Goal: Task Accomplishment & Management: Manage account settings

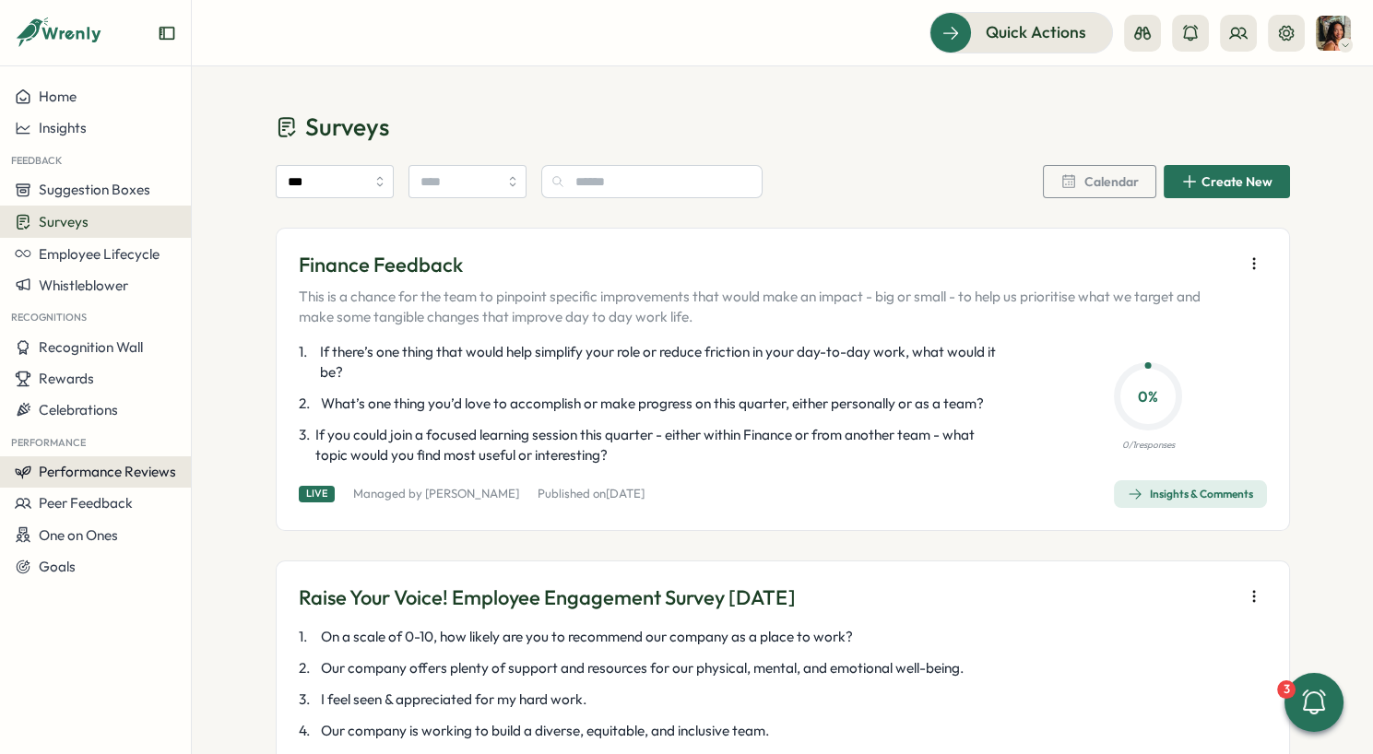
click at [125, 470] on span "Performance Reviews" at bounding box center [107, 472] width 137 height 18
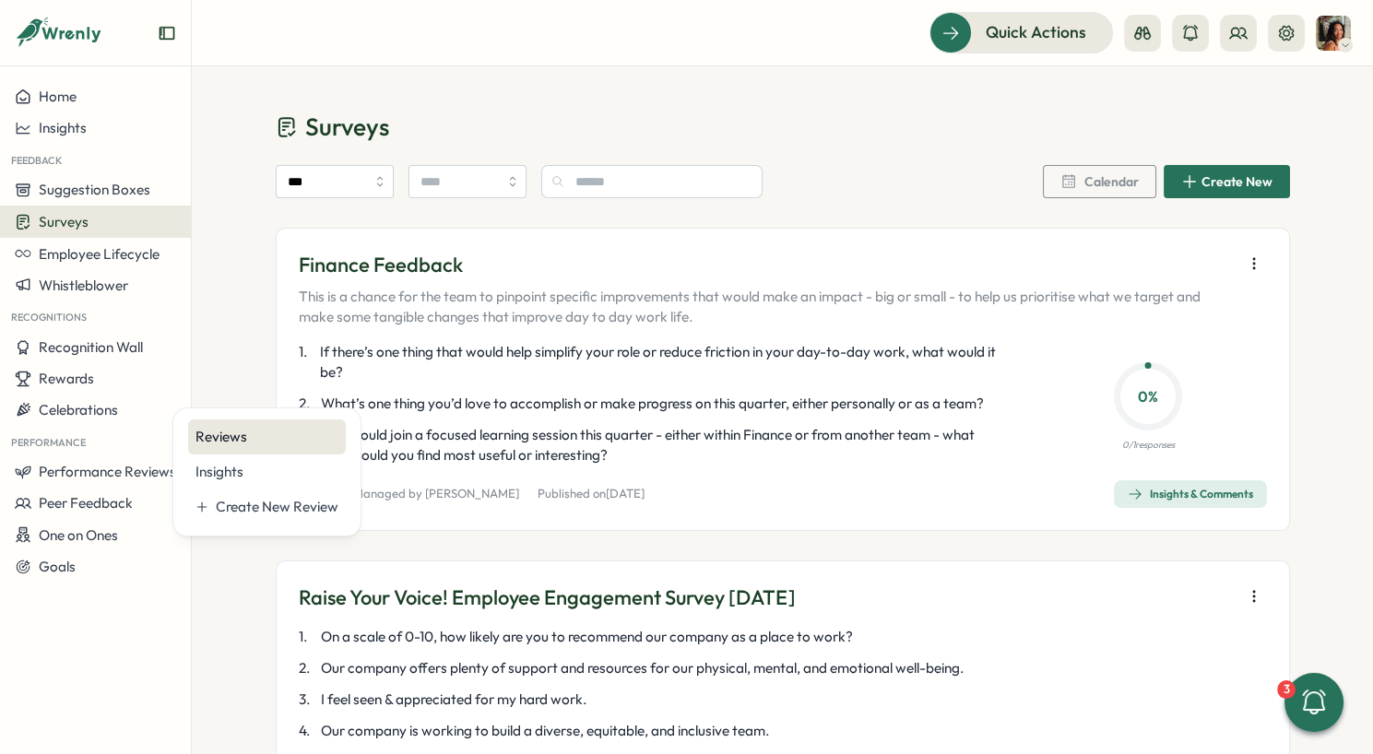
click at [221, 447] on div "Reviews" at bounding box center [267, 437] width 158 height 35
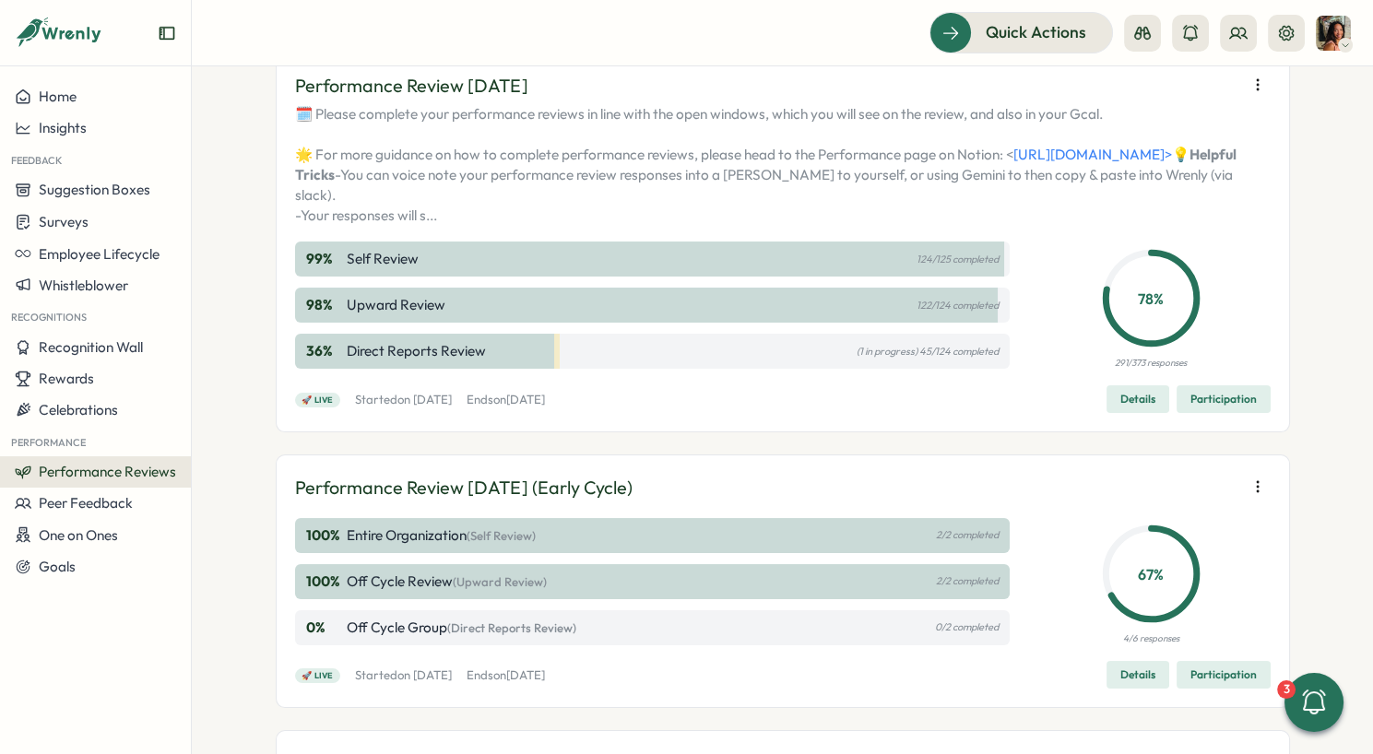
scroll to position [361, 0]
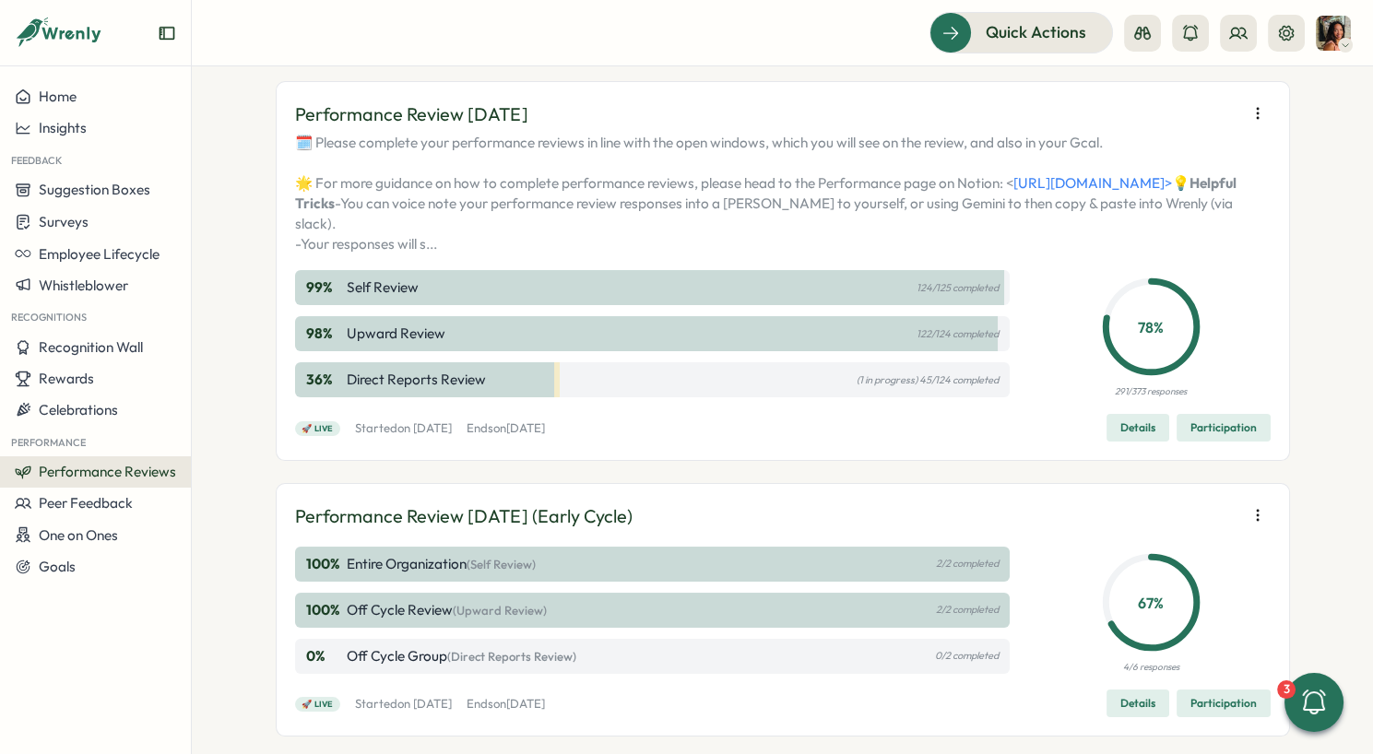
click at [1213, 441] on span "Participation" at bounding box center [1224, 428] width 66 height 26
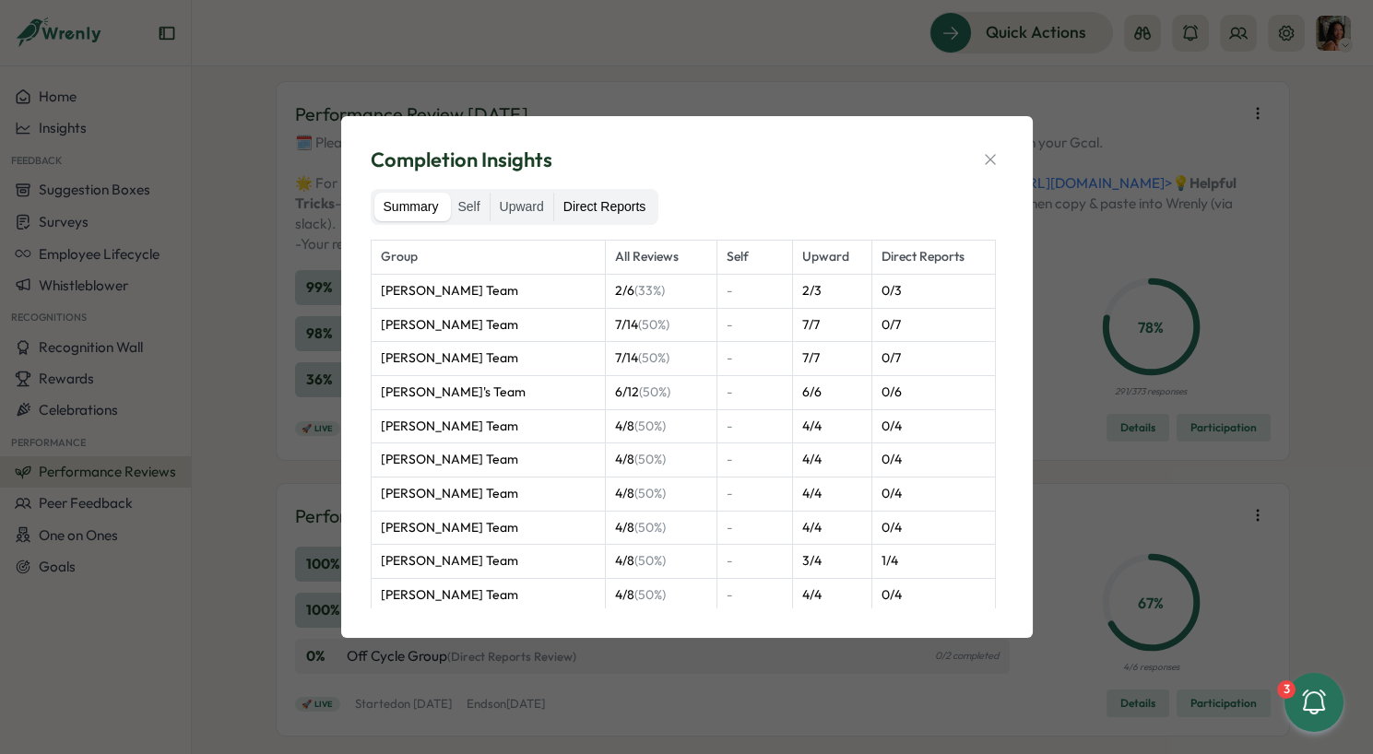
click at [652, 213] on label "Direct Reports" at bounding box center [604, 208] width 101 height 30
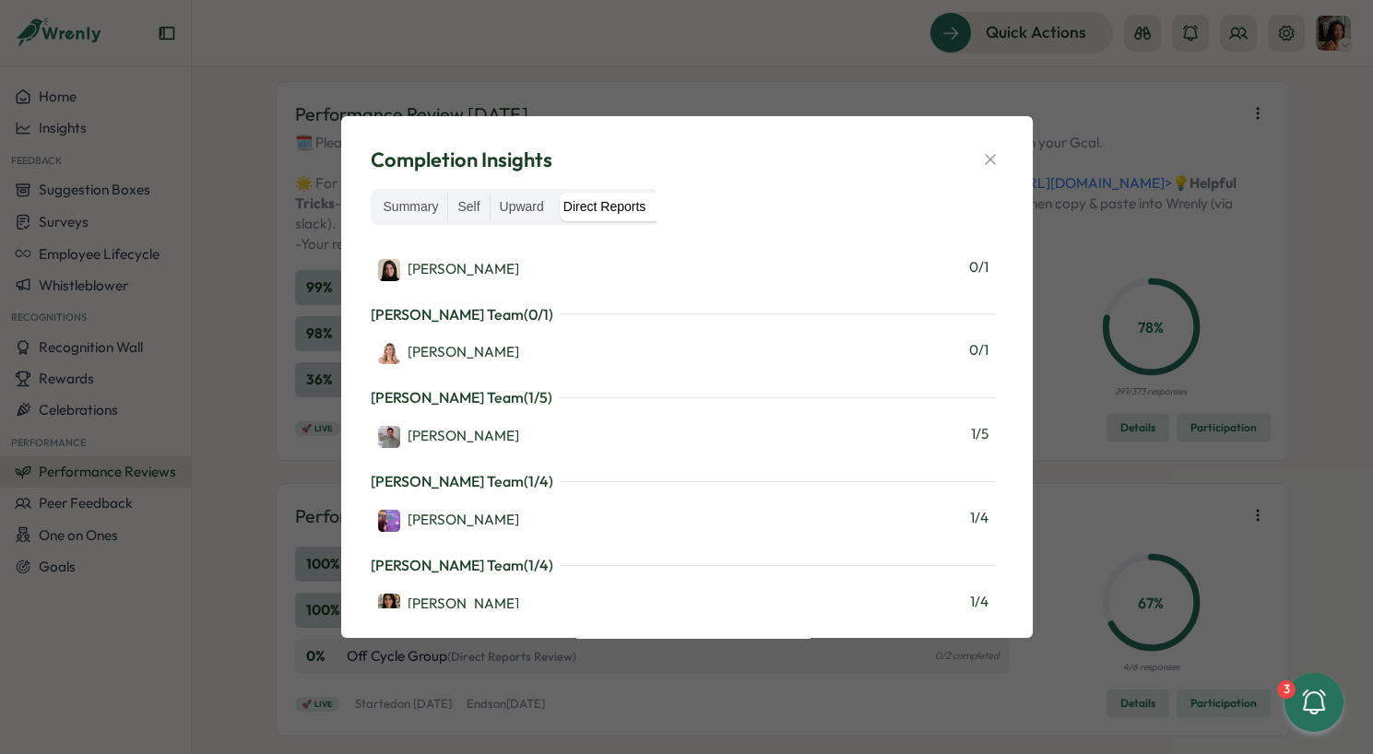
scroll to position [1851, 0]
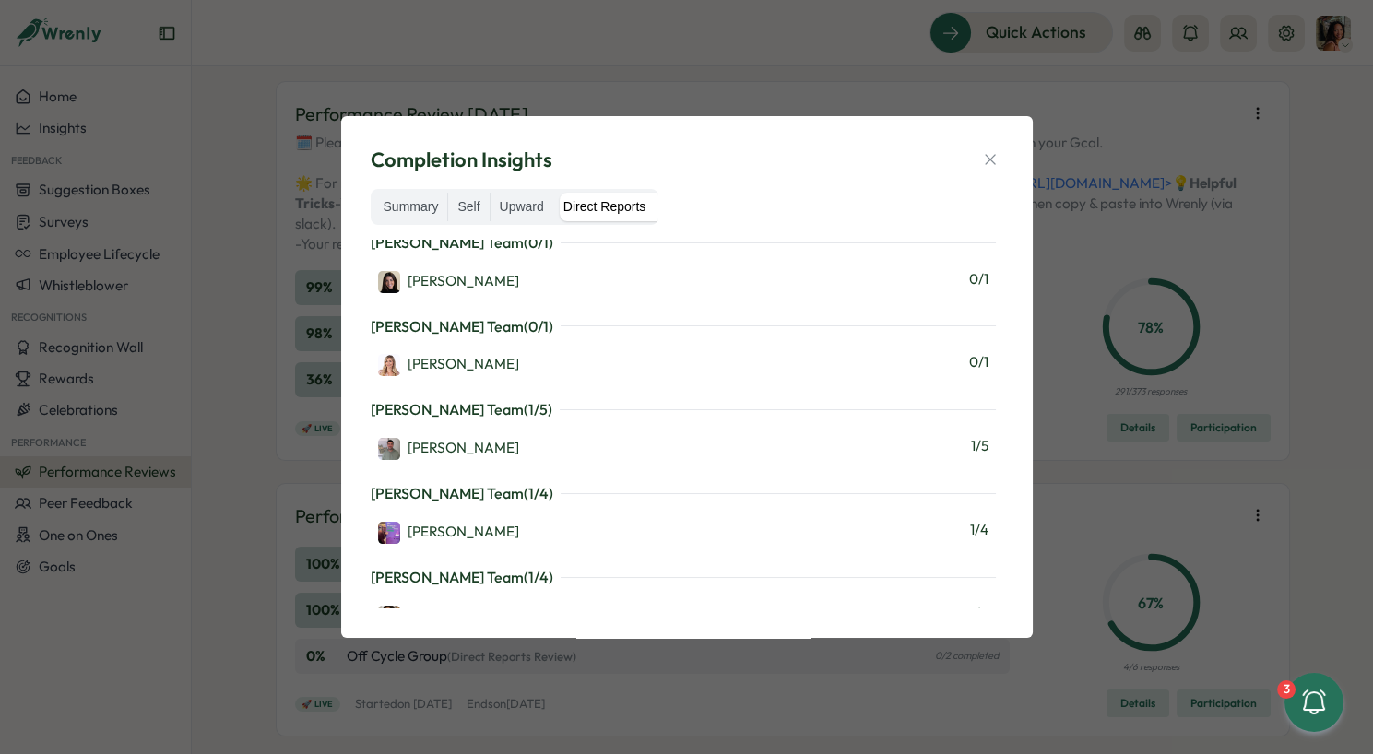
click at [1197, 216] on div "Completion Insights Summary Self Upward Direct Reports Martyn Fagg's Team ( 0 /…" at bounding box center [686, 377] width 1373 height 754
click at [992, 150] on icon "button" at bounding box center [990, 159] width 18 height 18
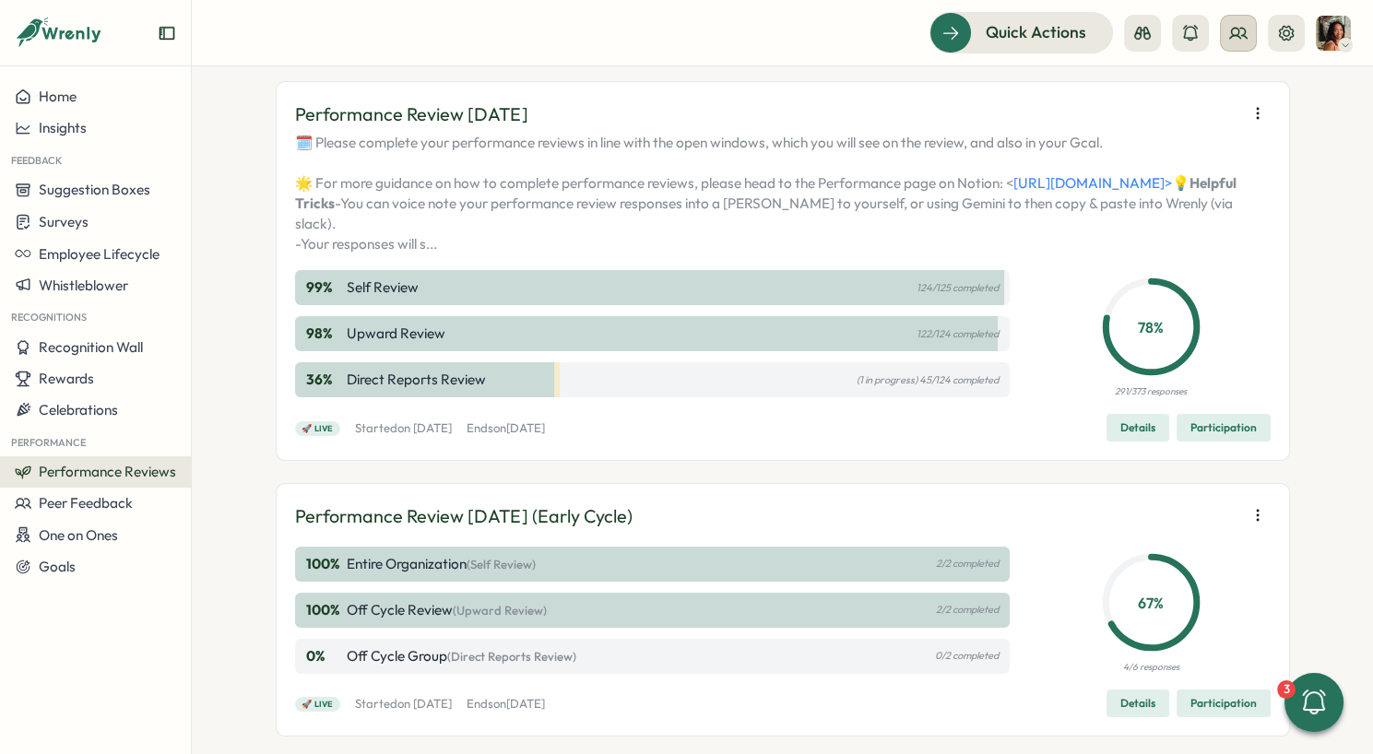
click at [1227, 42] on button at bounding box center [1238, 33] width 37 height 37
click at [1267, 97] on div "Org Members" at bounding box center [1240, 91] width 116 height 20
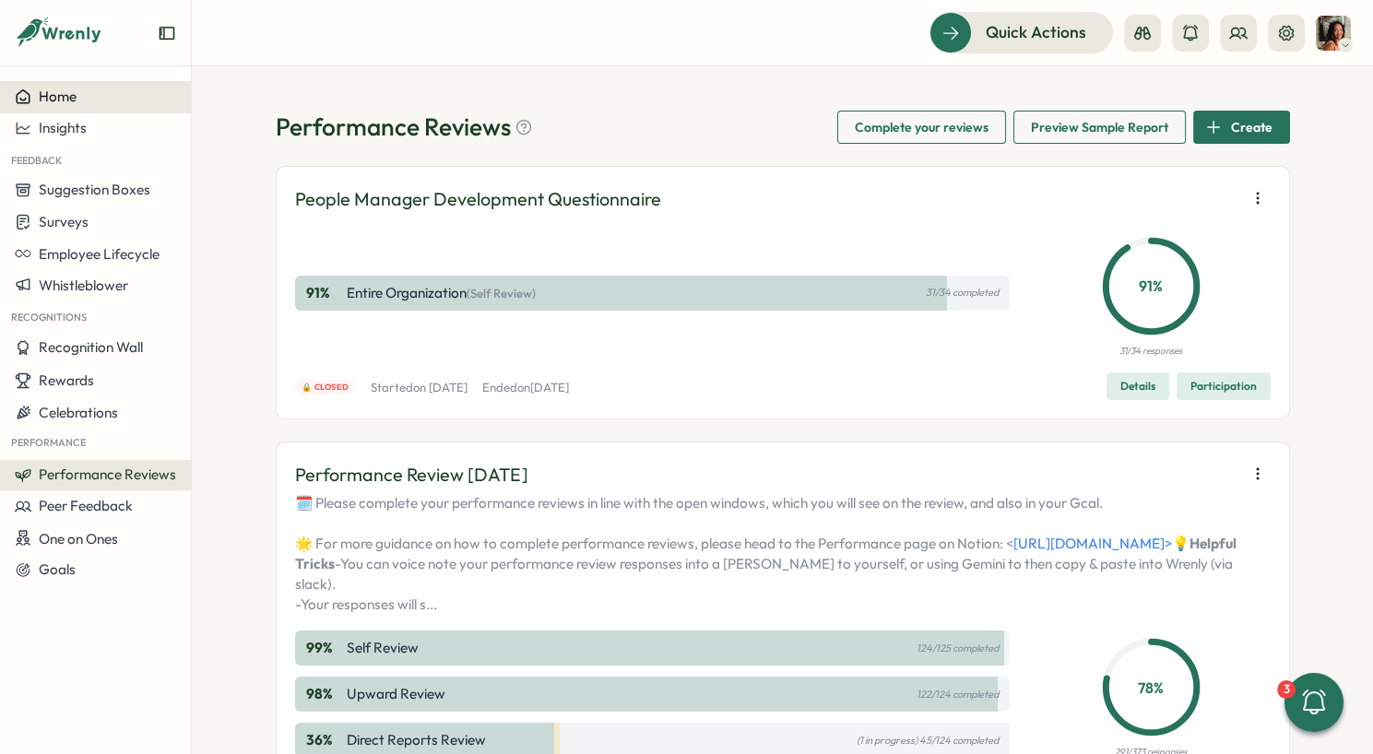
click at [108, 95] on div "Home" at bounding box center [95, 97] width 161 height 17
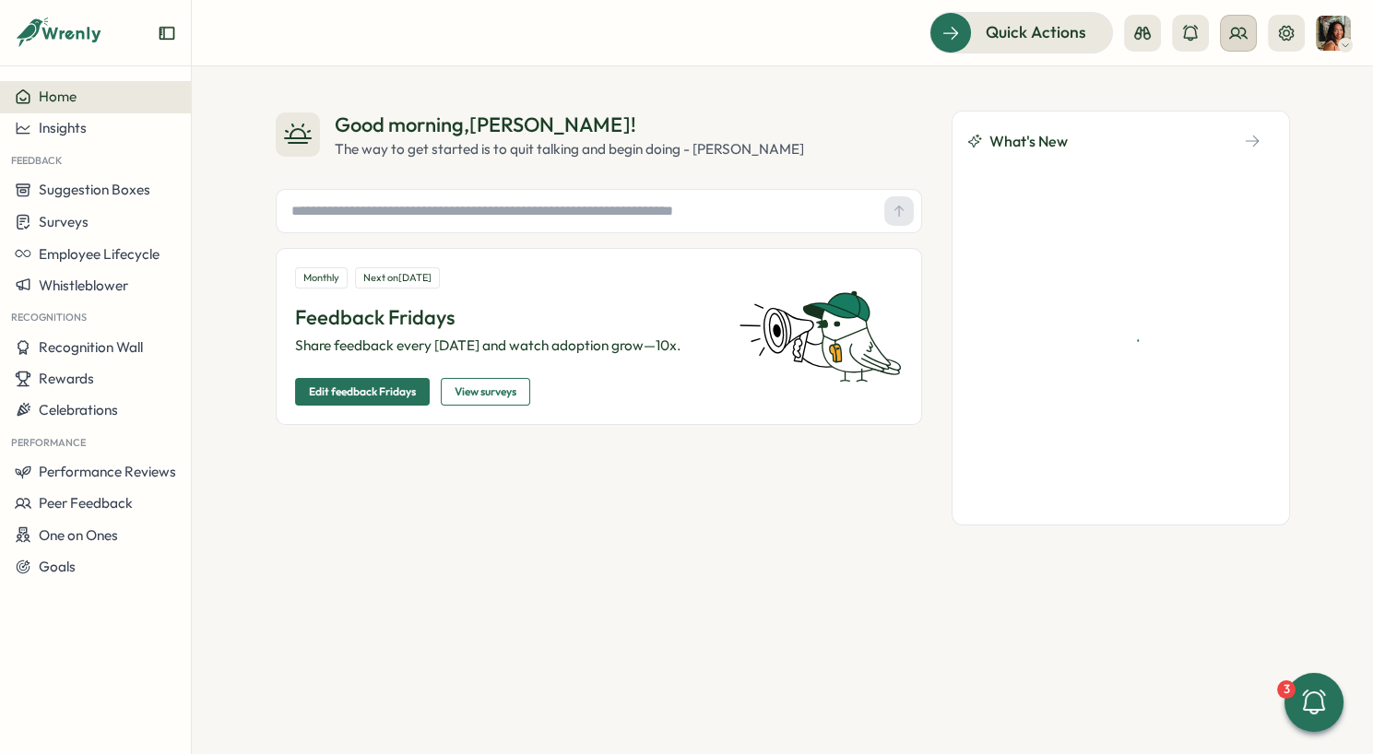
click at [1226, 41] on button at bounding box center [1238, 33] width 37 height 37
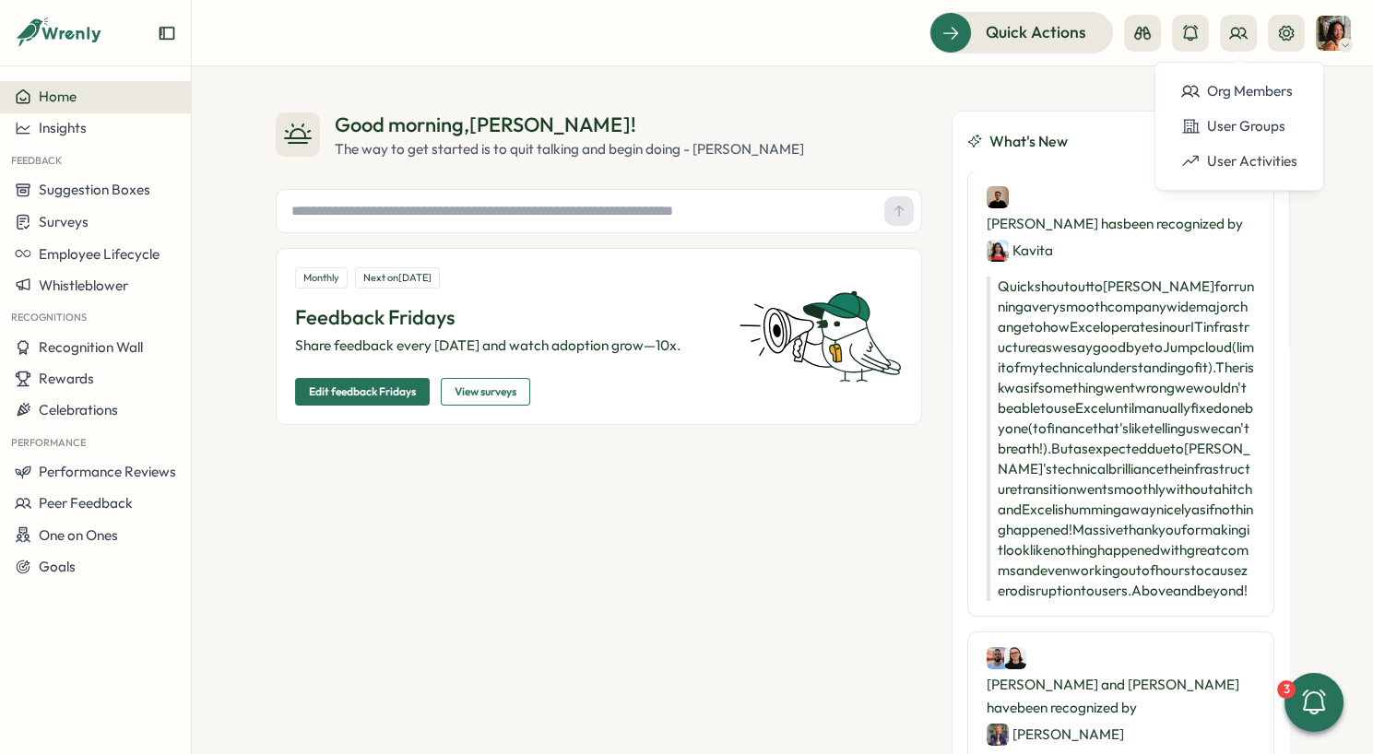
click at [1214, 70] on div "Org Members User Groups User Activities" at bounding box center [1240, 126] width 170 height 129
click at [1211, 85] on div "Org Members" at bounding box center [1240, 91] width 116 height 20
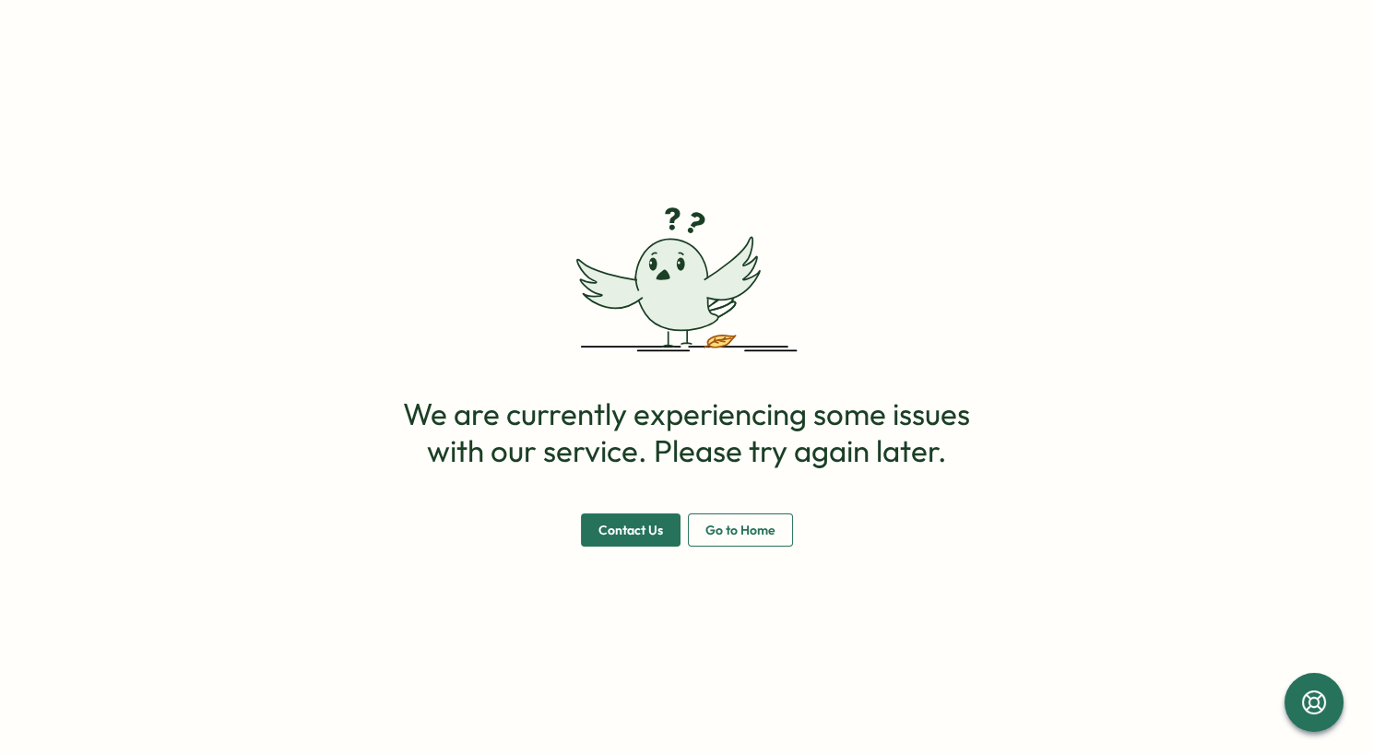
click at [707, 534] on span "Go to Home" at bounding box center [741, 530] width 70 height 31
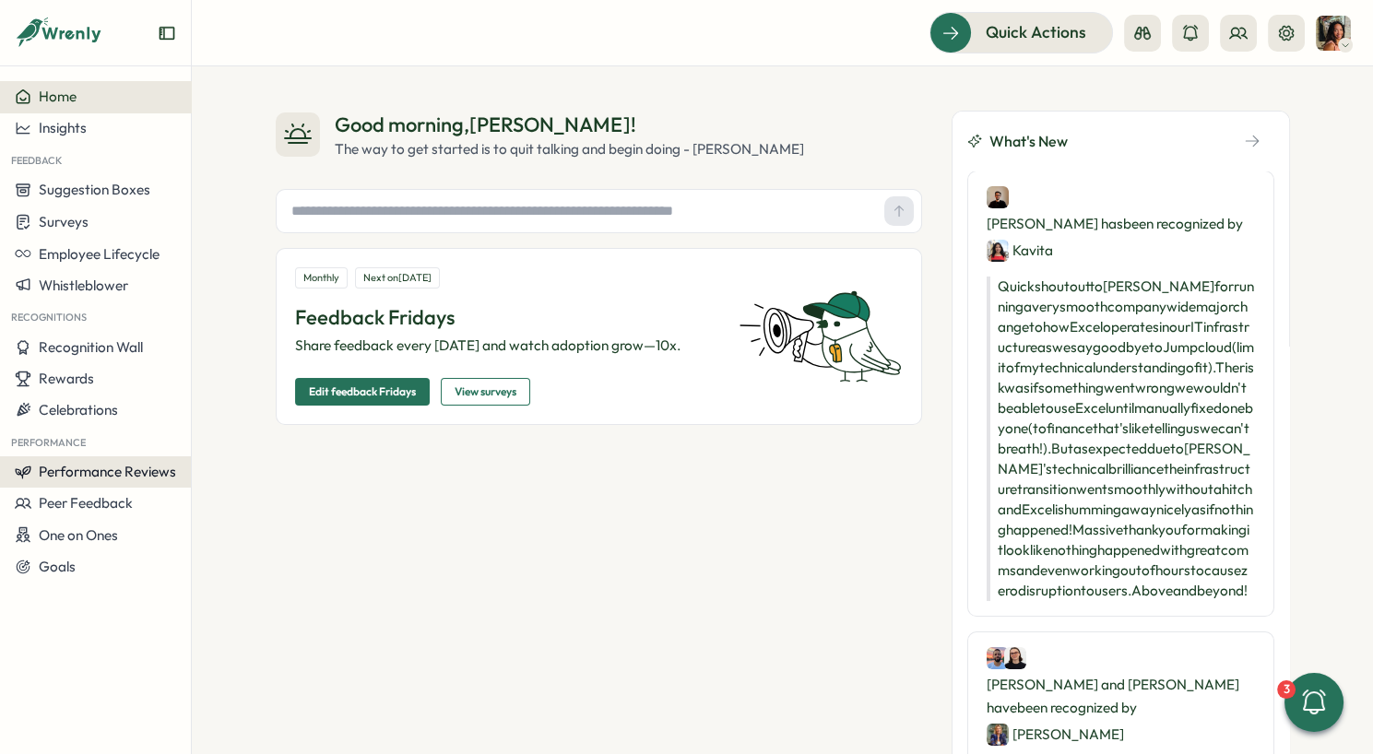
click at [86, 472] on span "Performance Reviews" at bounding box center [107, 472] width 137 height 18
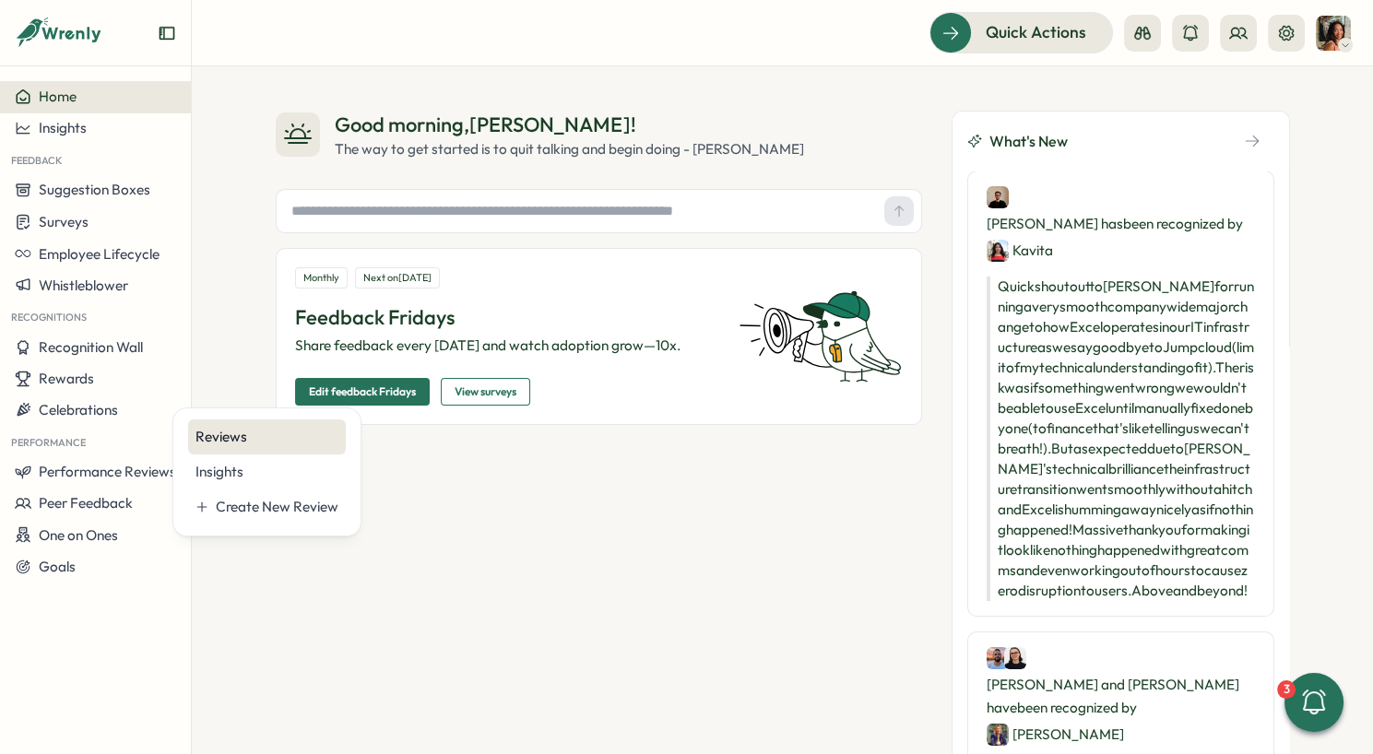
click at [245, 448] on div "Reviews" at bounding box center [267, 437] width 158 height 35
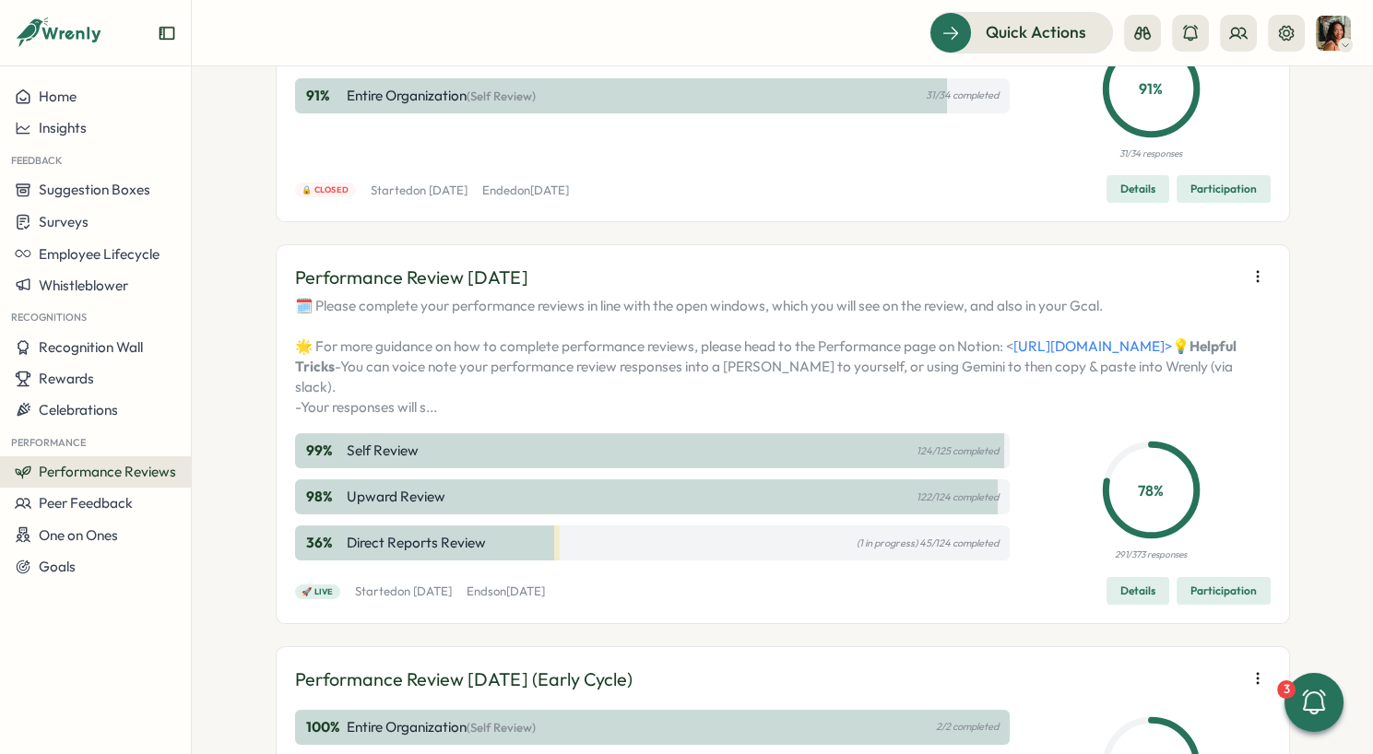
scroll to position [219, 0]
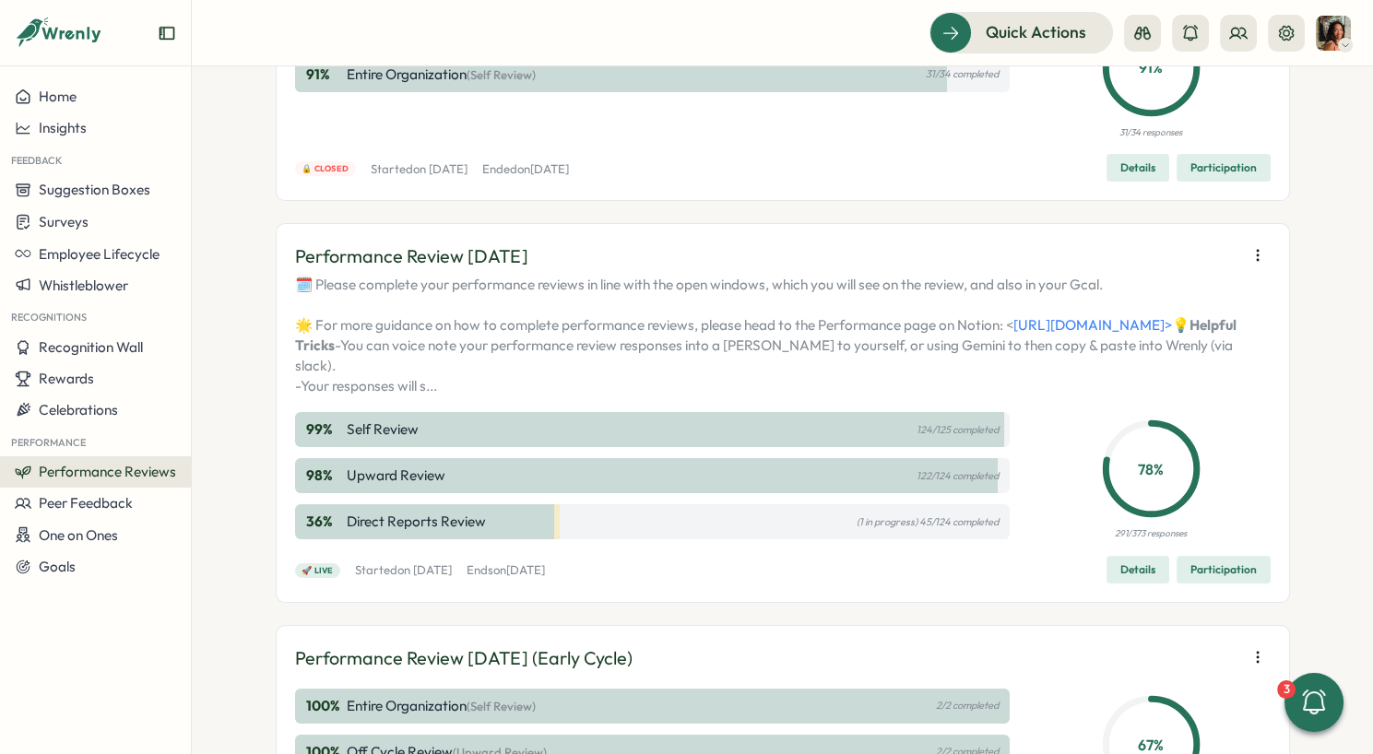
click at [1223, 583] on span "Participation" at bounding box center [1224, 570] width 66 height 26
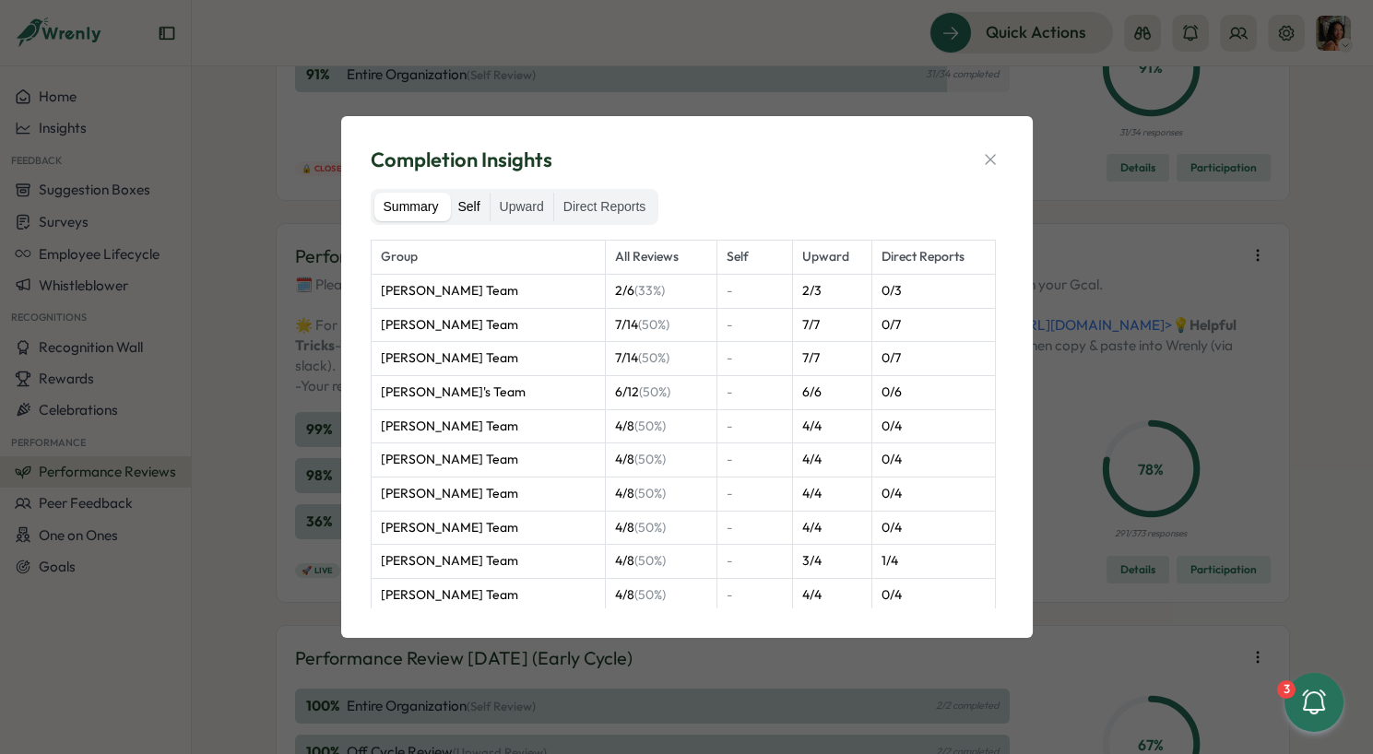
click at [461, 204] on label "Self" at bounding box center [468, 208] width 41 height 30
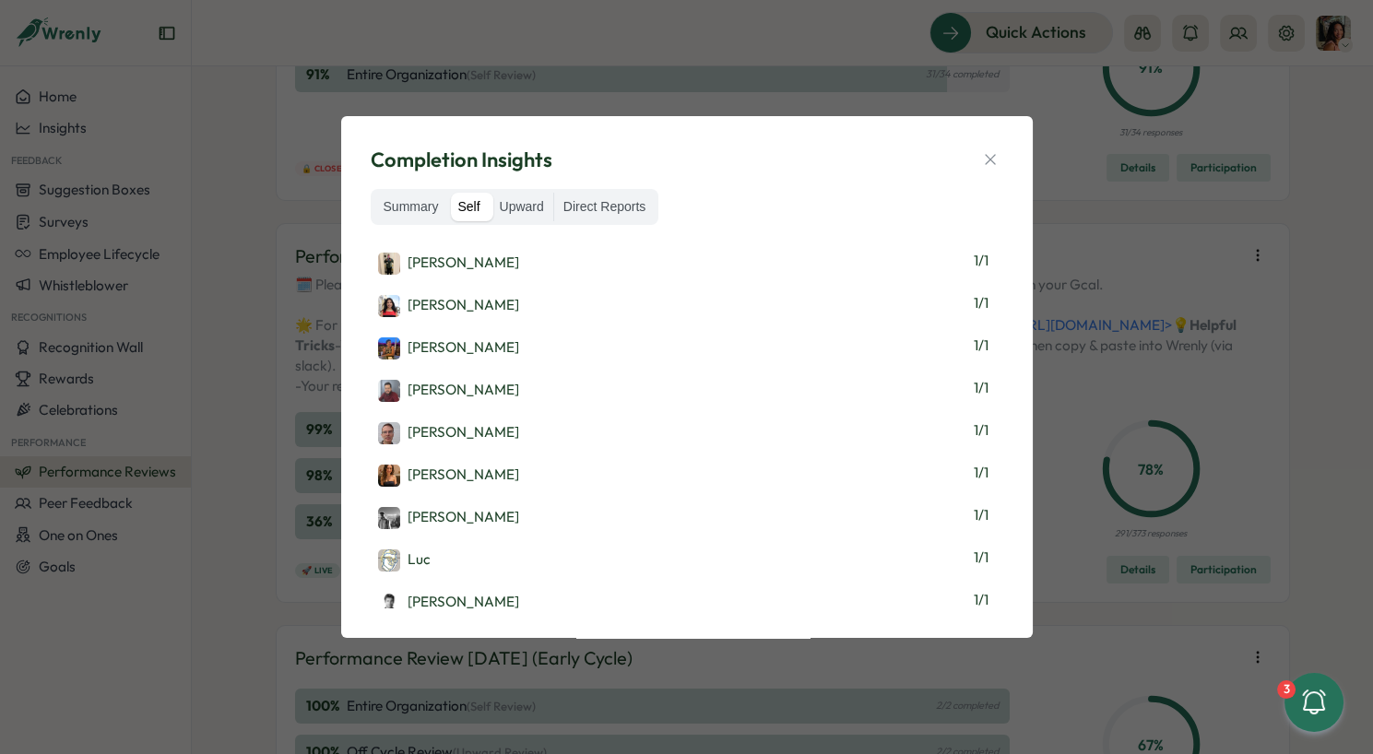
scroll to position [4415, 0]
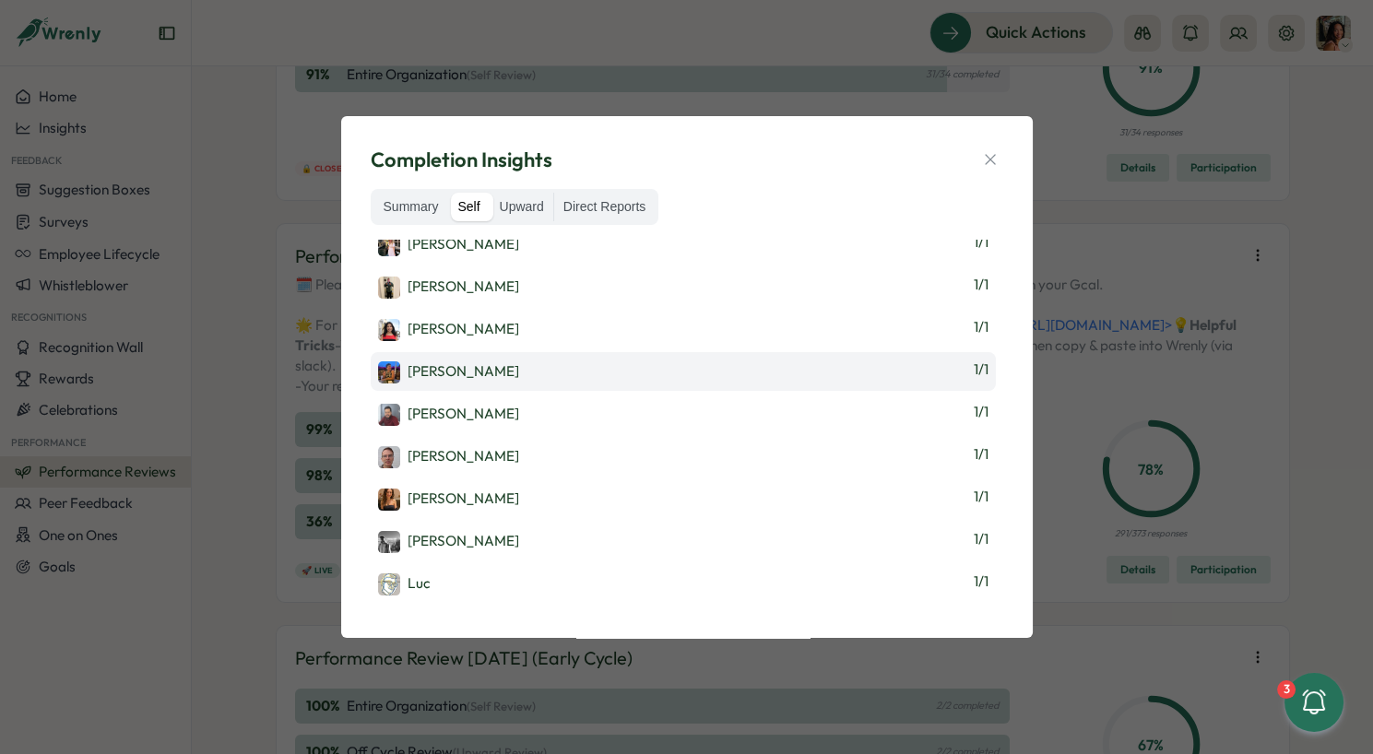
click at [474, 362] on div "Nicole Stanaland" at bounding box center [448, 373] width 141 height 22
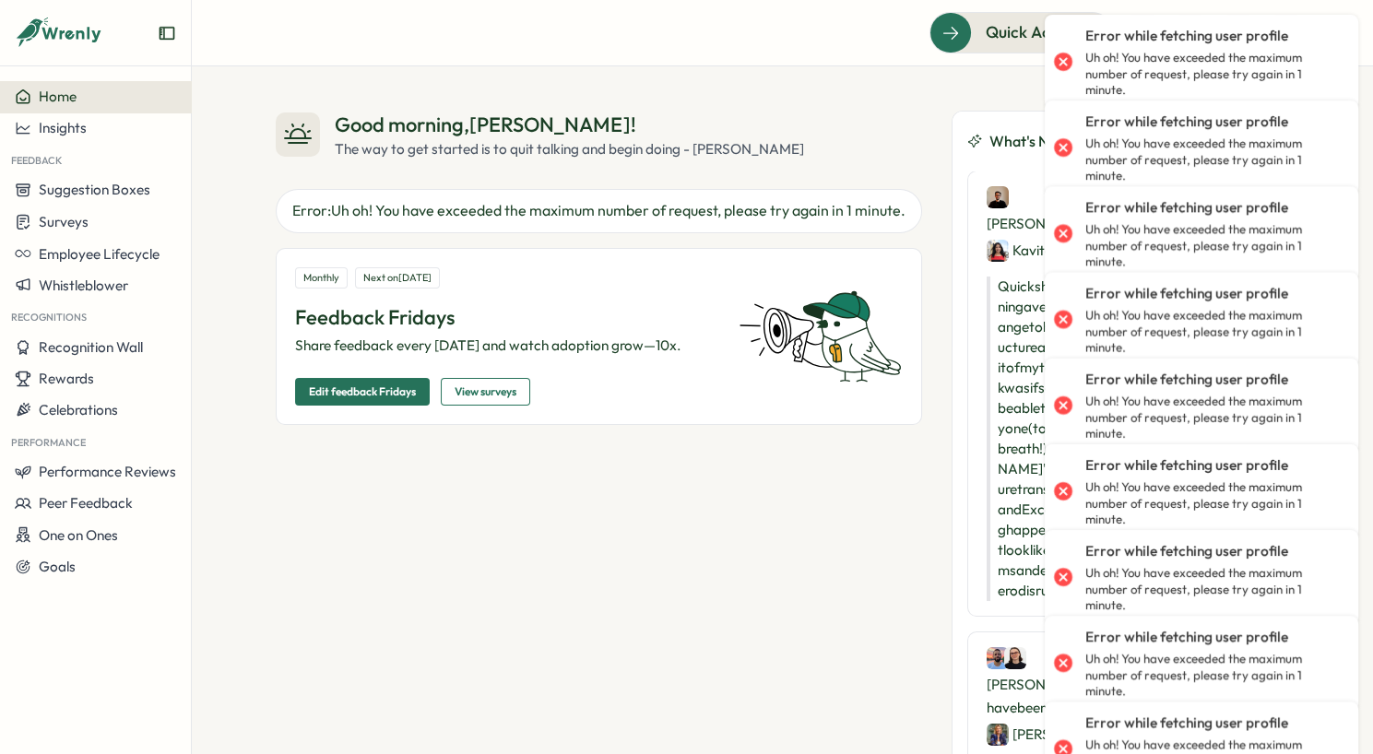
scroll to position [97, 0]
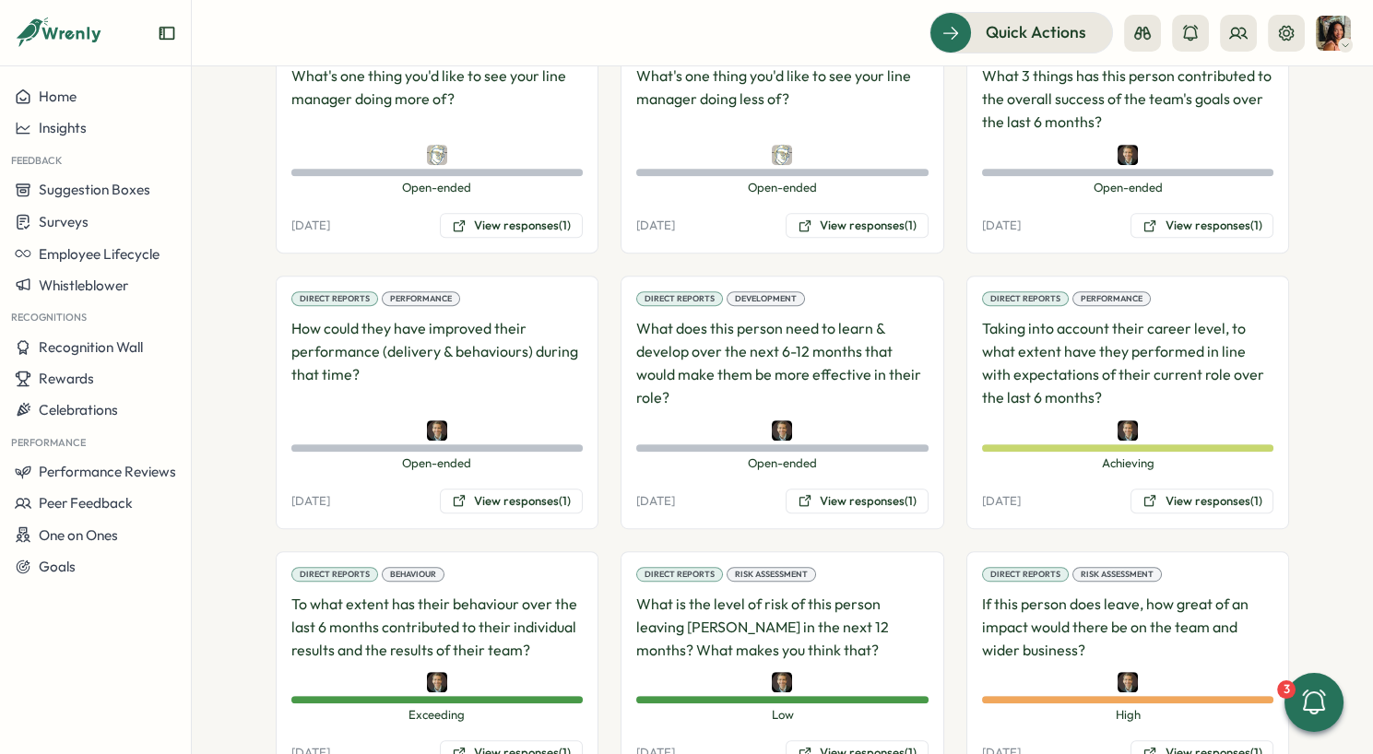
scroll to position [1735, 0]
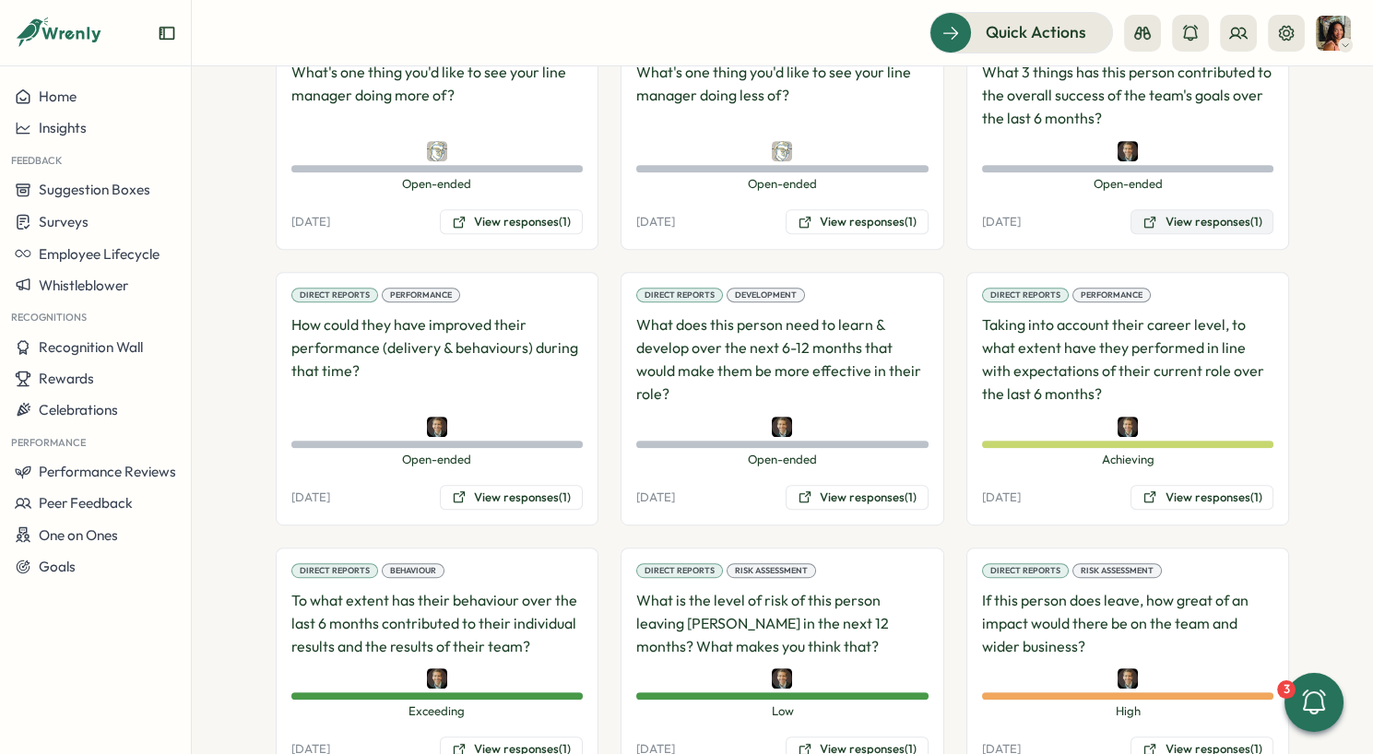
click at [1168, 209] on button "View responses (1)" at bounding box center [1202, 222] width 143 height 26
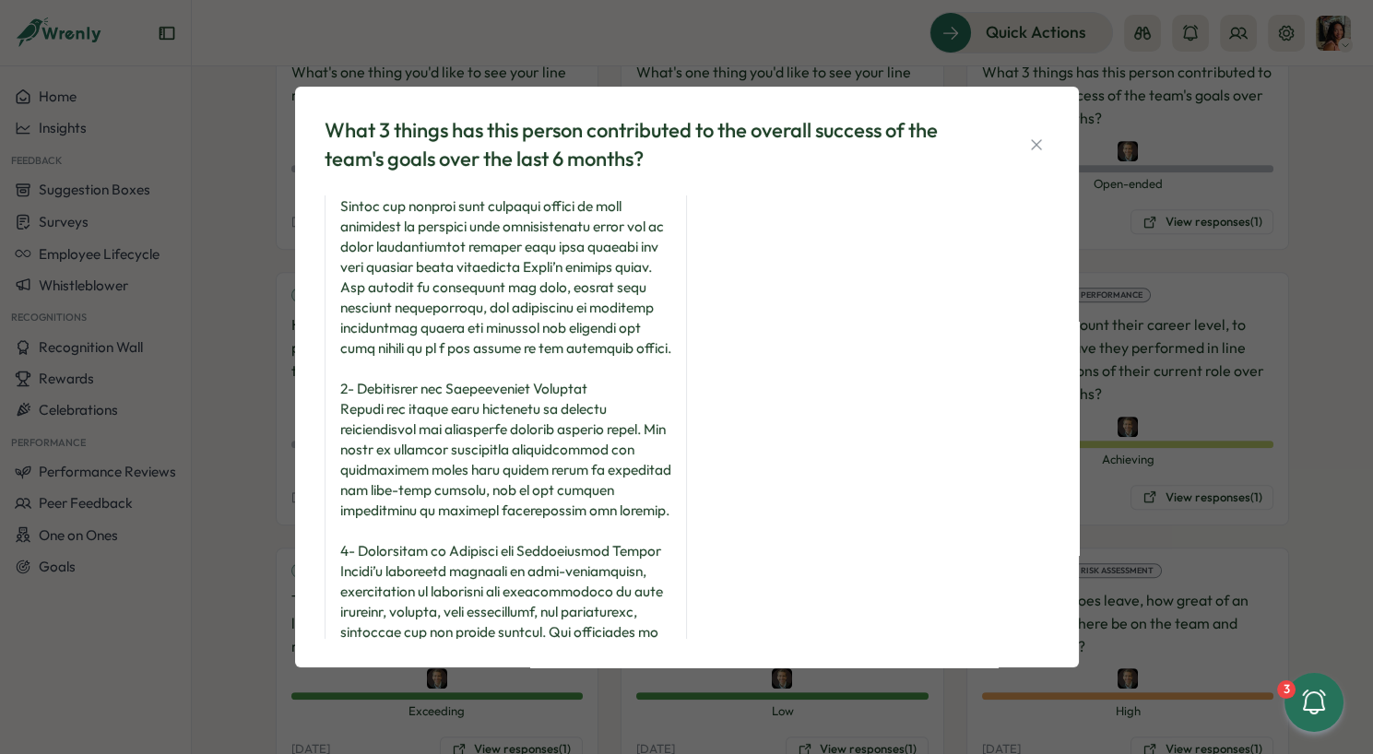
scroll to position [309, 0]
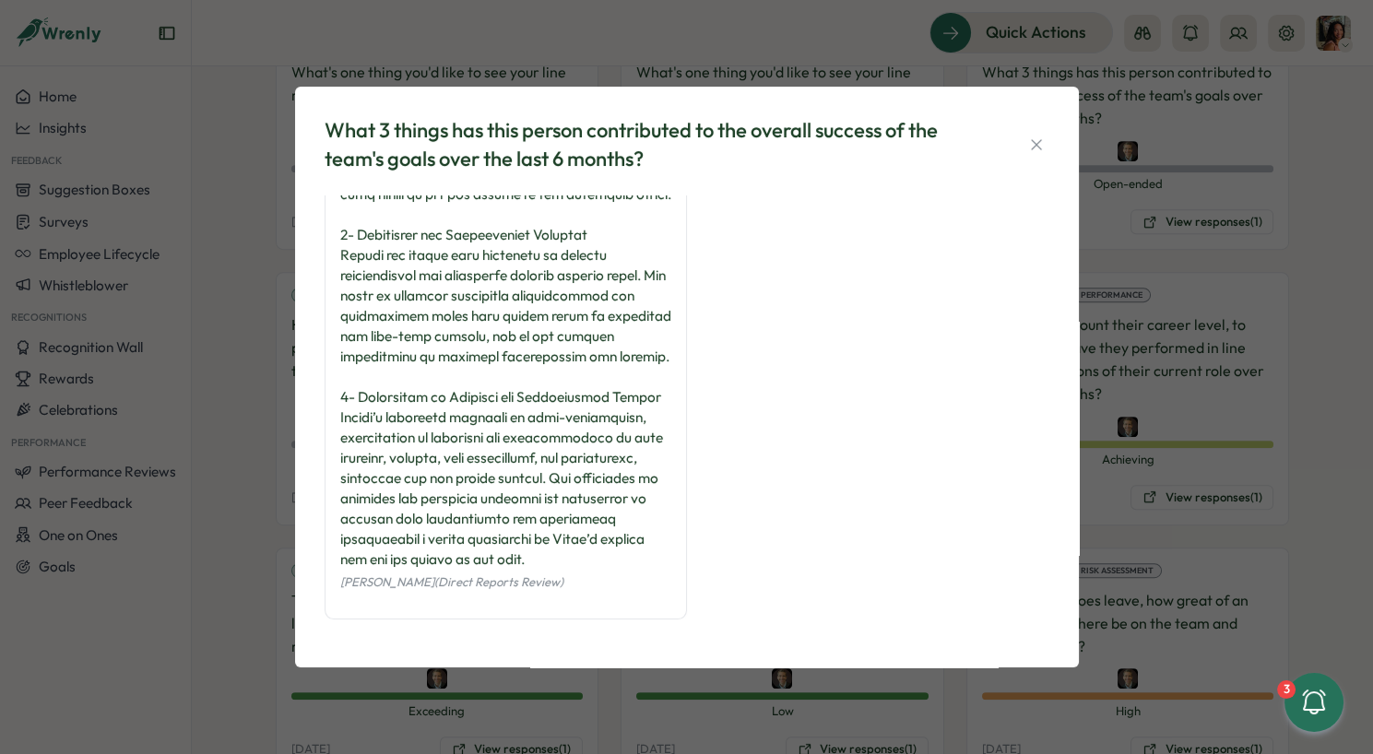
click at [364, 688] on div "What 3 things has this person contributed to the overall success of the team's …" at bounding box center [686, 377] width 1373 height 754
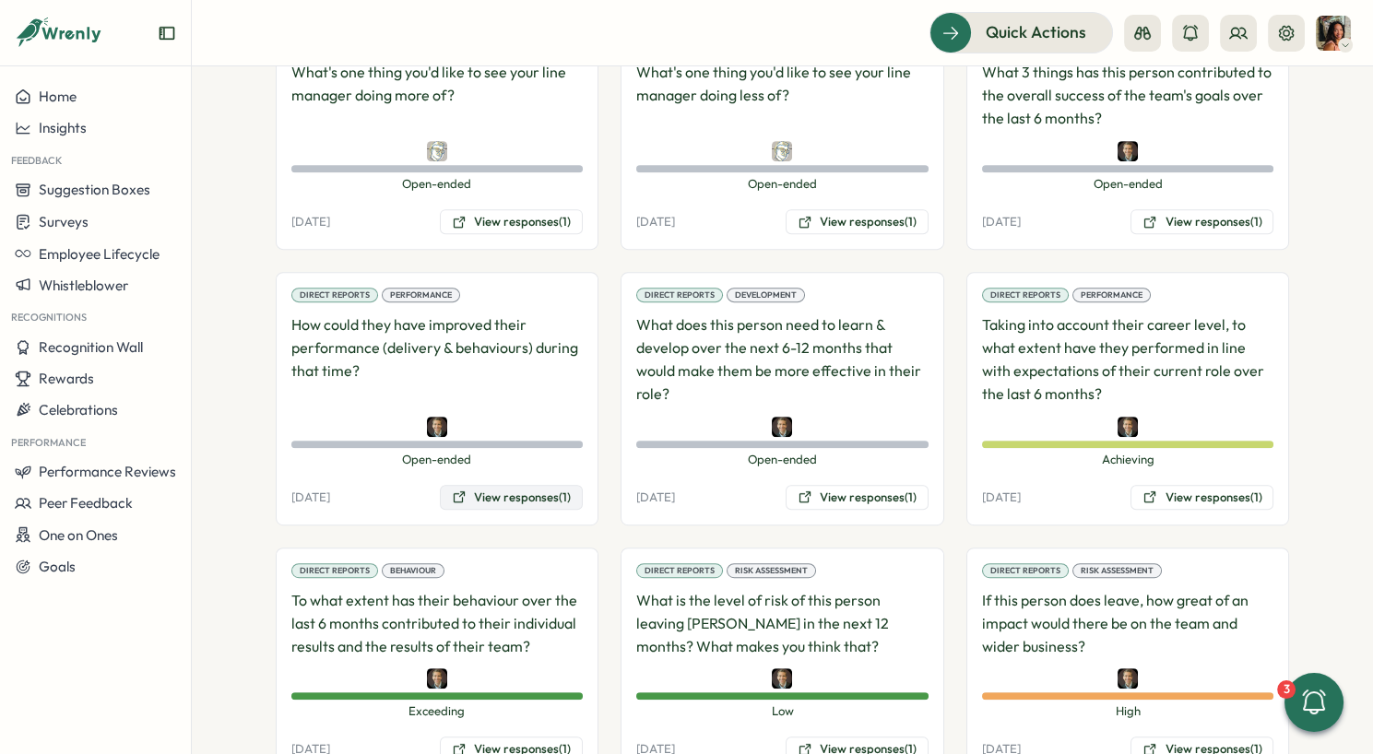
click at [519, 485] on button "View responses (1)" at bounding box center [511, 498] width 143 height 26
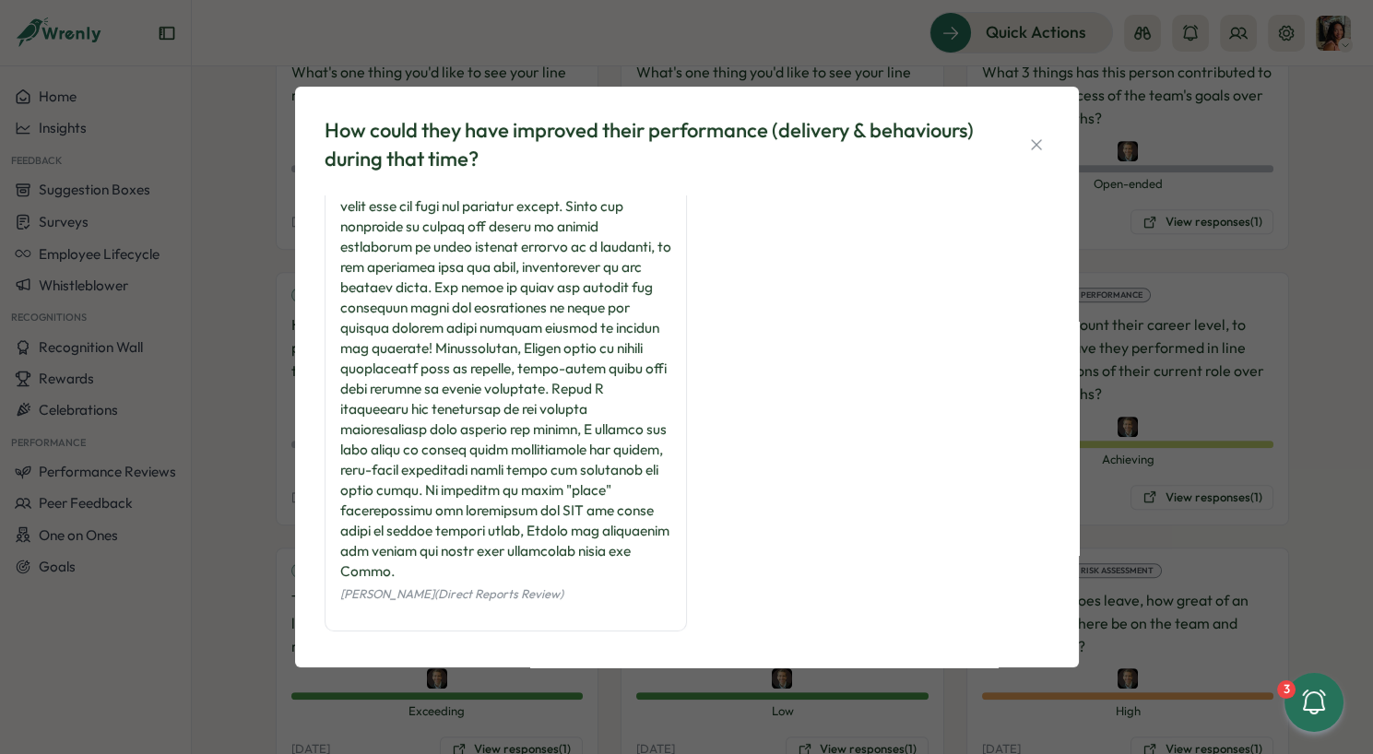
scroll to position [86, 0]
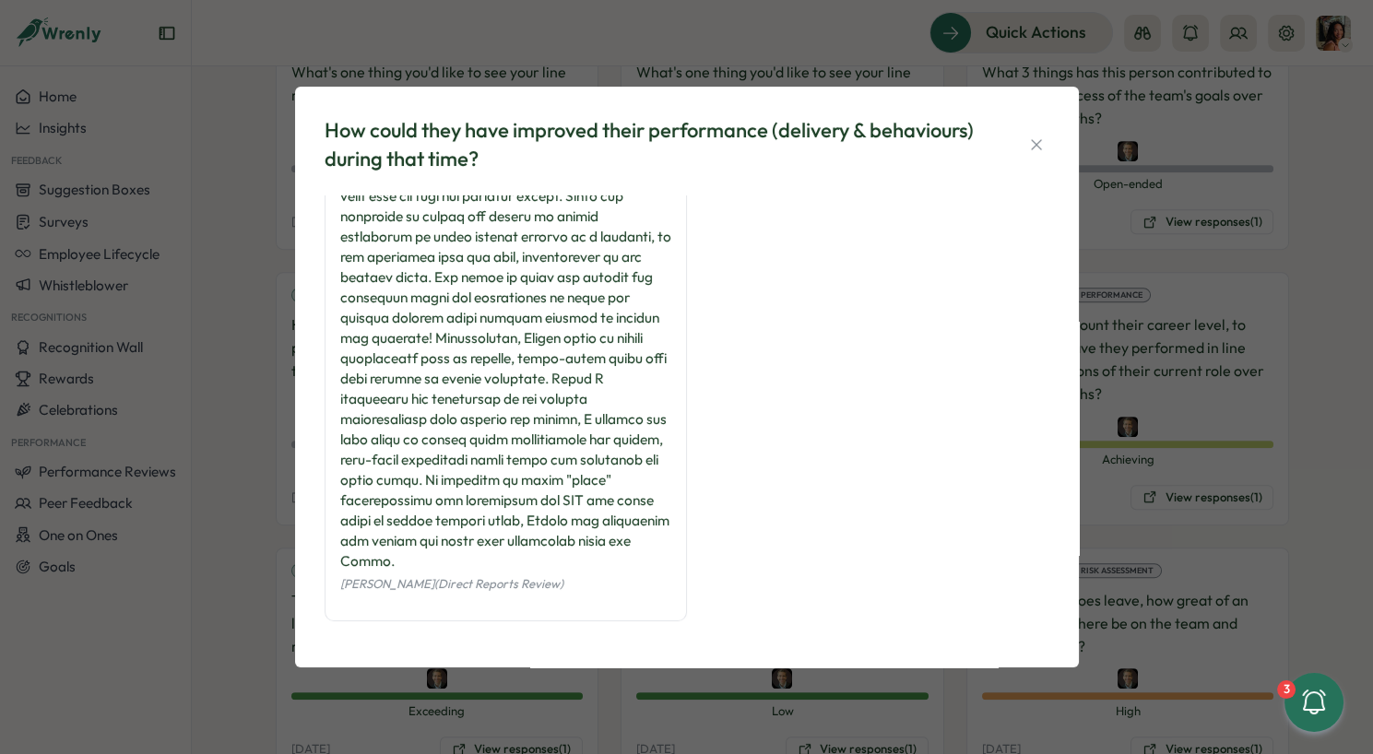
click at [504, 707] on div "How could they have improved their performance (delivery & behaviours) during t…" at bounding box center [686, 377] width 1373 height 754
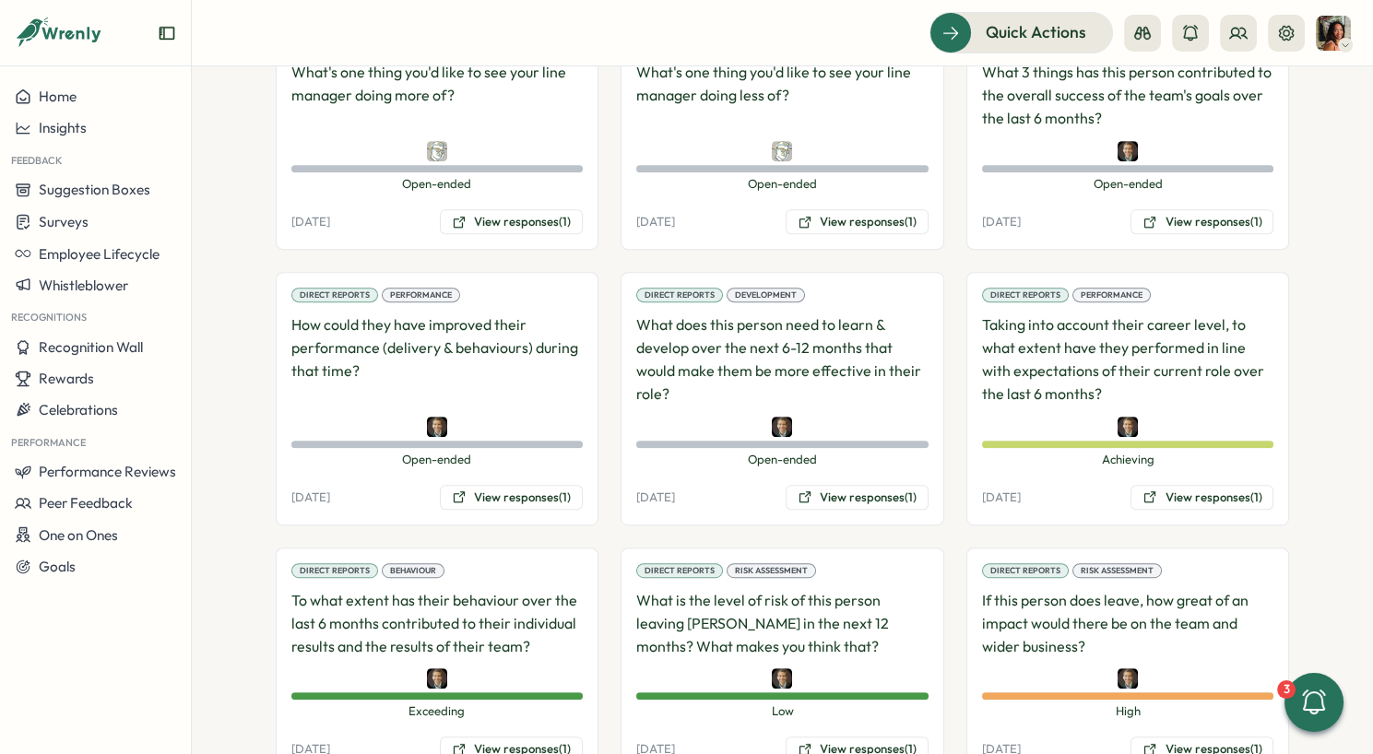
click at [844, 427] on div "Direct Reports Development What does this person need to learn & develop over t…" at bounding box center [783, 399] width 324 height 254
click at [844, 485] on button "View responses (1)" at bounding box center [857, 498] width 143 height 26
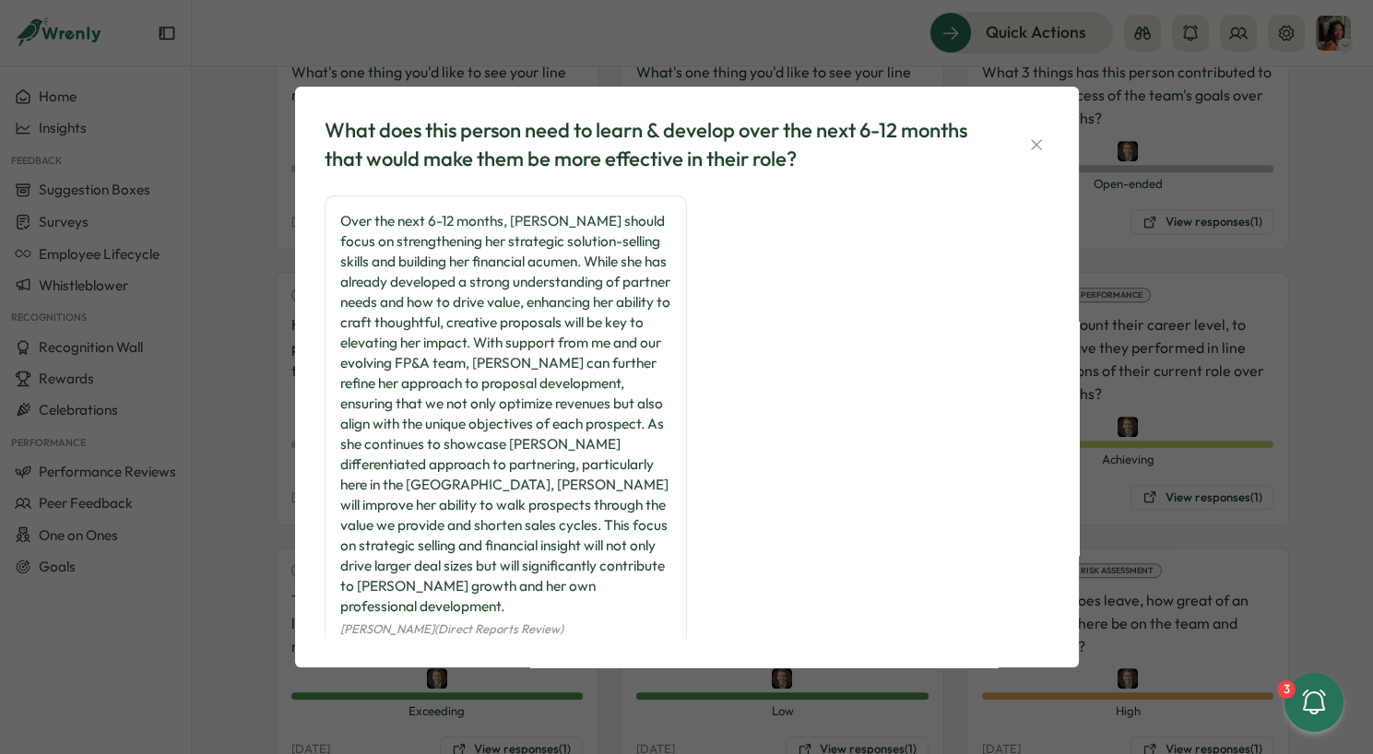
click at [571, 709] on div "What does this person need to learn & develop over the next 6-12 months that wo…" at bounding box center [686, 377] width 1373 height 754
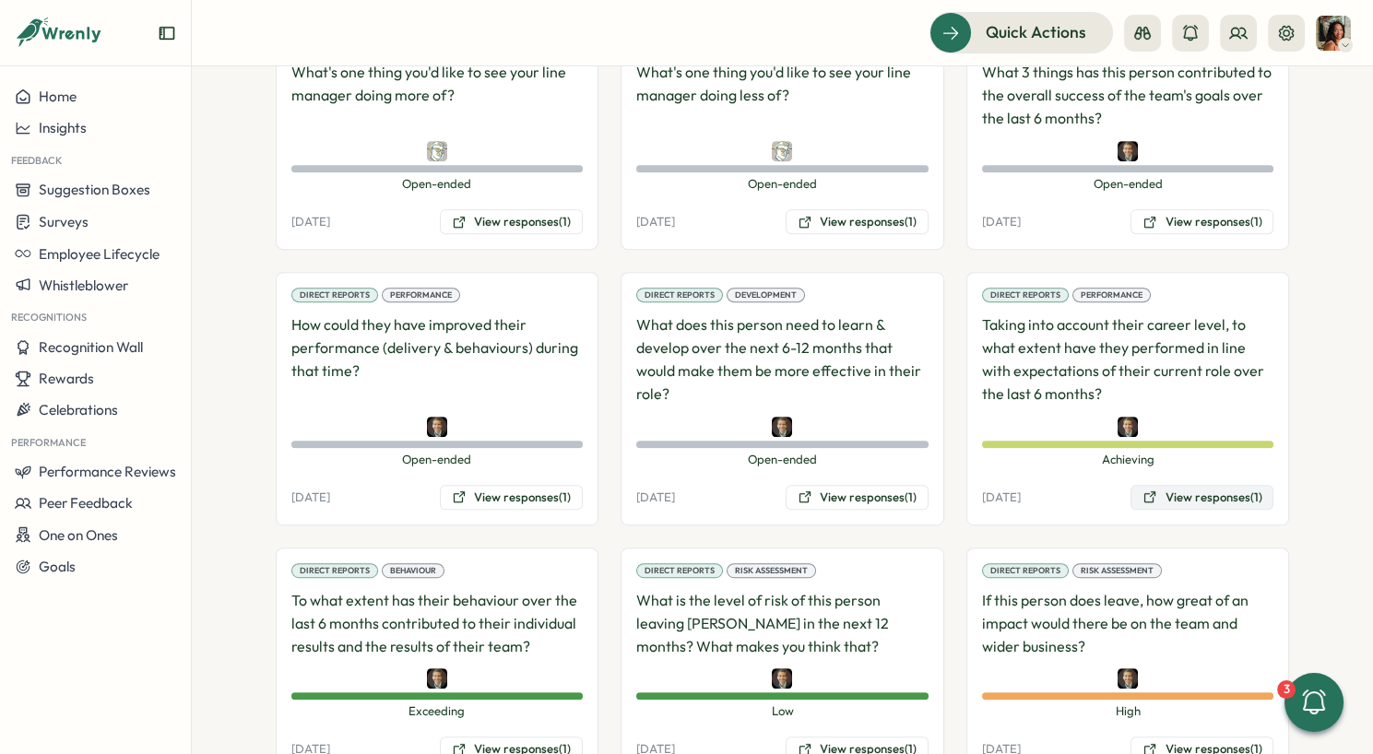
click at [1169, 485] on button "View responses (1)" at bounding box center [1202, 498] width 143 height 26
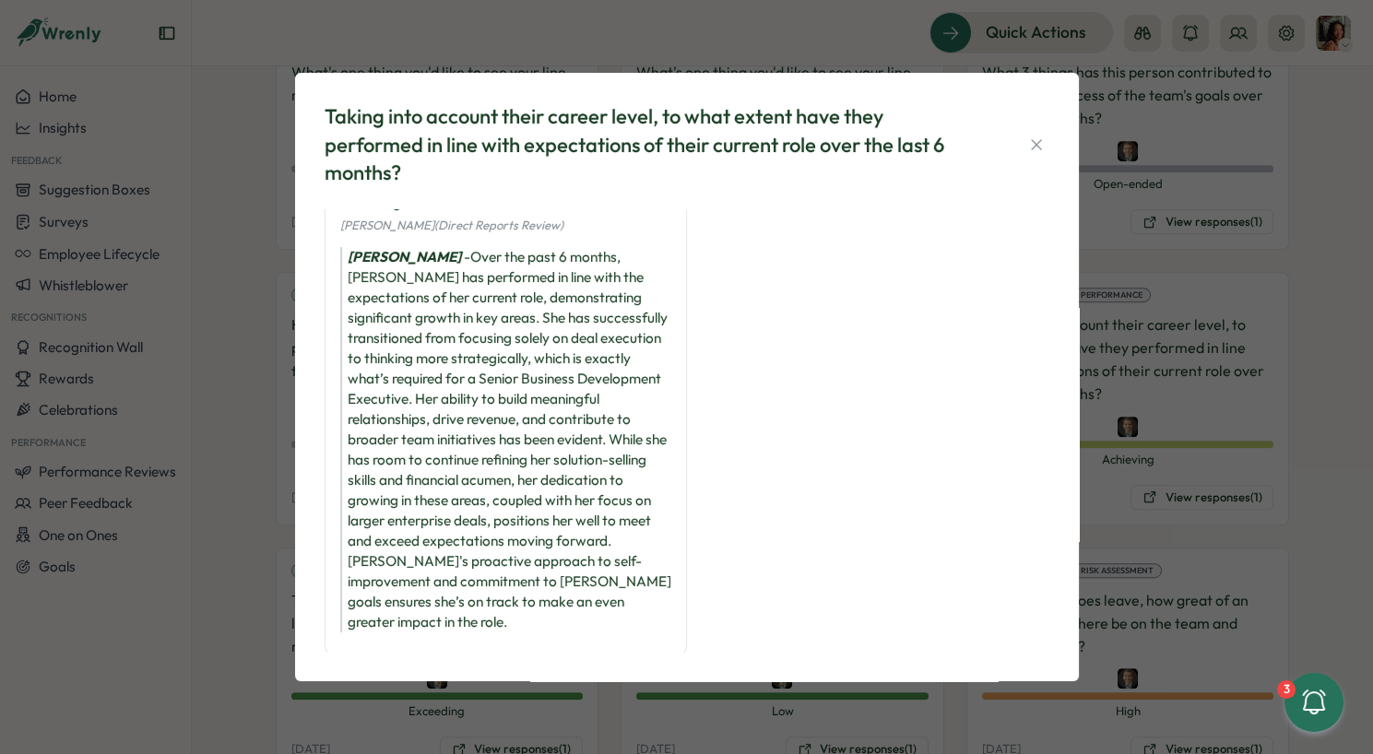
scroll to position [0, 0]
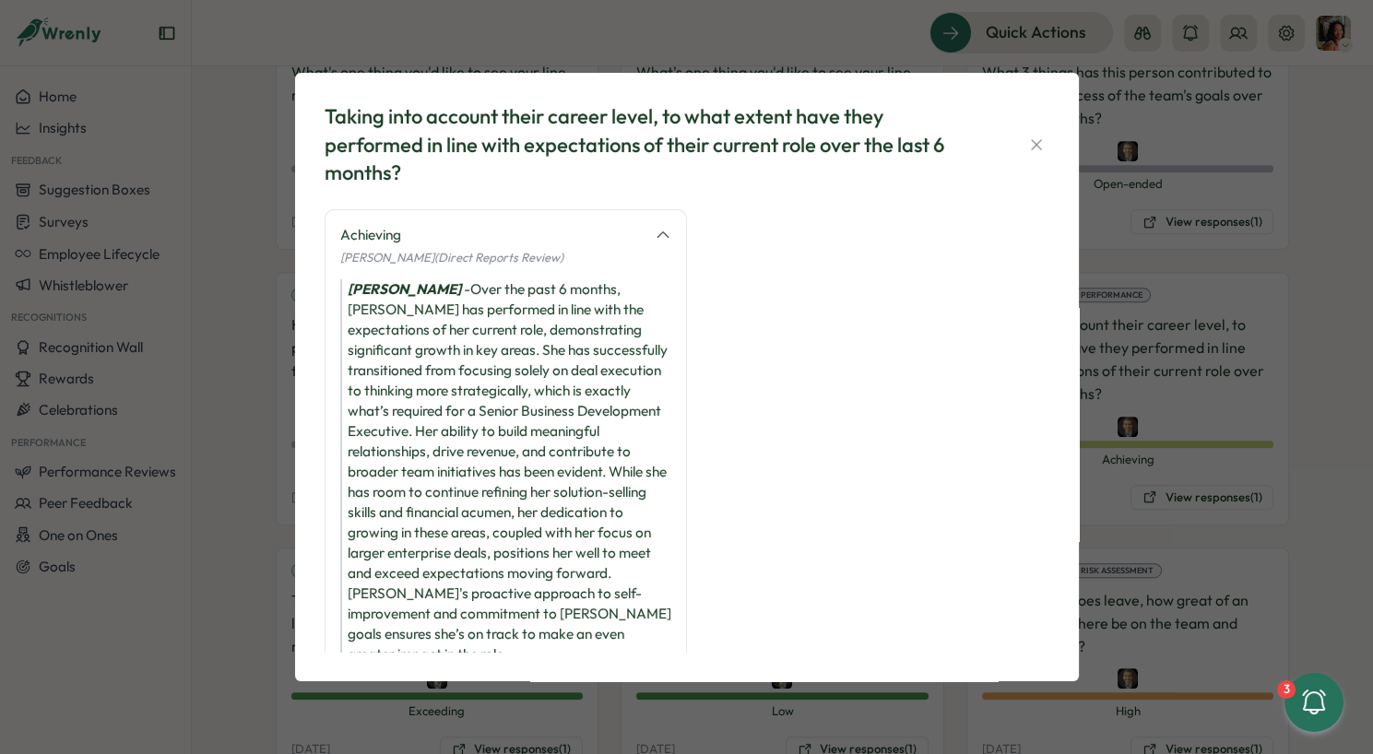
click at [374, 713] on div "Taking into account their career level, to what extent have they performed in l…" at bounding box center [686, 377] width 1373 height 754
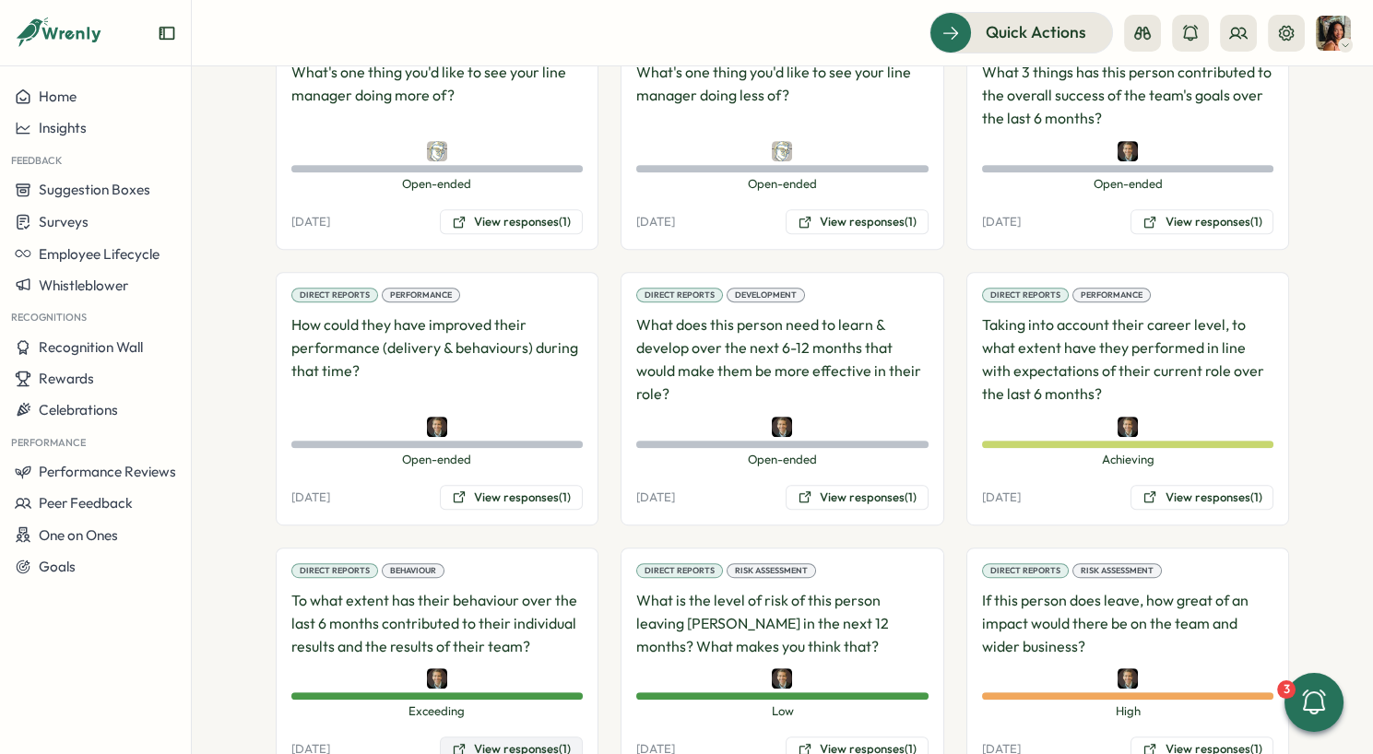
click at [519, 737] on button "View responses (1)" at bounding box center [511, 750] width 143 height 26
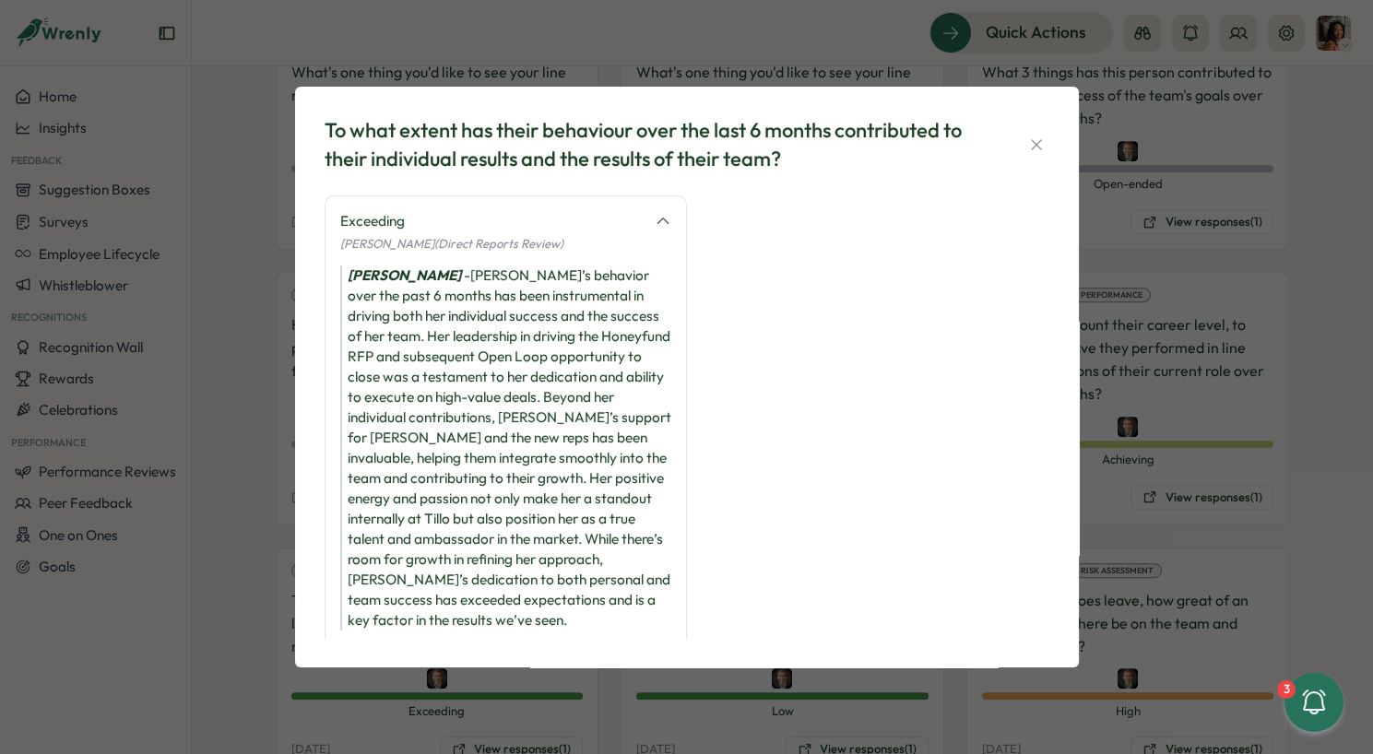
click at [713, 719] on div "To what extent has their behaviour over the last 6 months contributed to their …" at bounding box center [686, 377] width 1373 height 754
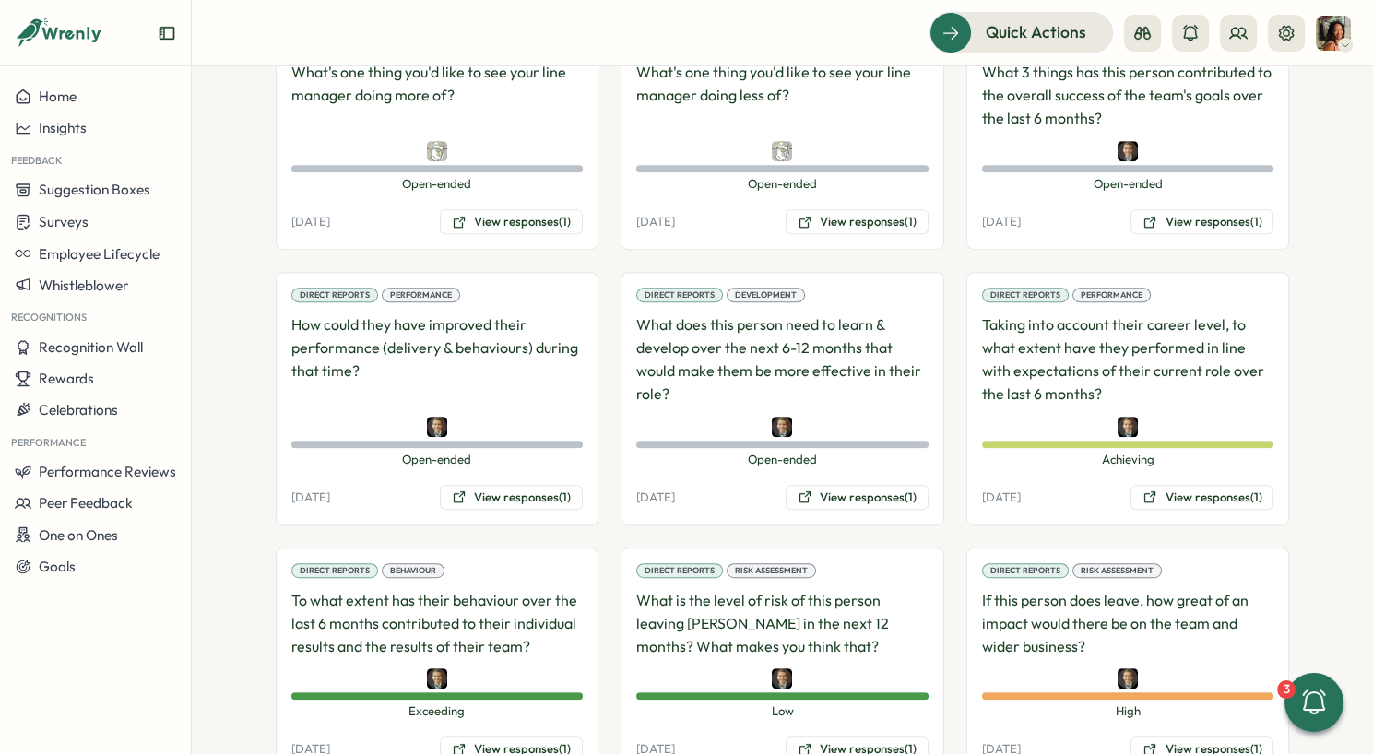
click at [844, 707] on div "Direct Reports Risk Assessment What is the level of risk of this person leaving…" at bounding box center [783, 663] width 324 height 231
click at [840, 737] on button "View responses (1)" at bounding box center [857, 750] width 143 height 26
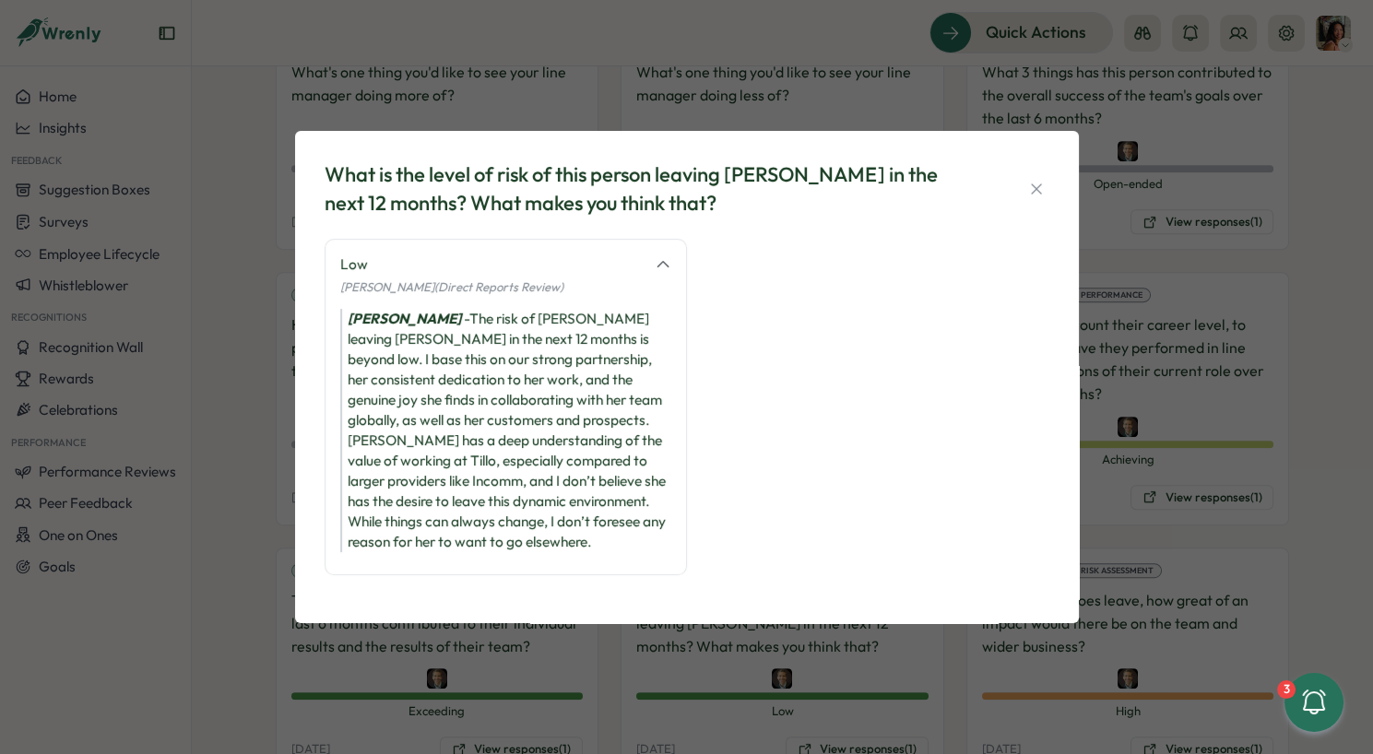
click at [1065, 689] on div "What is the level of risk of this person leaving Tillo in the next 12 months? W…" at bounding box center [686, 377] width 1373 height 754
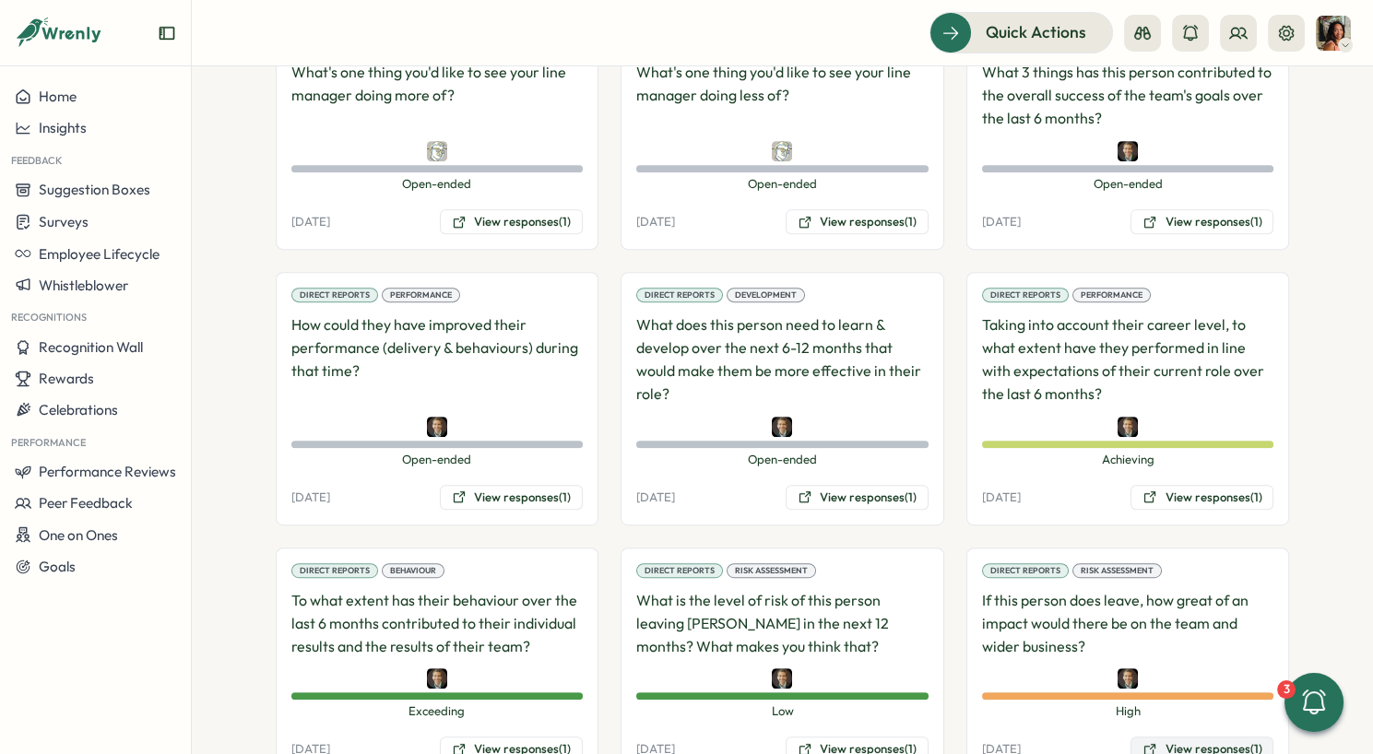
click at [1177, 737] on button "View responses (1)" at bounding box center [1202, 750] width 143 height 26
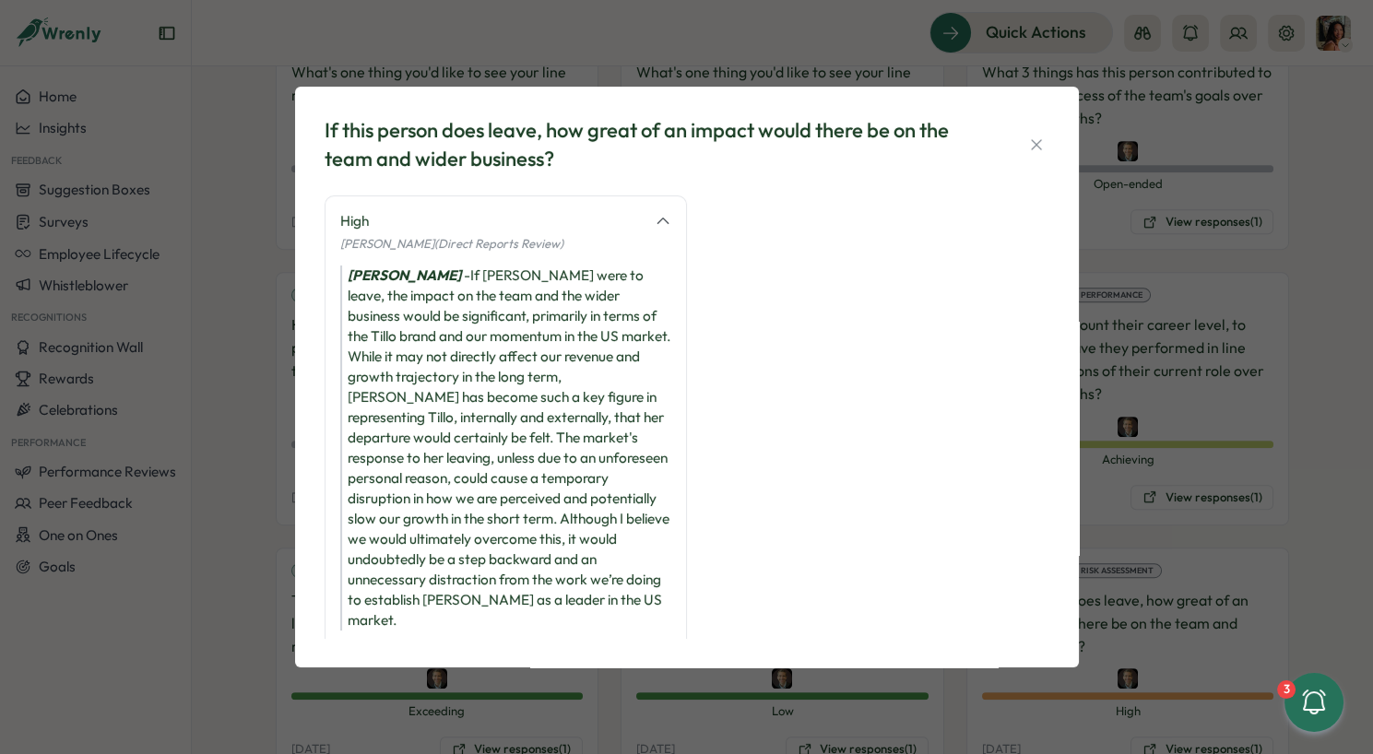
click at [480, 703] on div "If this person does leave, how great of an impact would there be on the team an…" at bounding box center [686, 377] width 1373 height 754
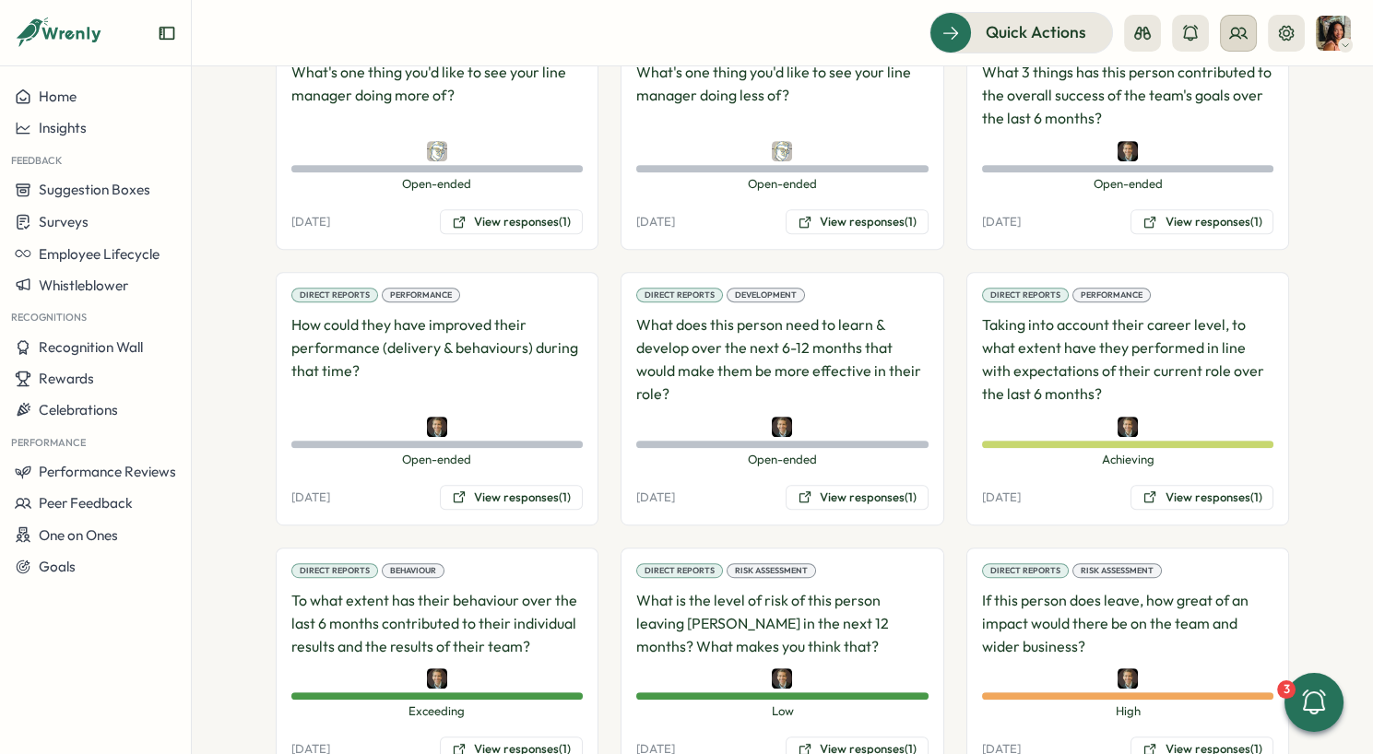
click at [1232, 42] on button at bounding box center [1238, 33] width 37 height 37
click at [1227, 86] on div "Org Members" at bounding box center [1240, 91] width 116 height 20
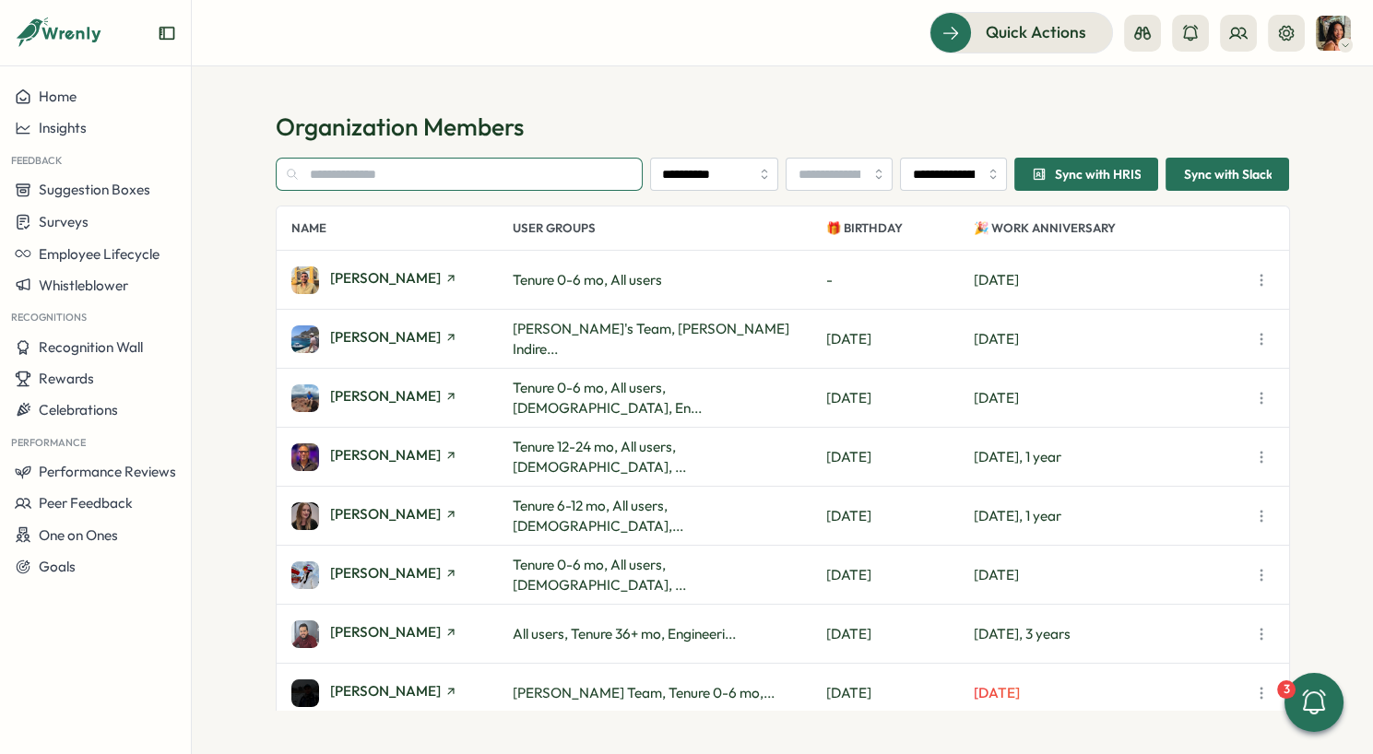
click at [529, 176] on input "text" at bounding box center [460, 174] width 368 height 33
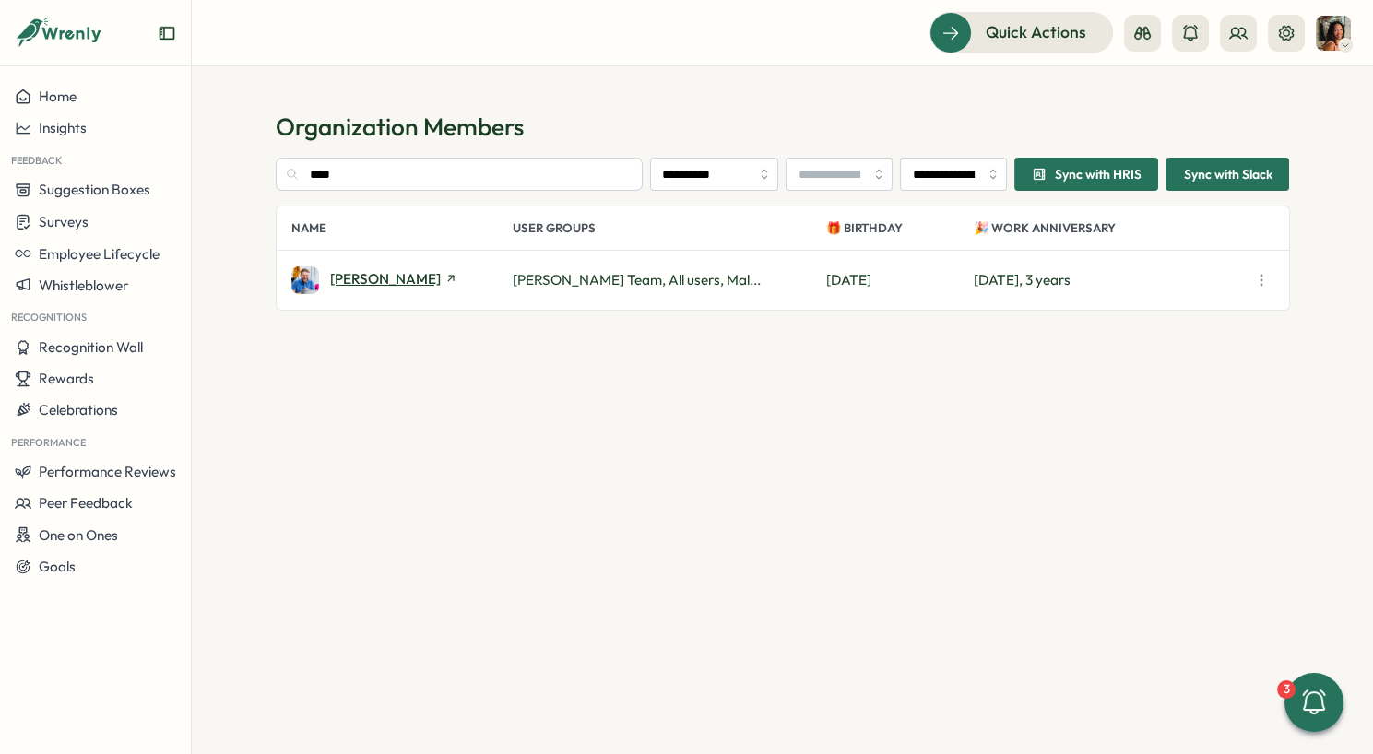
click at [362, 283] on span "Paul Hemsley" at bounding box center [385, 279] width 111 height 14
click at [462, 185] on input "****" at bounding box center [460, 174] width 368 height 33
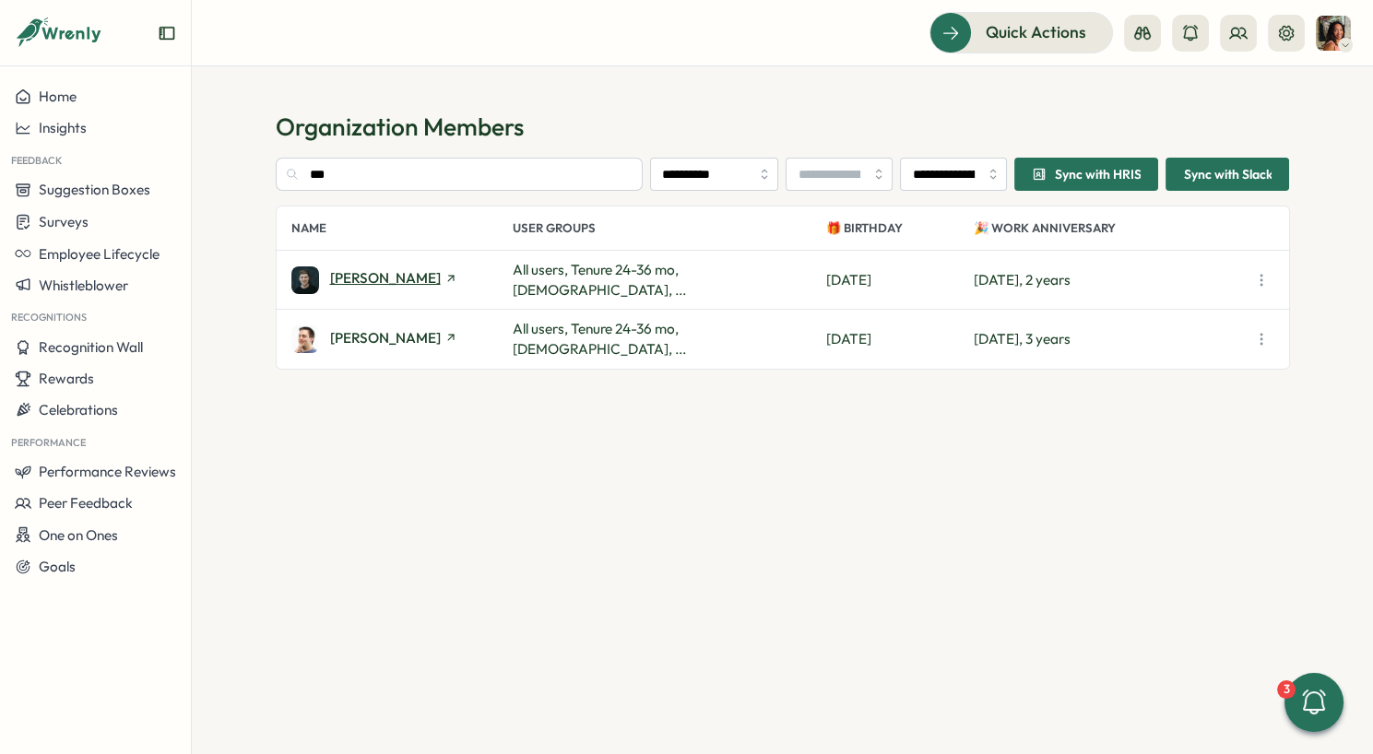
click at [352, 276] on span "Ben Cruttenden" at bounding box center [385, 278] width 111 height 14
click at [497, 185] on input "***" at bounding box center [460, 174] width 368 height 33
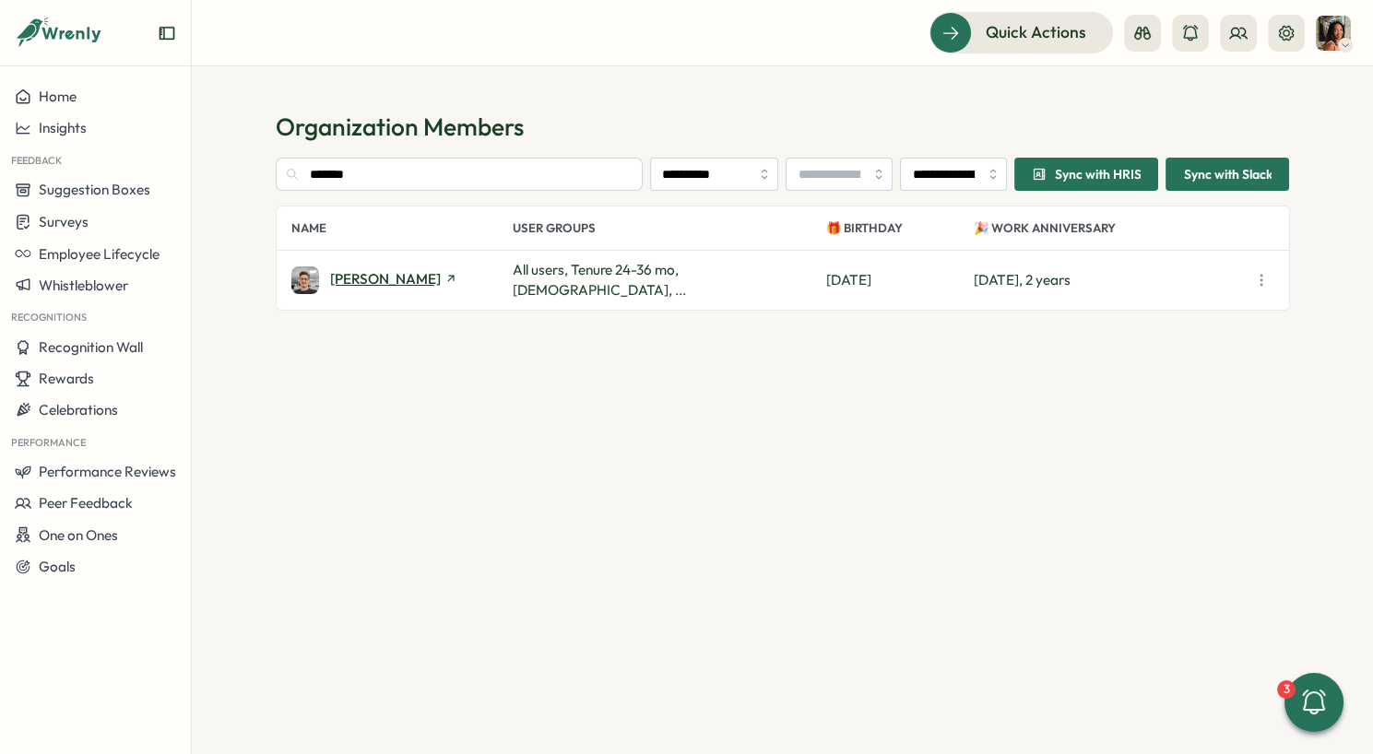
click at [364, 286] on span "[PERSON_NAME]" at bounding box center [385, 279] width 111 height 14
click at [368, 173] on input "*******" at bounding box center [460, 174] width 368 height 33
click at [354, 275] on span "David McNair" at bounding box center [385, 279] width 111 height 14
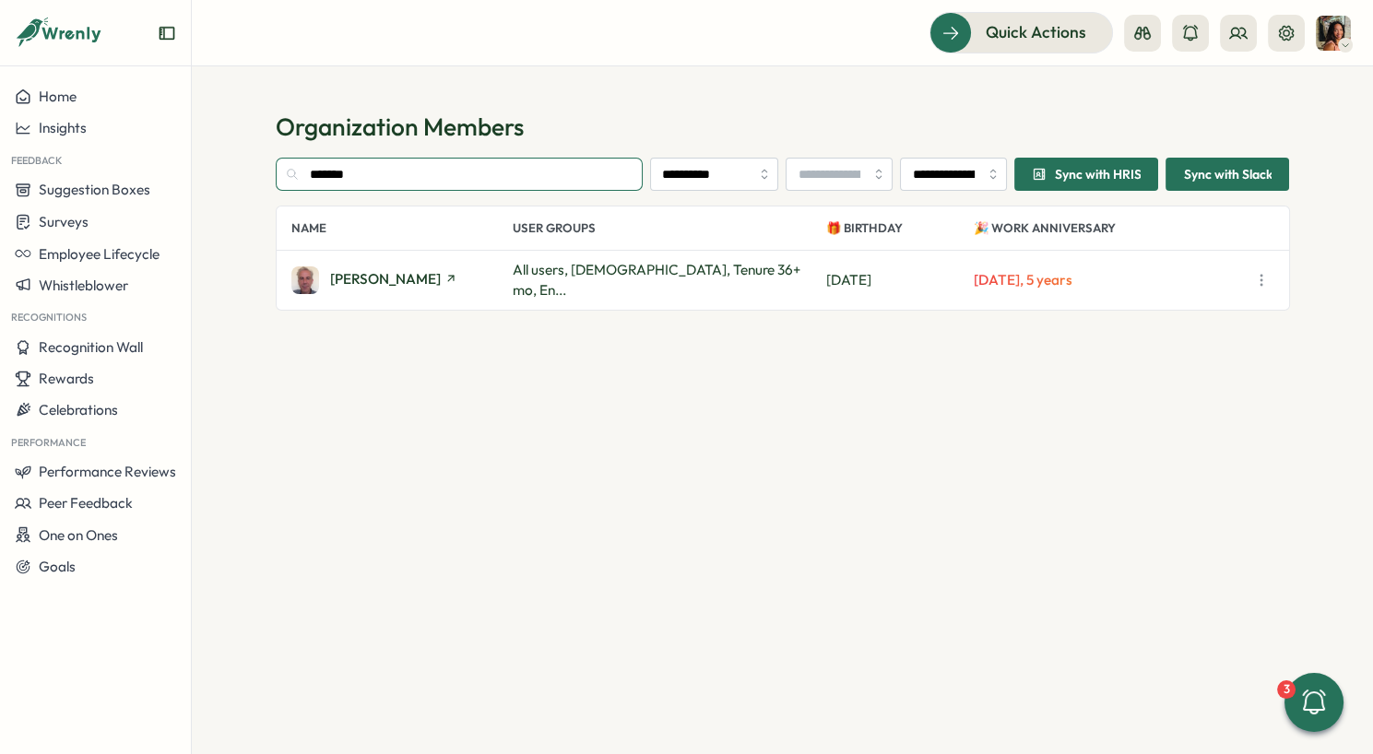
click at [385, 175] on input "*******" at bounding box center [460, 174] width 368 height 33
click at [382, 274] on span "Jamie Batabyal" at bounding box center [385, 279] width 111 height 14
click at [457, 168] on input "*******" at bounding box center [460, 174] width 368 height 33
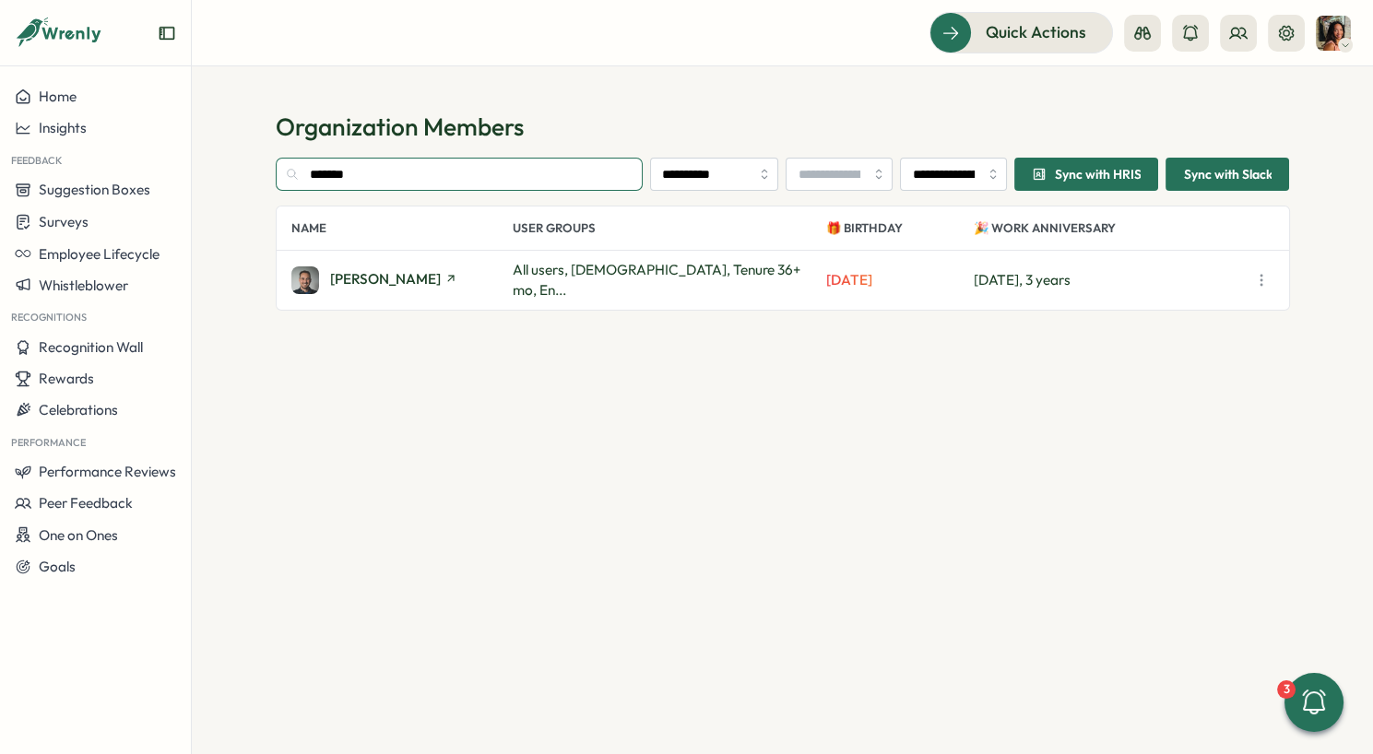
click at [457, 168] on input "*******" at bounding box center [460, 174] width 368 height 33
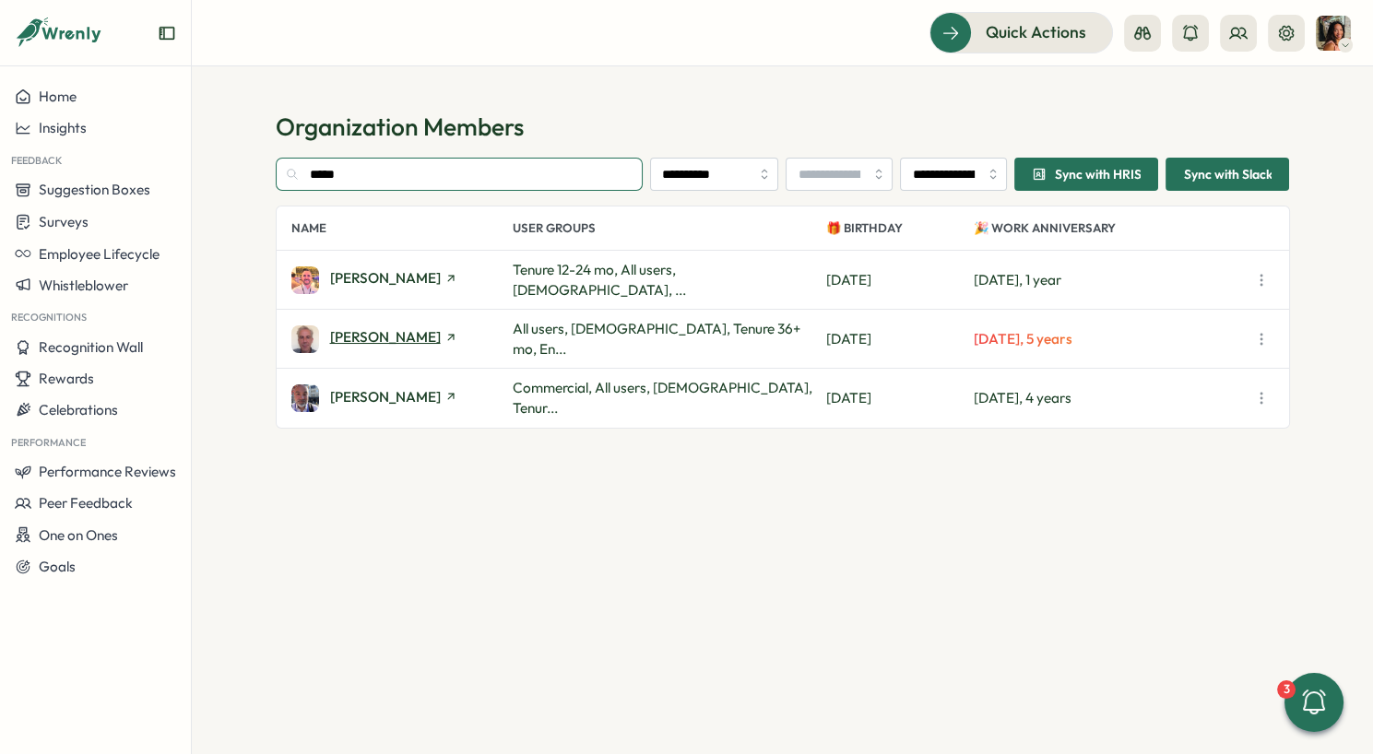
type input "*****"
click at [378, 339] on span "David McNair" at bounding box center [385, 337] width 111 height 14
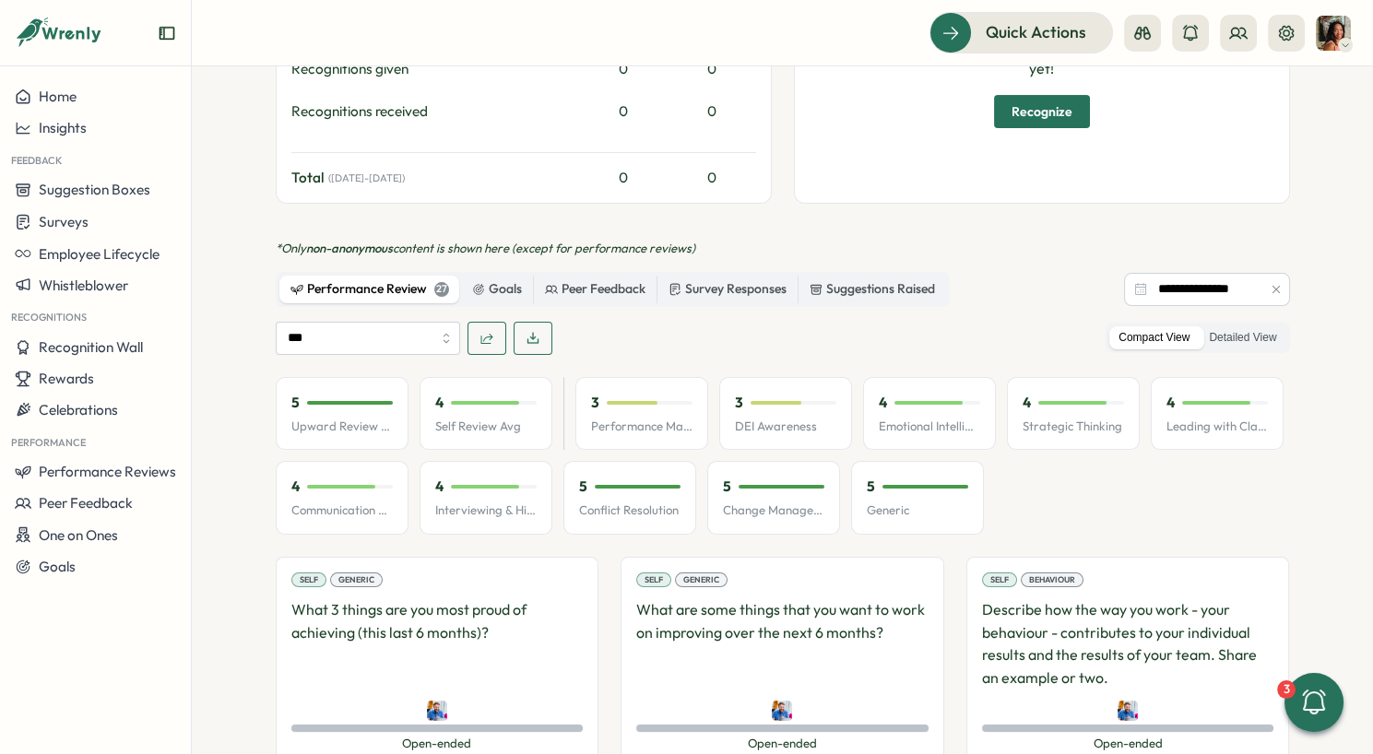
scroll to position [491, 0]
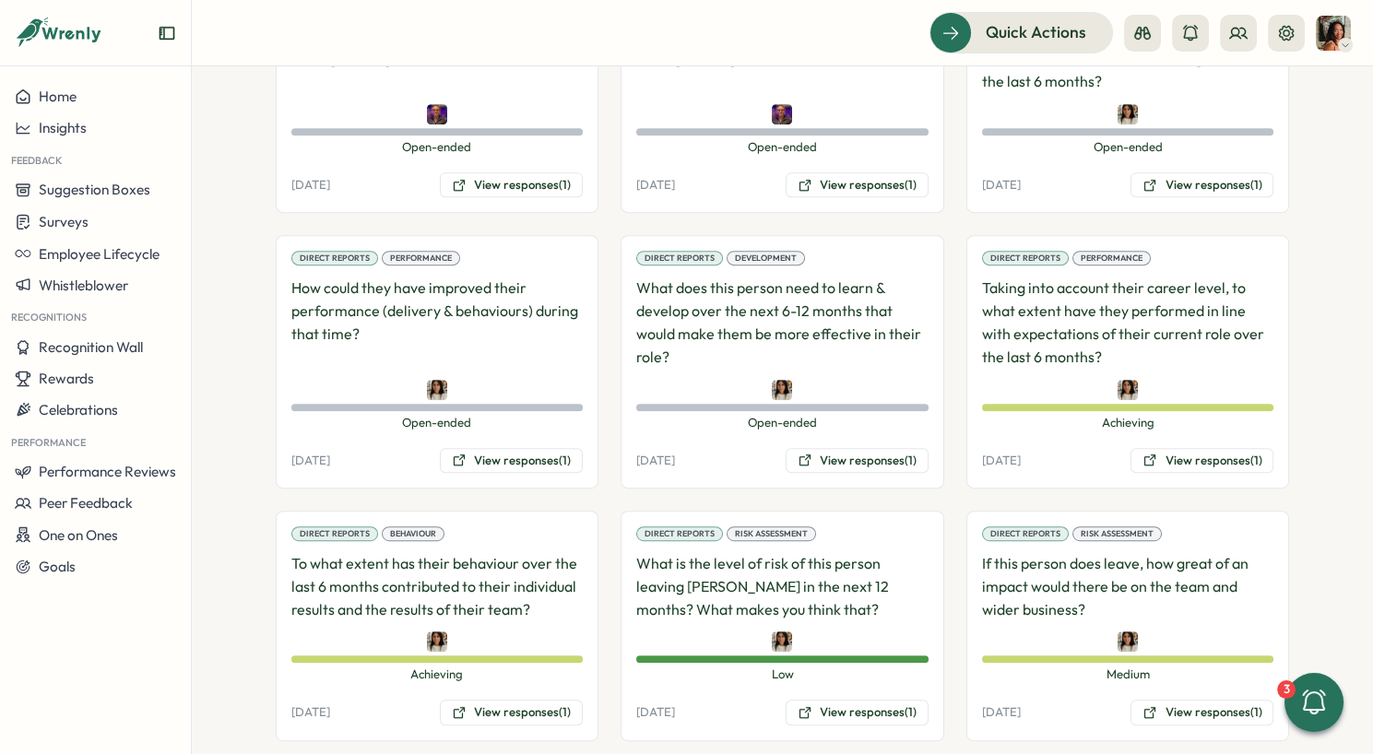
scroll to position [1427, 0]
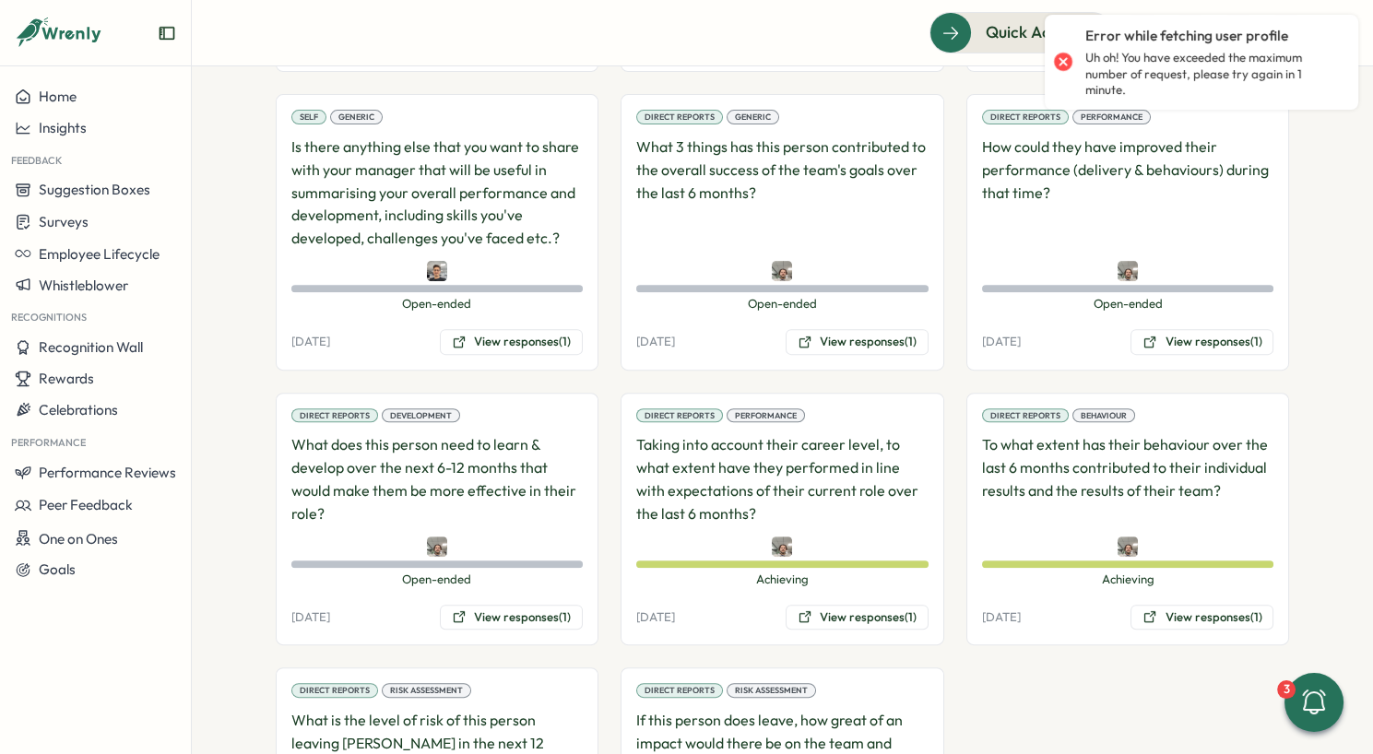
scroll to position [1345, 0]
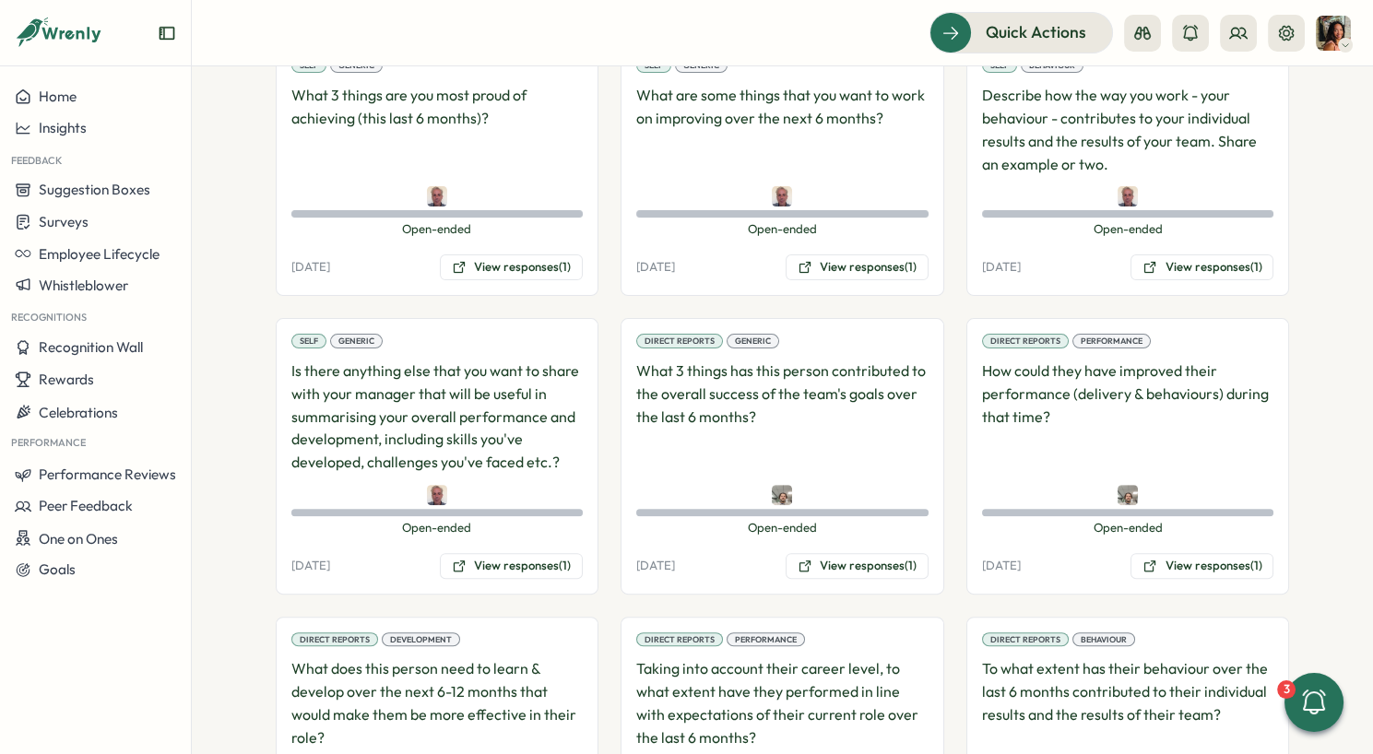
scroll to position [1496, 0]
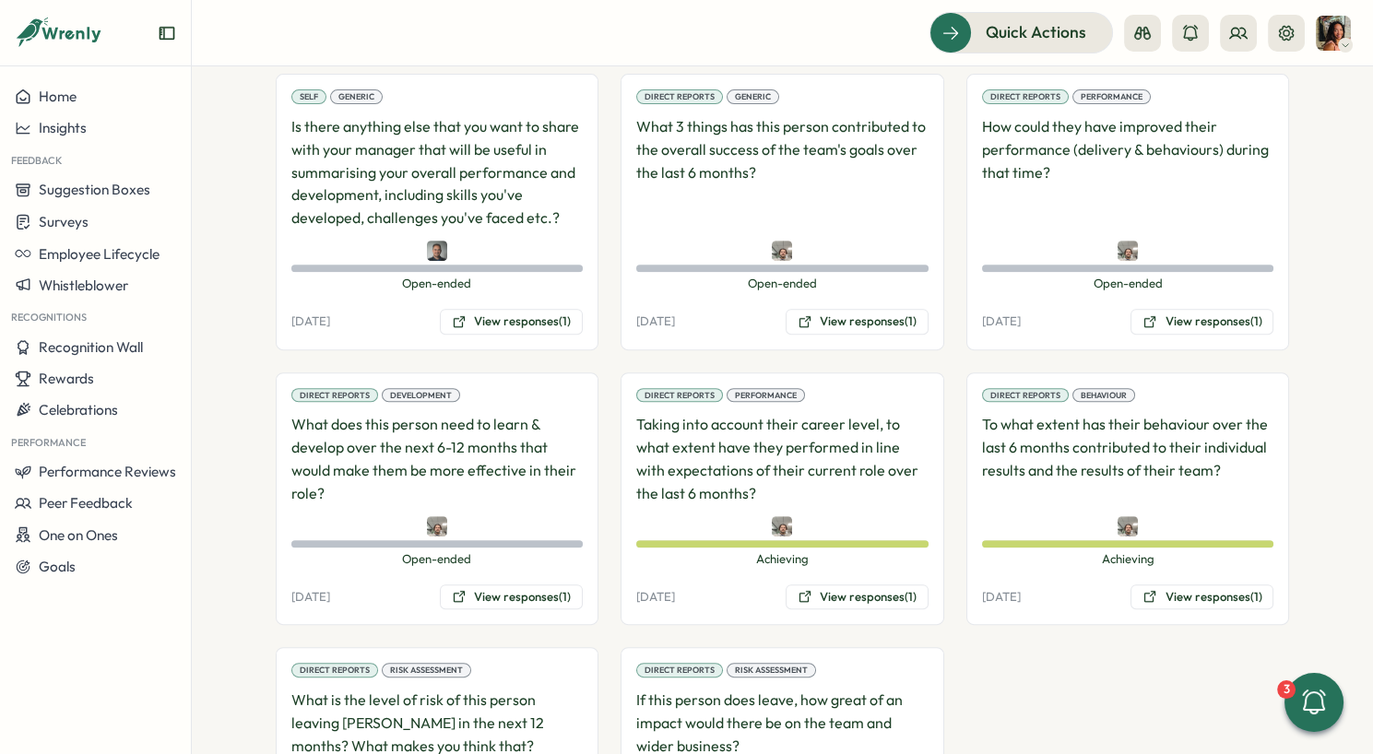
scroll to position [1496, 0]
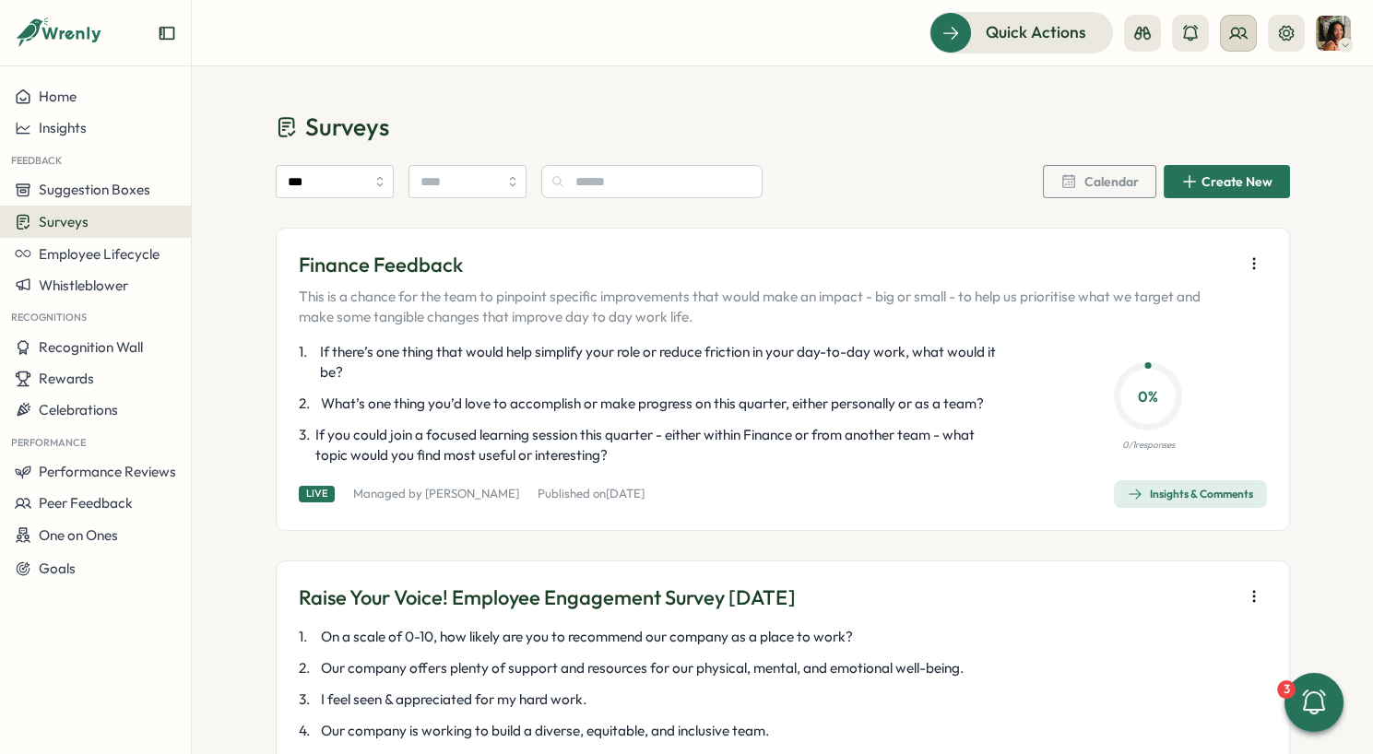
click at [1237, 36] on icon at bounding box center [1238, 33] width 18 height 18
click at [1198, 82] on icon at bounding box center [1191, 91] width 18 height 18
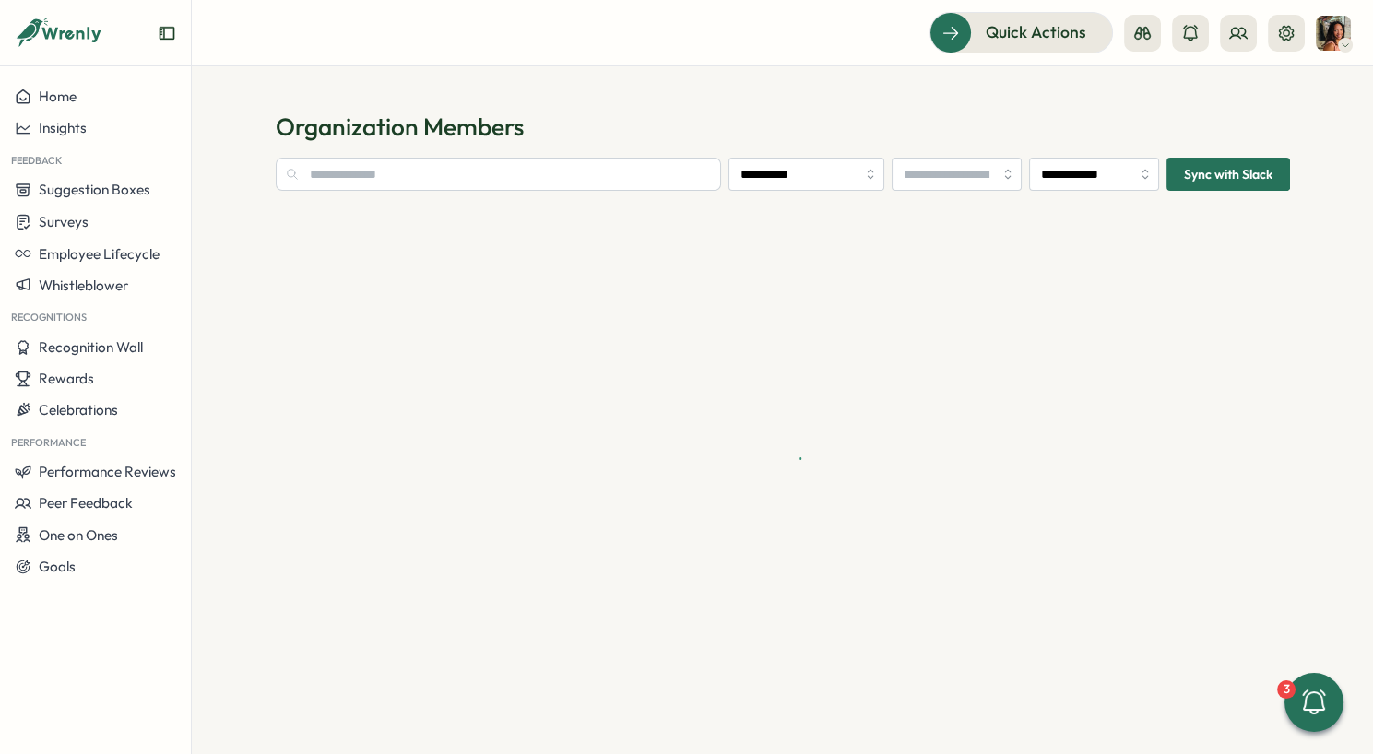
type input "**********"
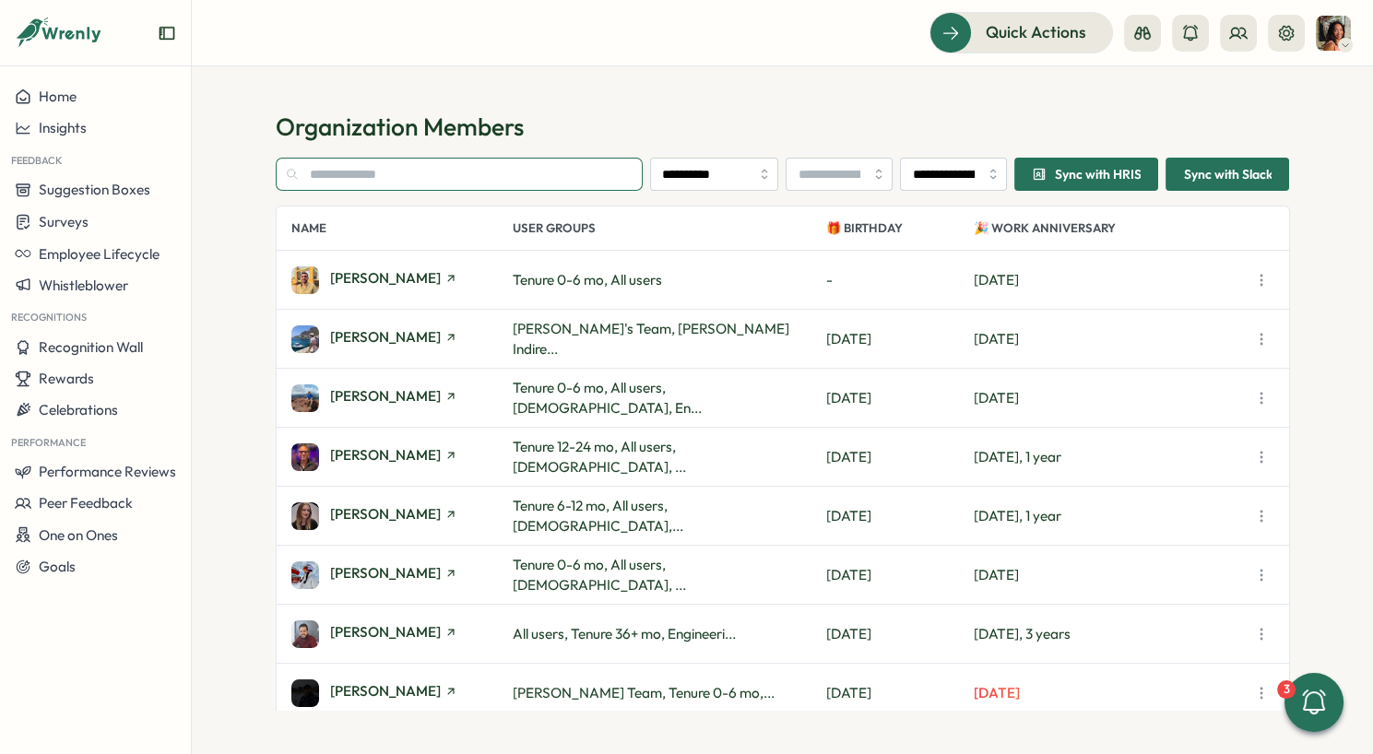
click at [573, 180] on input "text" at bounding box center [460, 174] width 368 height 33
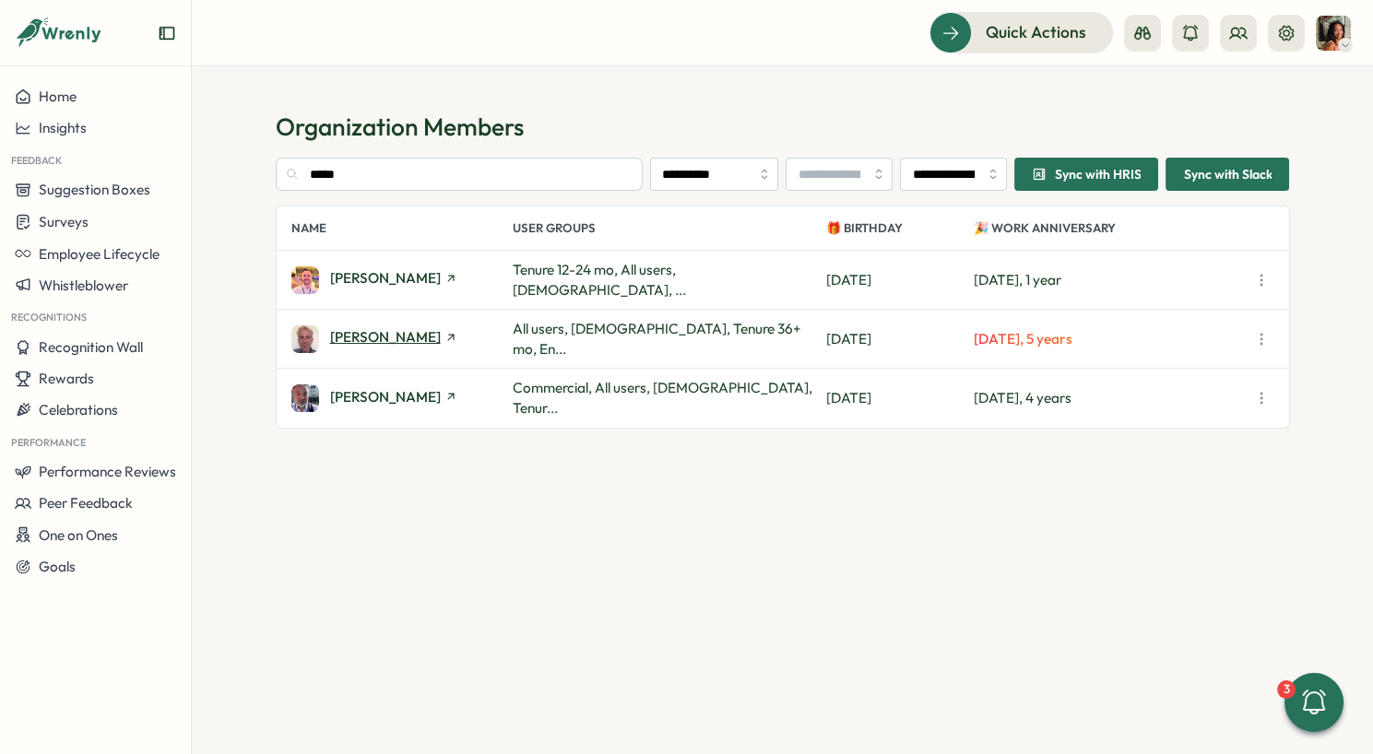
click at [361, 336] on span "[PERSON_NAME]" at bounding box center [385, 337] width 111 height 14
click at [387, 162] on input "*****" at bounding box center [460, 174] width 368 height 33
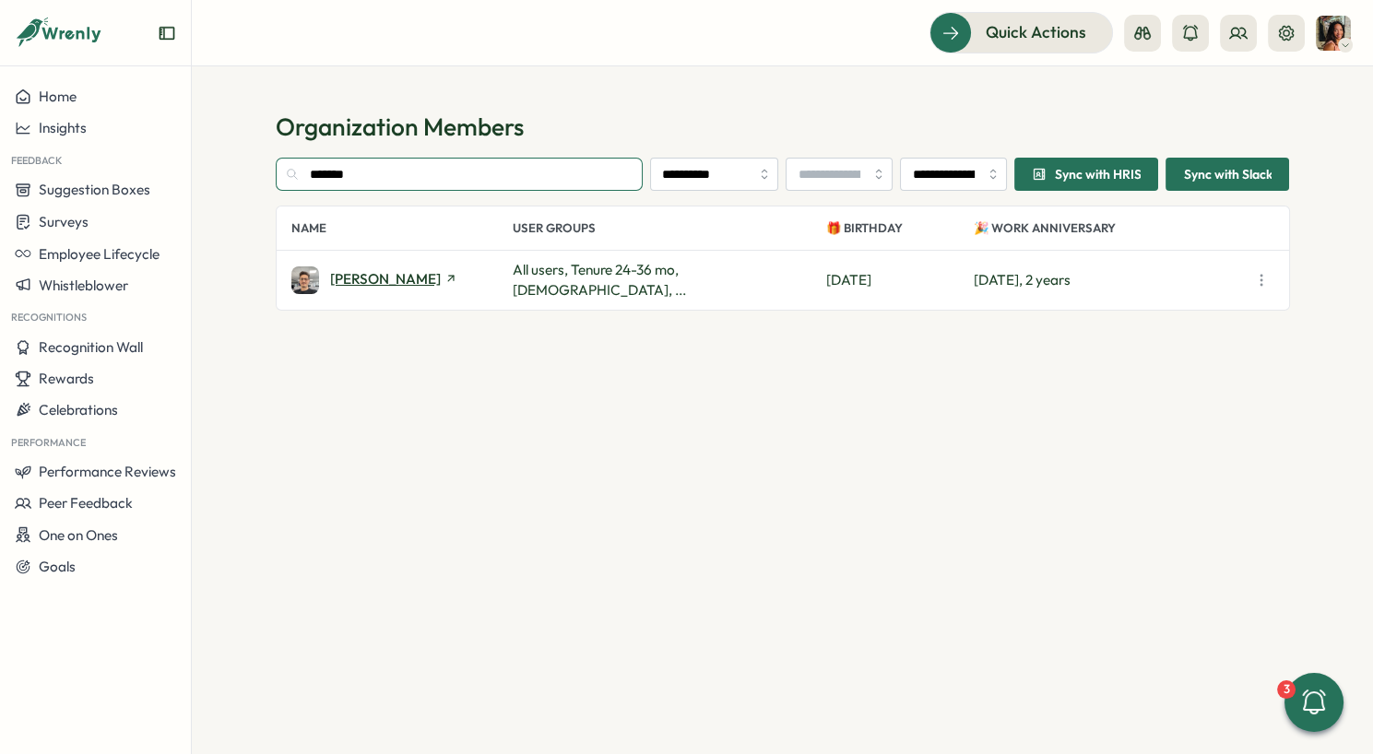
type input "*******"
click at [351, 278] on span "Daniele Faraglia" at bounding box center [385, 279] width 111 height 14
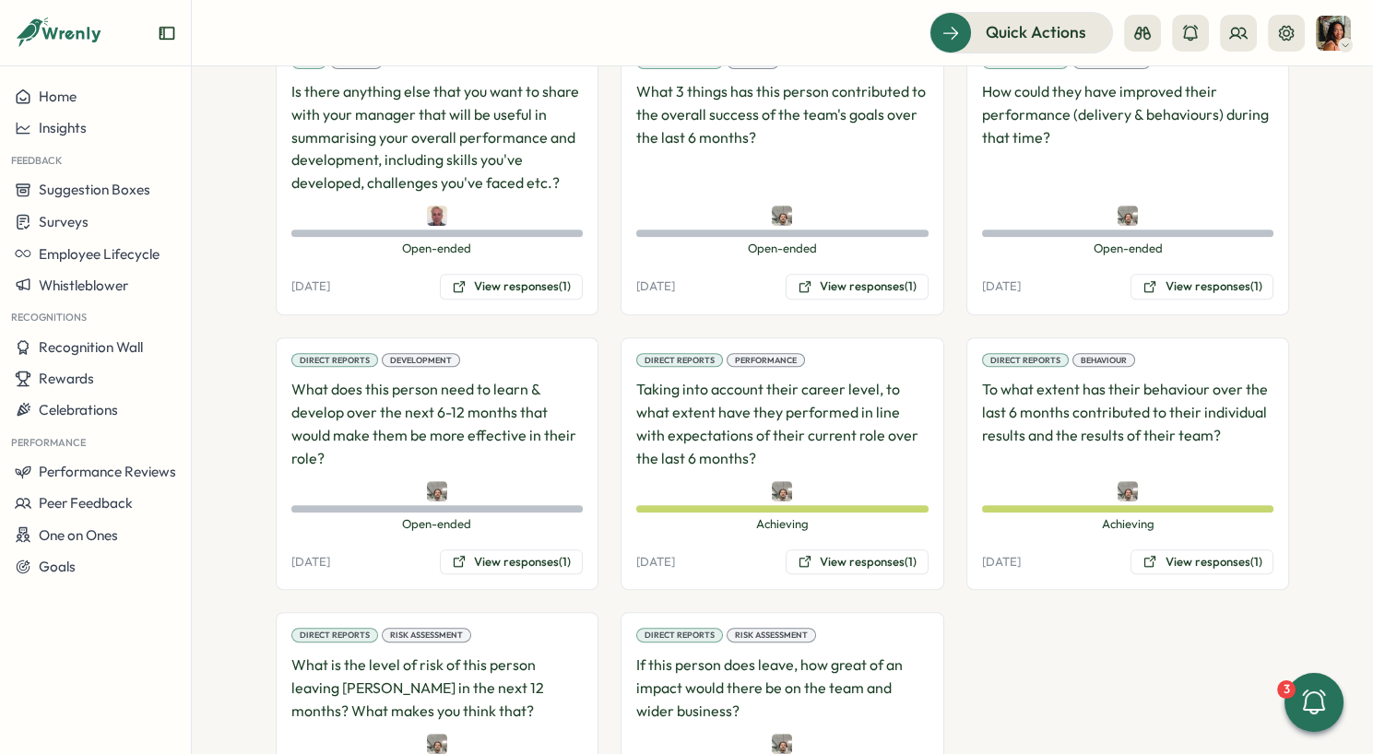
scroll to position [1496, 0]
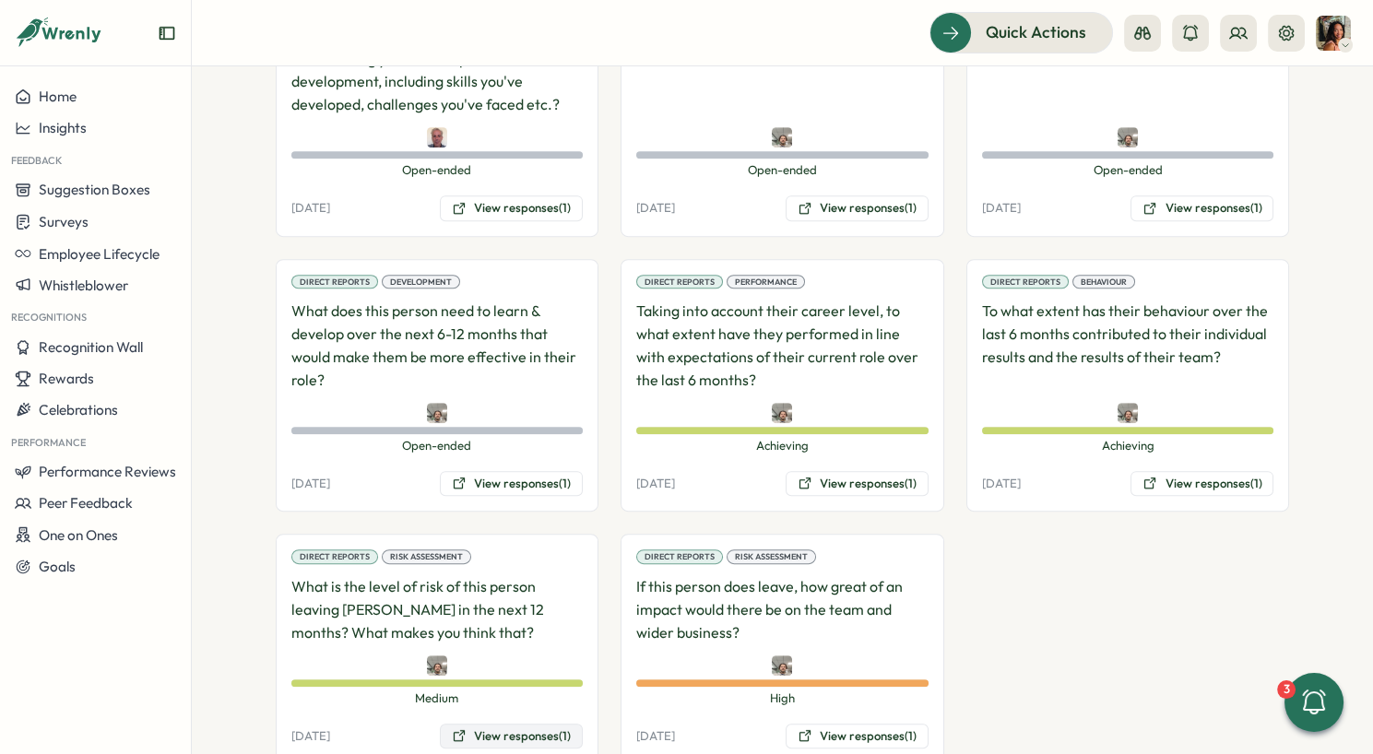
click at [515, 724] on button "View responses (1)" at bounding box center [511, 737] width 143 height 26
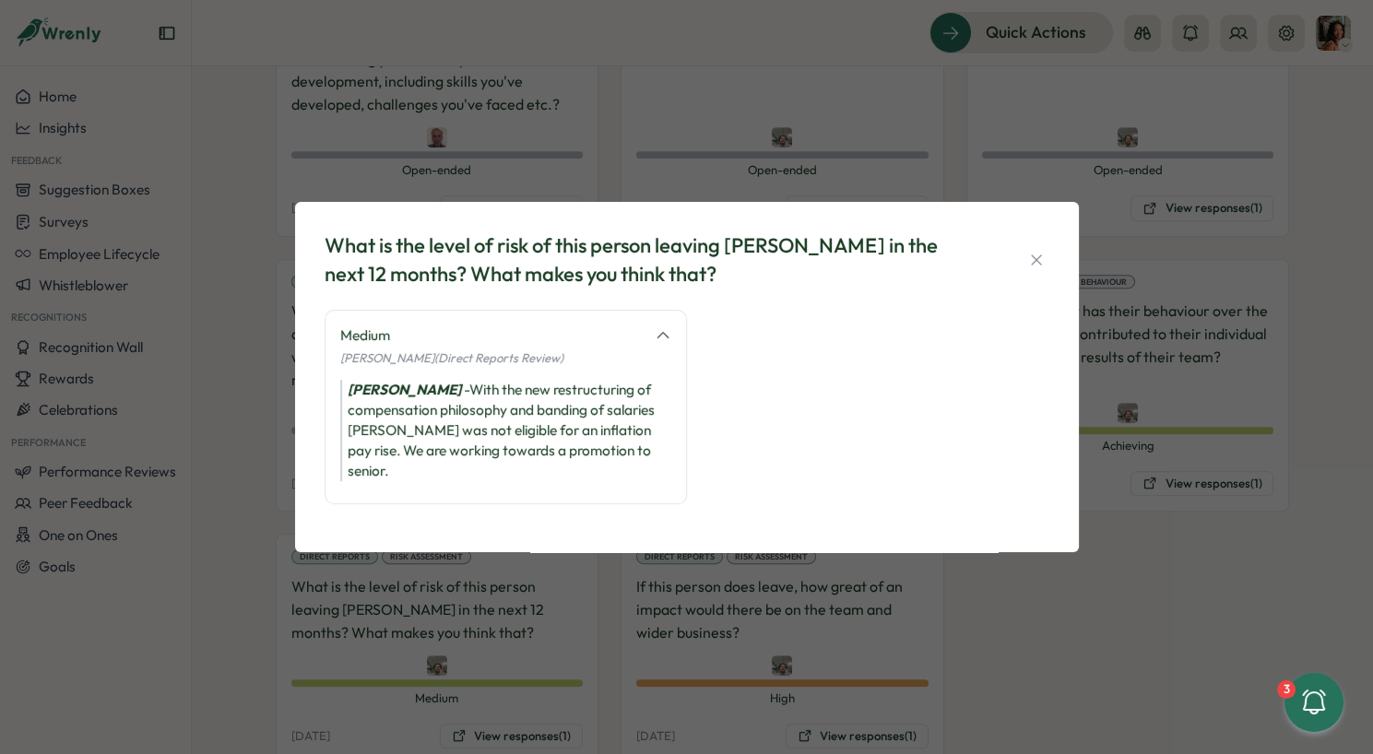
click at [619, 665] on div "What is the level of risk of this person leaving [PERSON_NAME] in the next 12 m…" at bounding box center [686, 377] width 1373 height 754
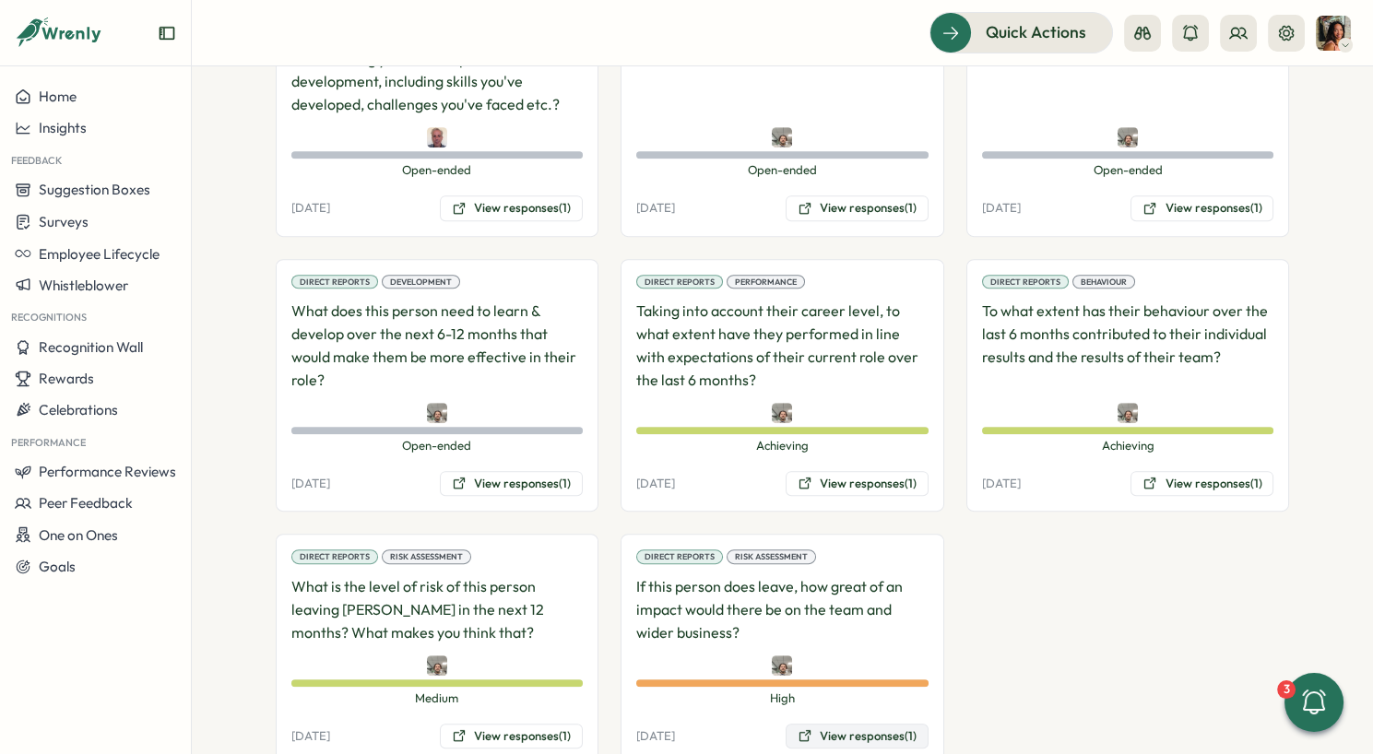
click at [845, 724] on button "View responses (1)" at bounding box center [857, 737] width 143 height 26
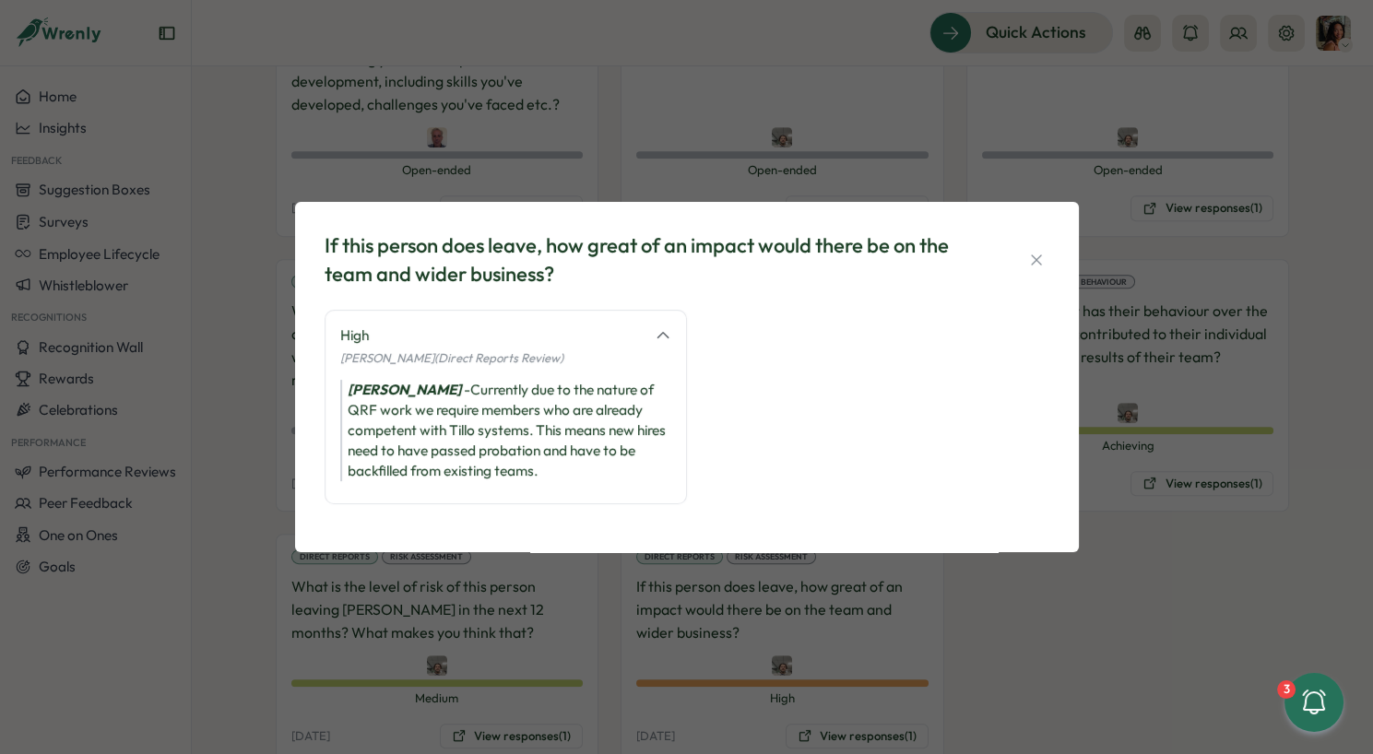
click at [983, 647] on div "If this person does leave, how great of an impact would there be on the team an…" at bounding box center [686, 377] width 1373 height 754
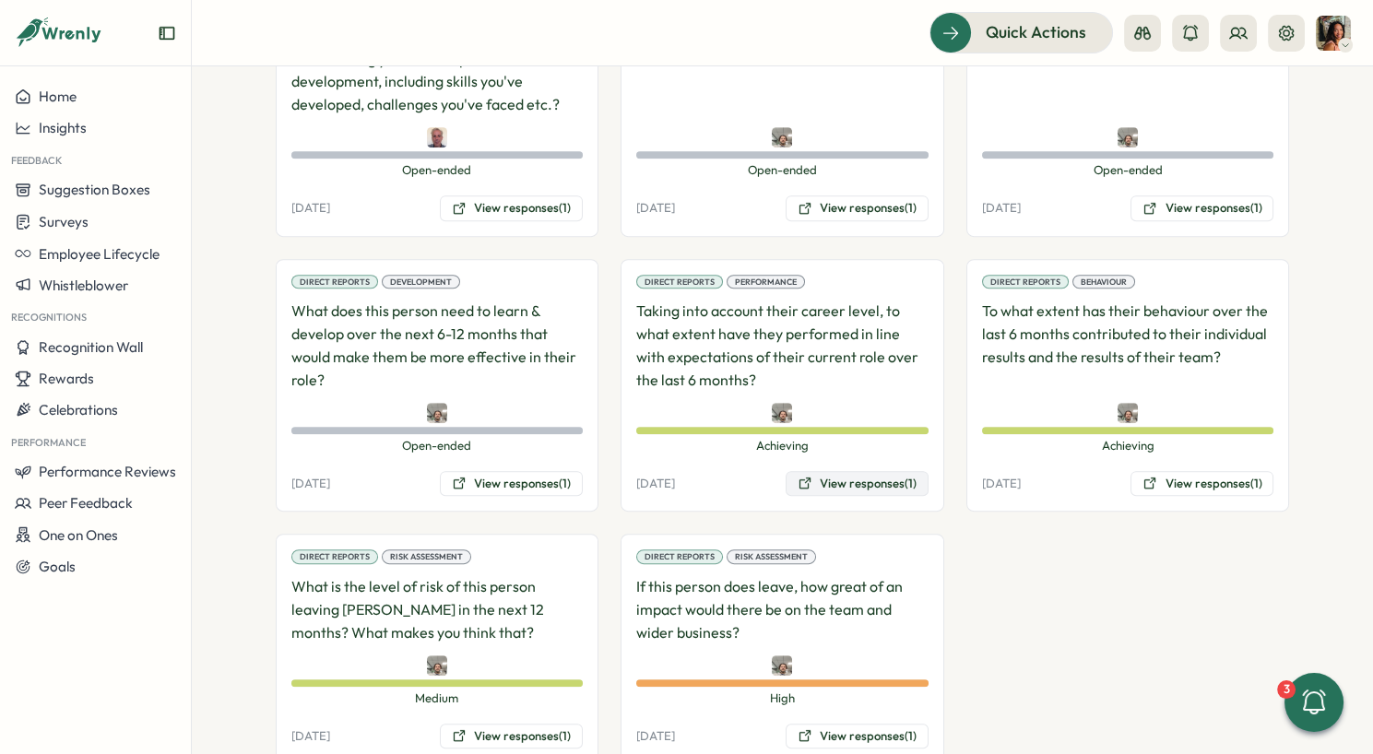
click at [901, 471] on button "View responses (1)" at bounding box center [857, 484] width 143 height 26
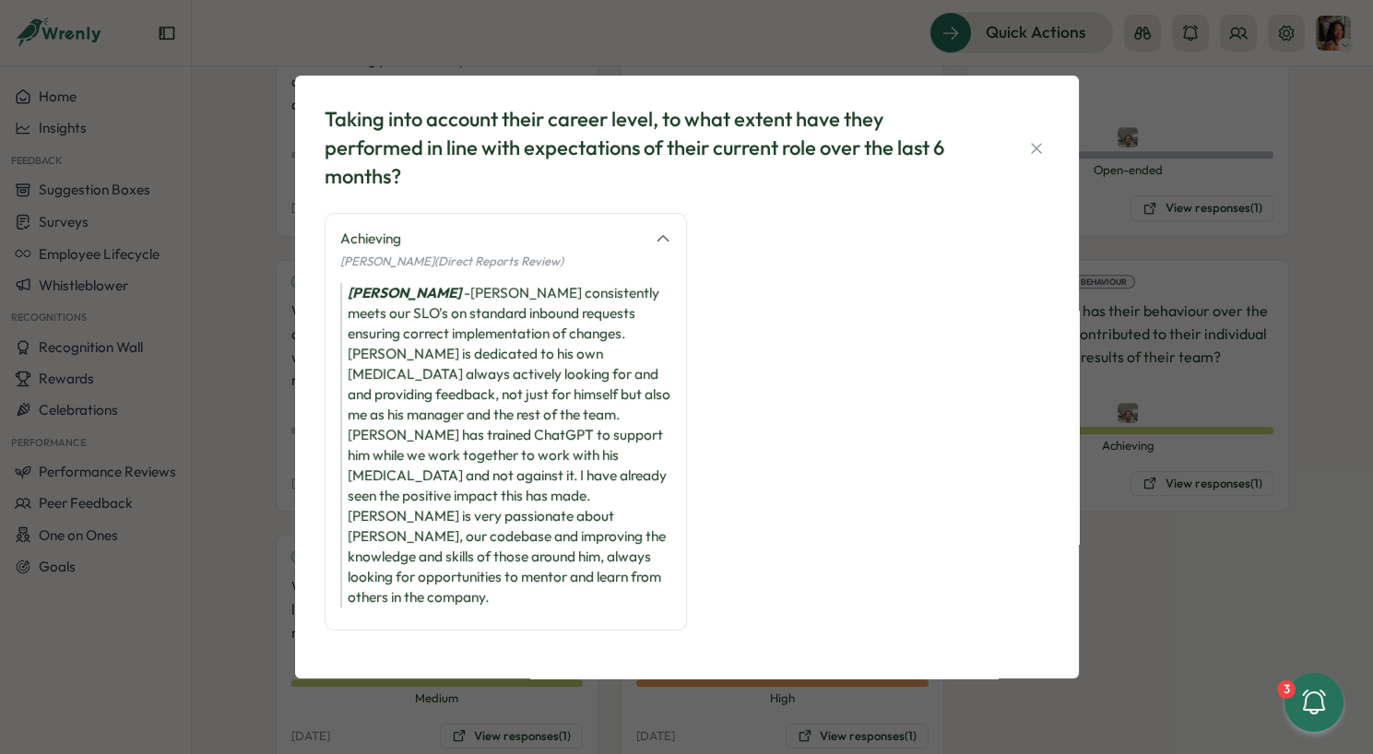
click at [1159, 453] on div "Taking into account their career level, to what extent have they performed in l…" at bounding box center [686, 377] width 1373 height 754
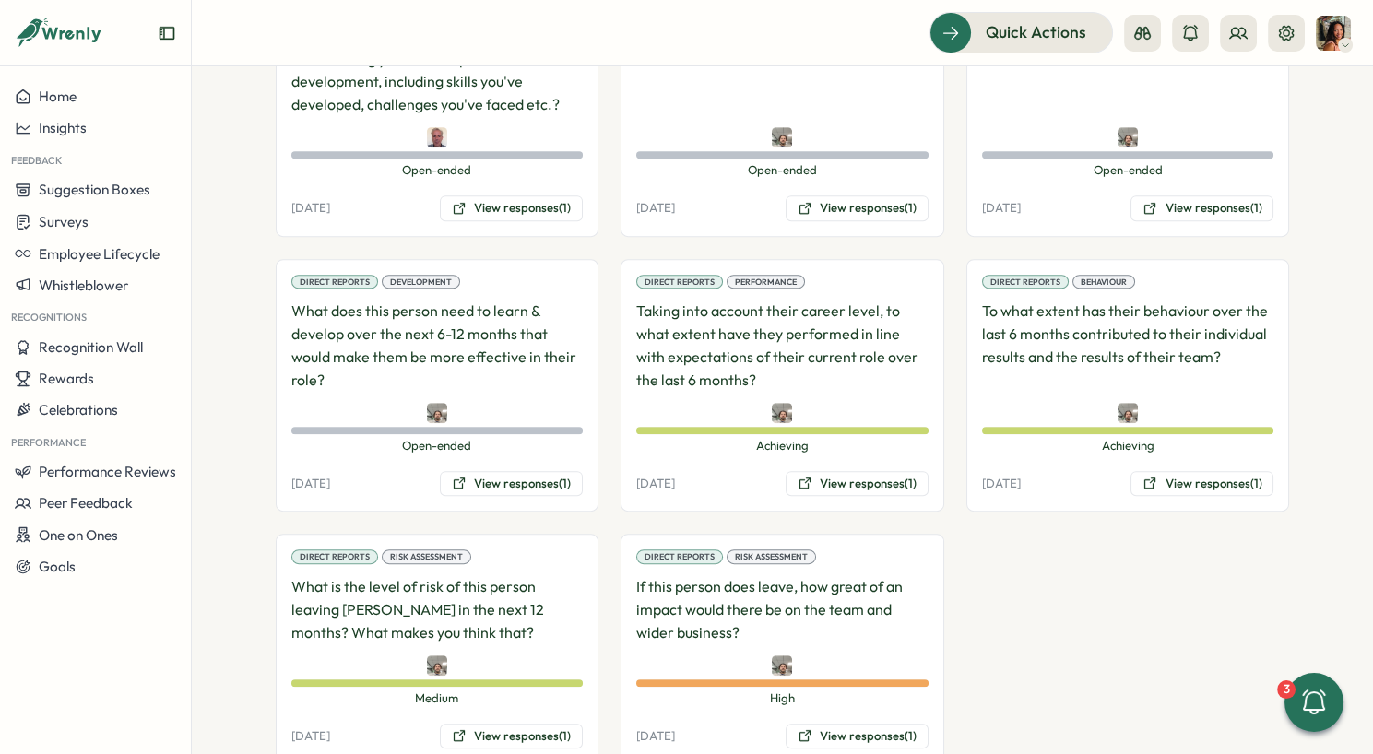
click at [1159, 418] on div "Direct Reports Behaviour To what extent has their behaviour over the last 6 mon…" at bounding box center [1129, 386] width 324 height 254
click at [1159, 471] on button "View responses (1)" at bounding box center [1202, 484] width 143 height 26
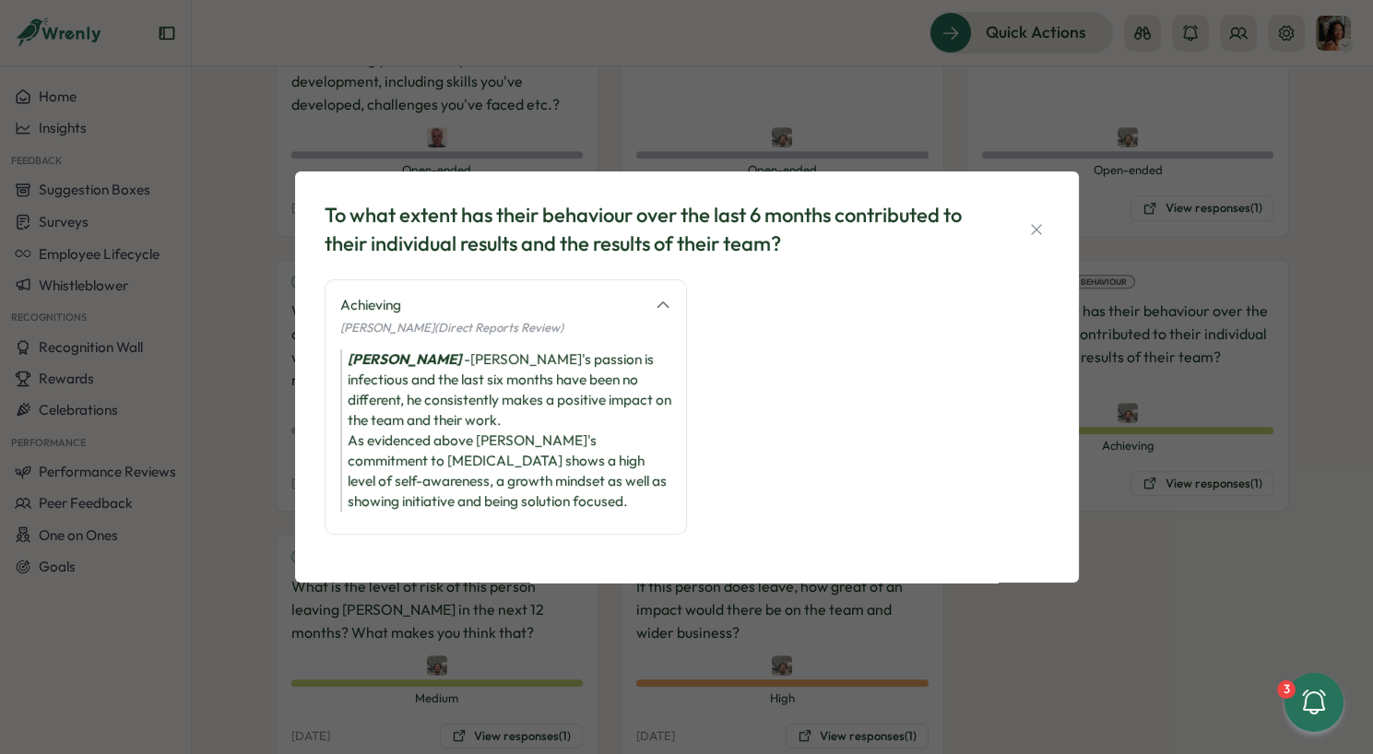
click at [1168, 531] on div "To what extent has their behaviour over the last 6 months contributed to their …" at bounding box center [686, 377] width 1373 height 754
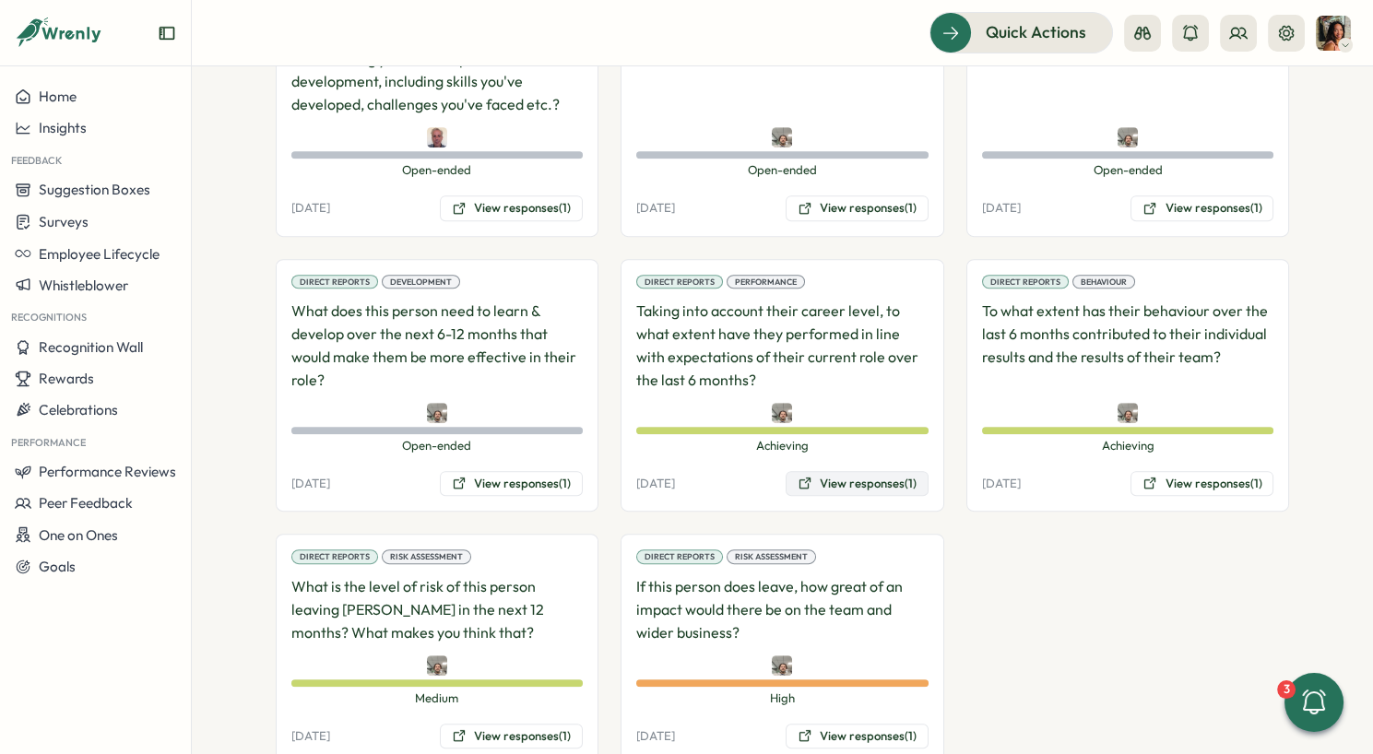
click at [900, 471] on button "View responses (1)" at bounding box center [857, 484] width 143 height 26
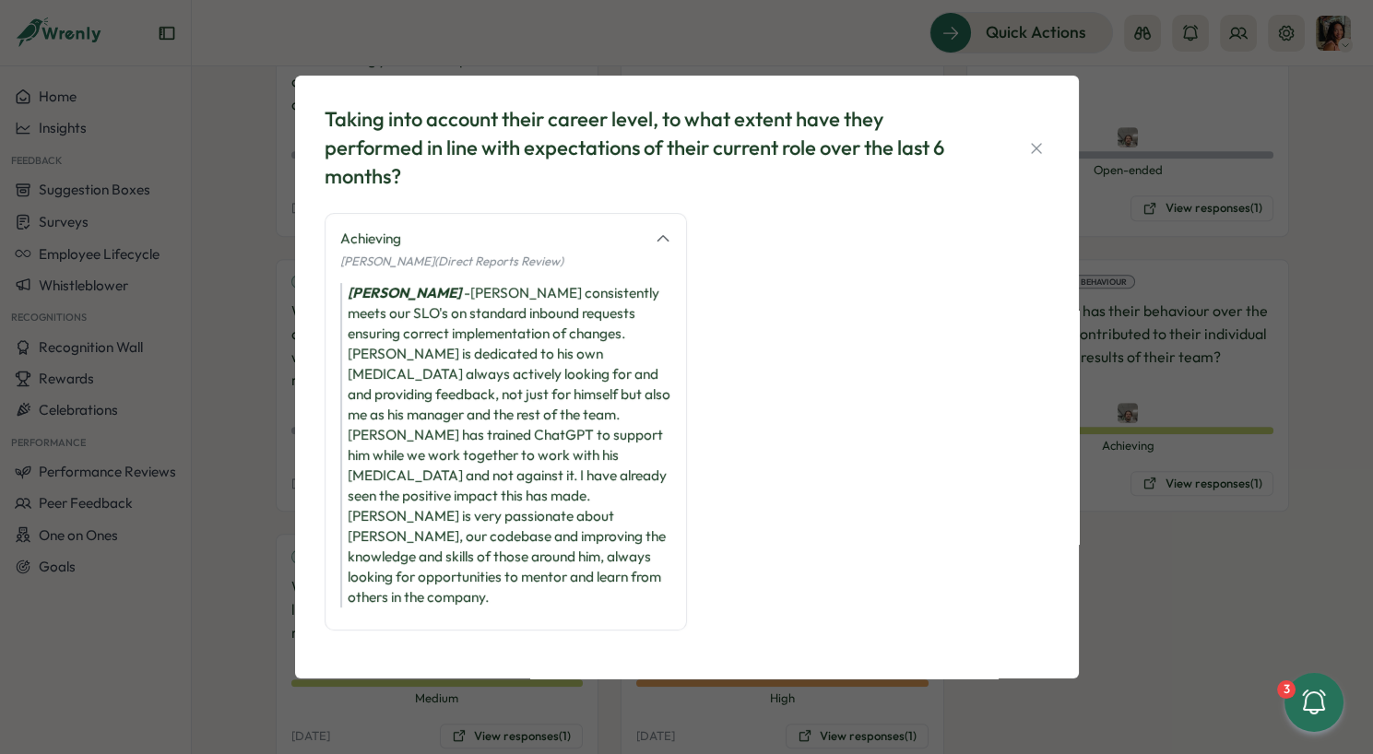
click at [1203, 524] on div "Taking into account their career level, to what extent have they performed in l…" at bounding box center [686, 377] width 1373 height 754
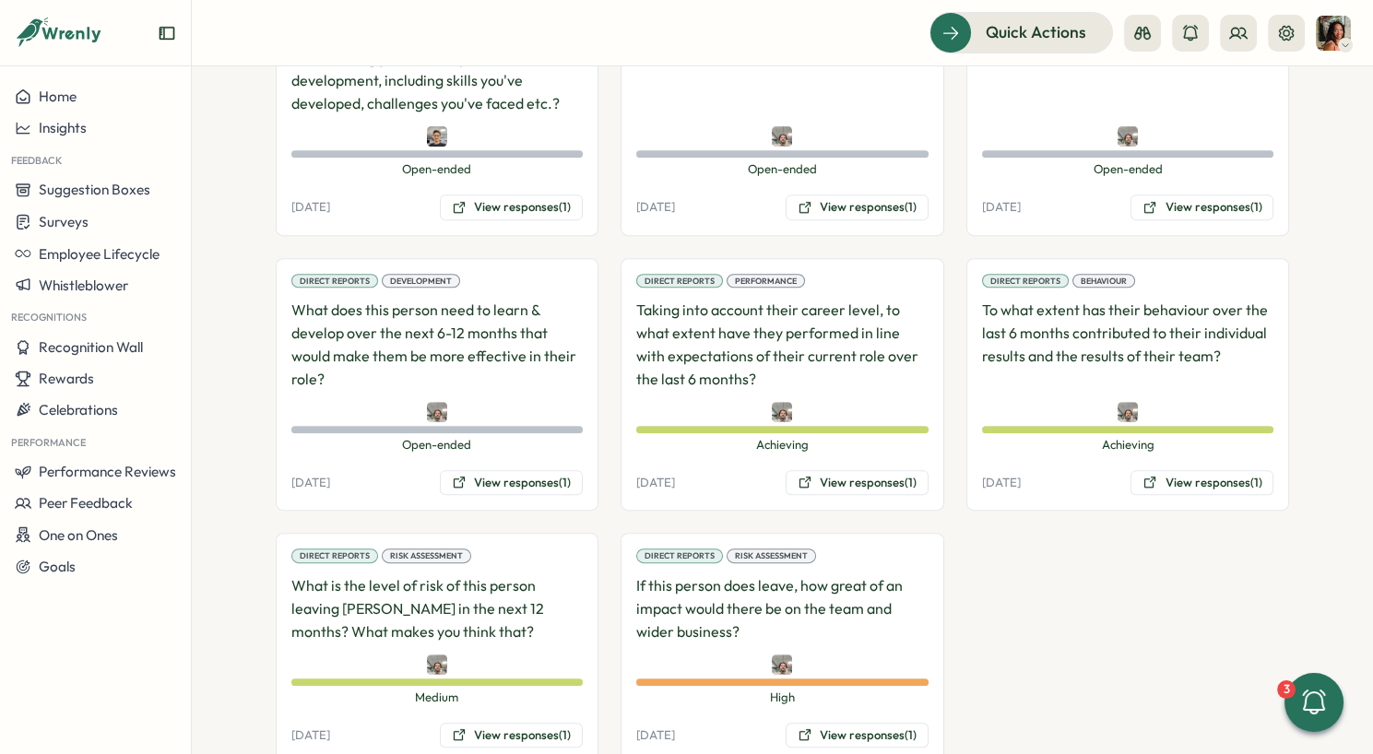
scroll to position [1496, 0]
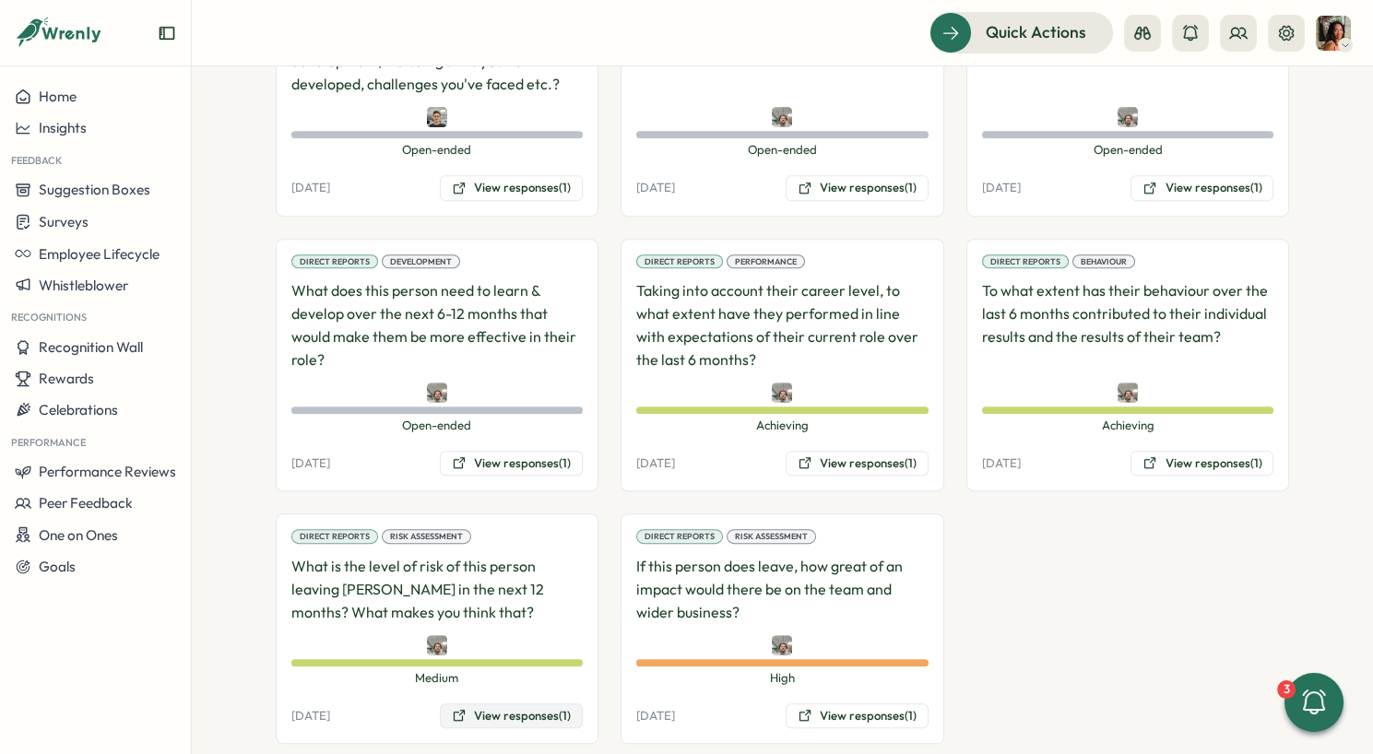
click at [531, 704] on button "View responses (1)" at bounding box center [511, 717] width 143 height 26
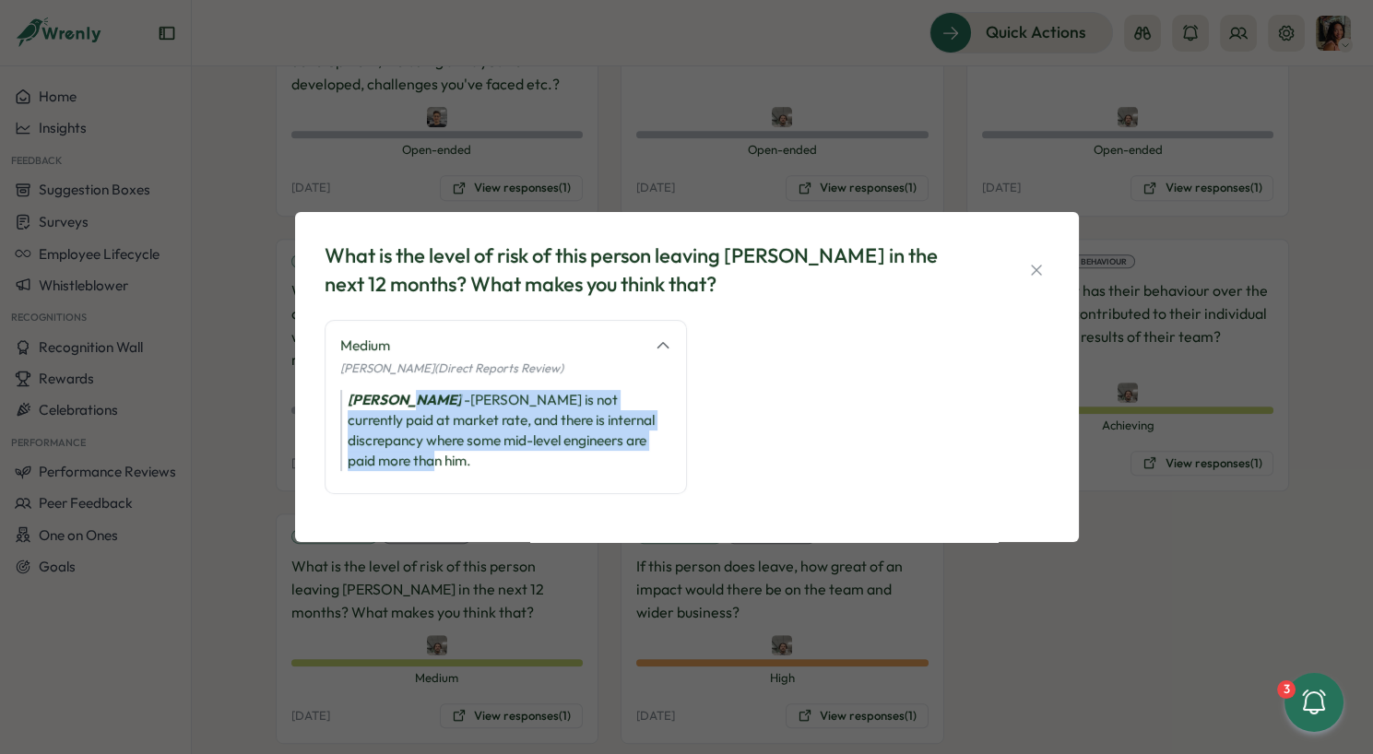
drag, startPoint x: 402, startPoint y: 393, endPoint x: 402, endPoint y: 481, distance: 87.6
click at [402, 481] on div "Medium [PERSON_NAME] (Direct Reports Review) [PERSON_NAME] is not currently pai…" at bounding box center [506, 407] width 362 height 174
click at [402, 481] on div "Medium Greg Youngman (Direct Reports Review) Greg Youngman - Daniele is not cur…" at bounding box center [506, 407] width 362 height 174
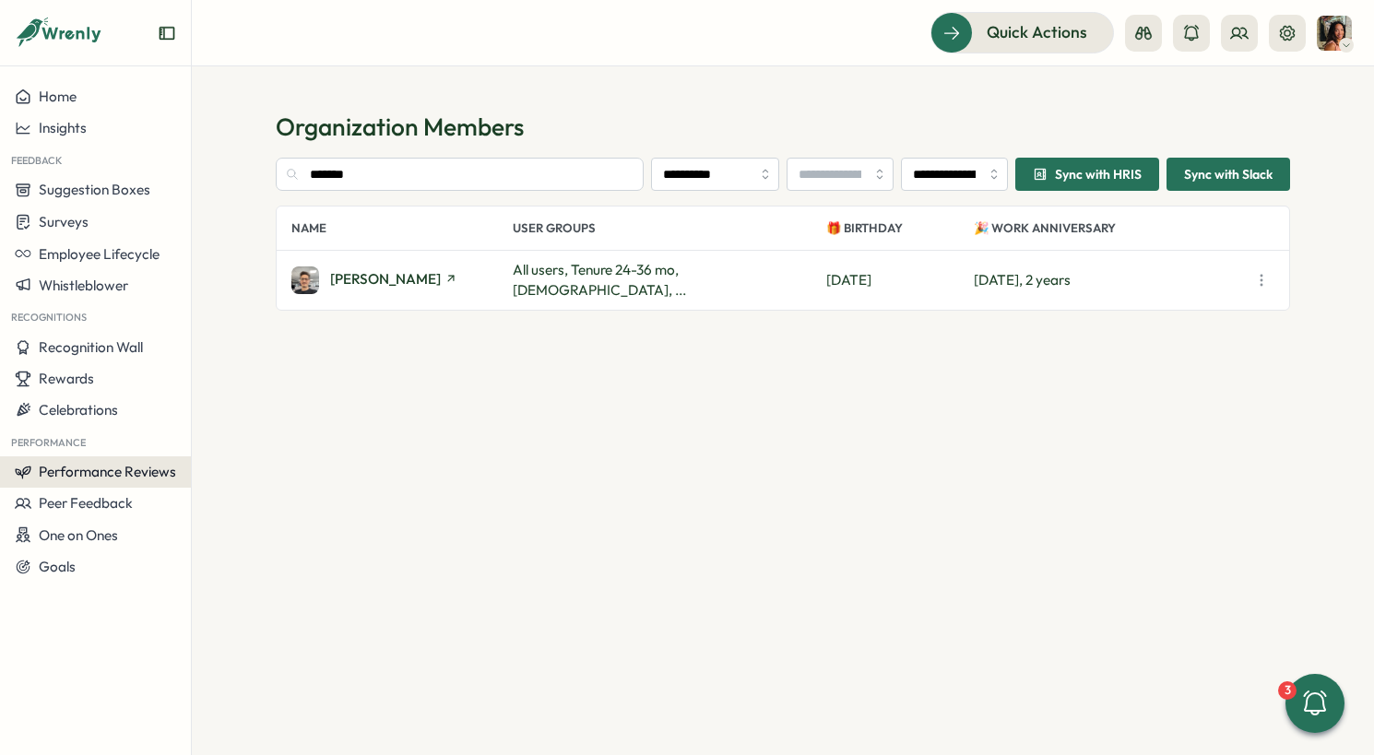
click at [101, 463] on span "Performance Reviews" at bounding box center [107, 472] width 137 height 18
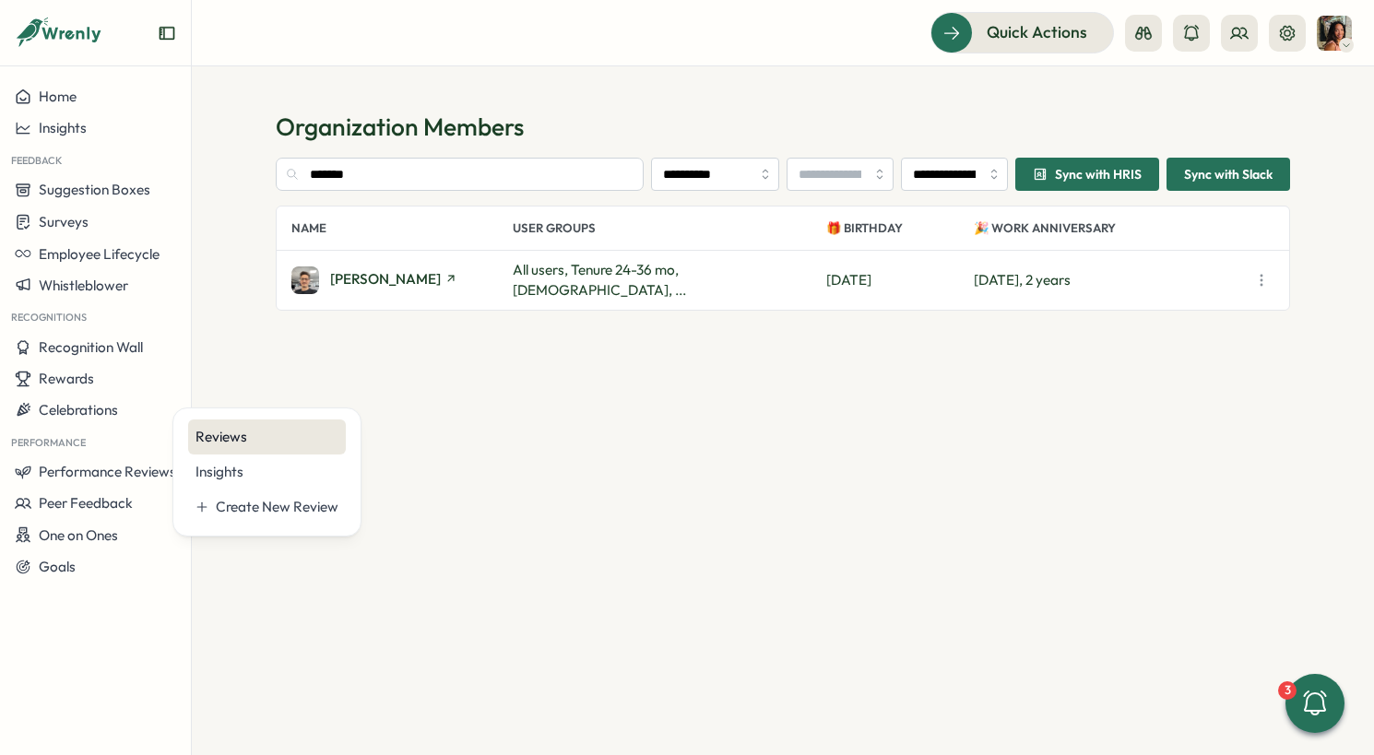
click at [258, 440] on div "Reviews" at bounding box center [267, 437] width 143 height 20
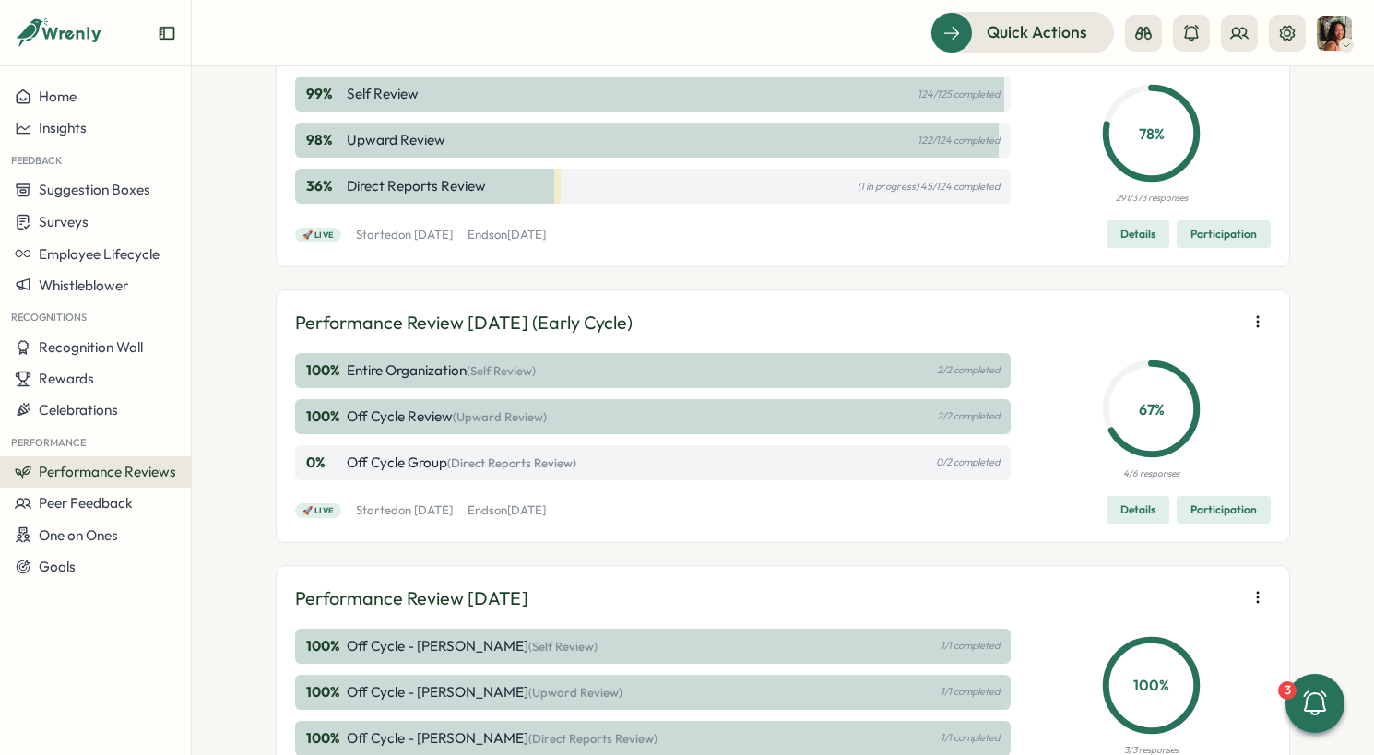
scroll to position [533, 0]
